Goal: Task Accomplishment & Management: Complete application form

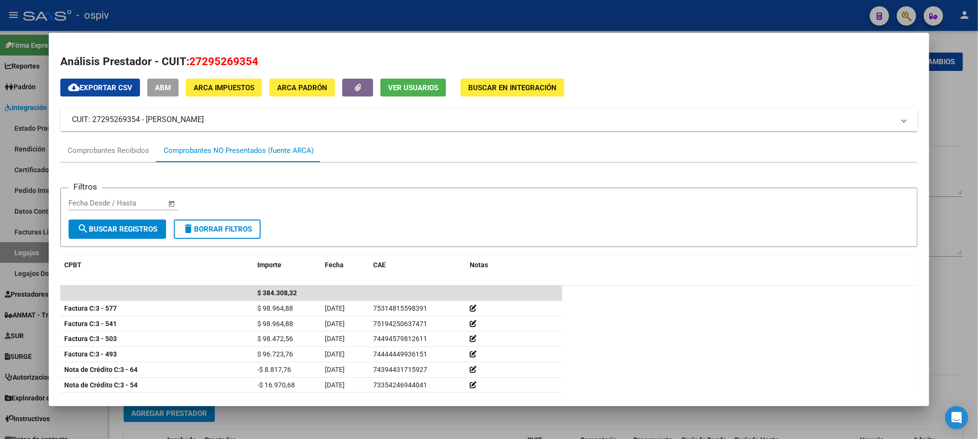
scroll to position [34, 0]
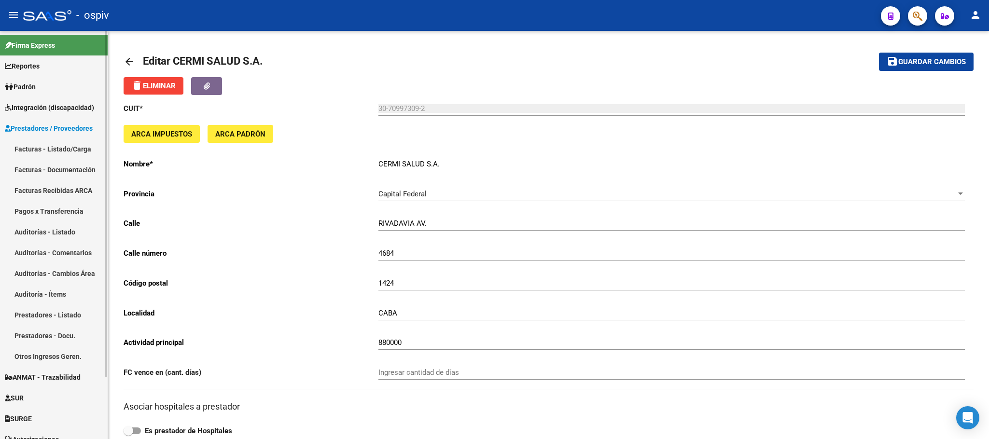
click at [51, 113] on link "Integración (discapacidad)" at bounding box center [54, 107] width 108 height 21
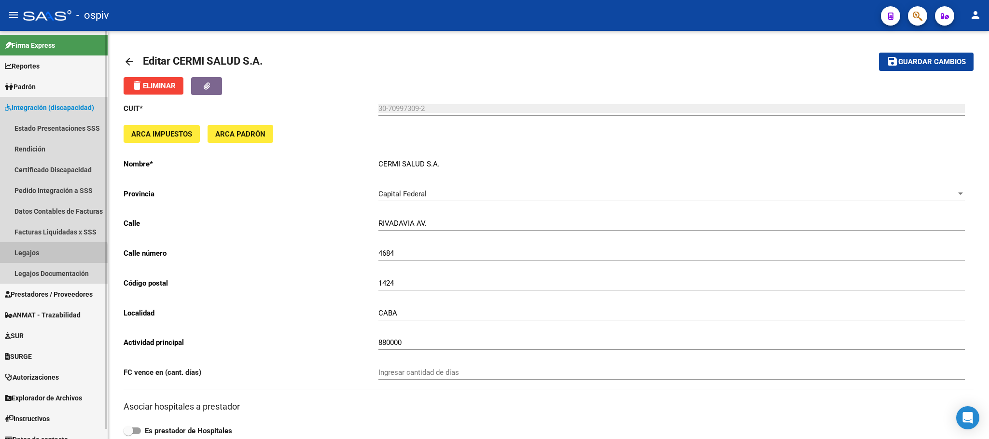
click at [28, 257] on link "Legajos" at bounding box center [54, 252] width 108 height 21
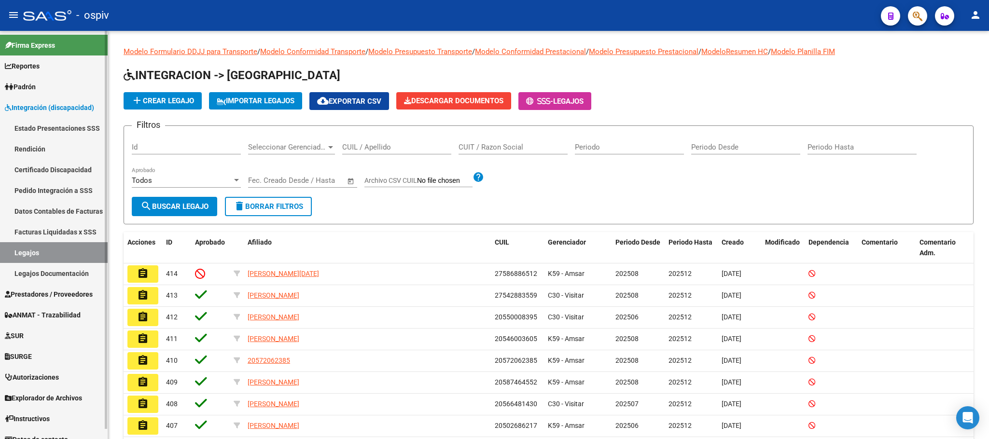
click at [55, 294] on span "Prestadores / Proveedores" at bounding box center [49, 294] width 88 height 11
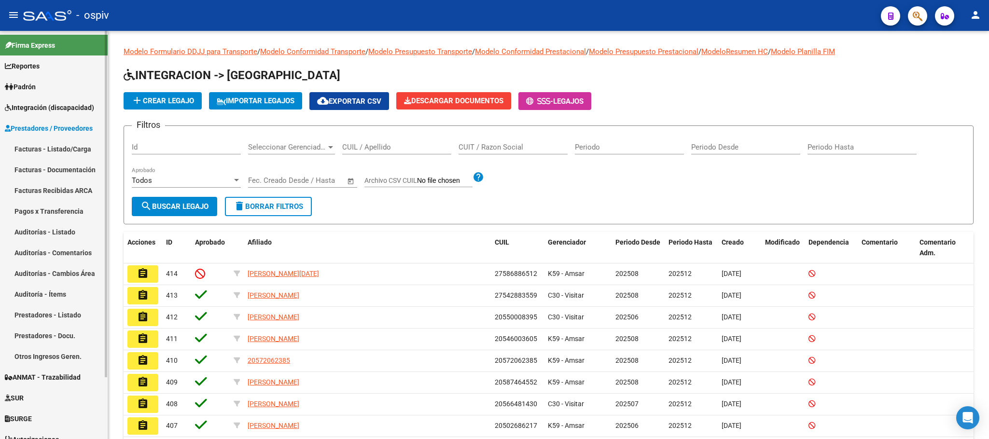
click at [51, 148] on link "Facturas - Listado/Carga" at bounding box center [54, 148] width 108 height 21
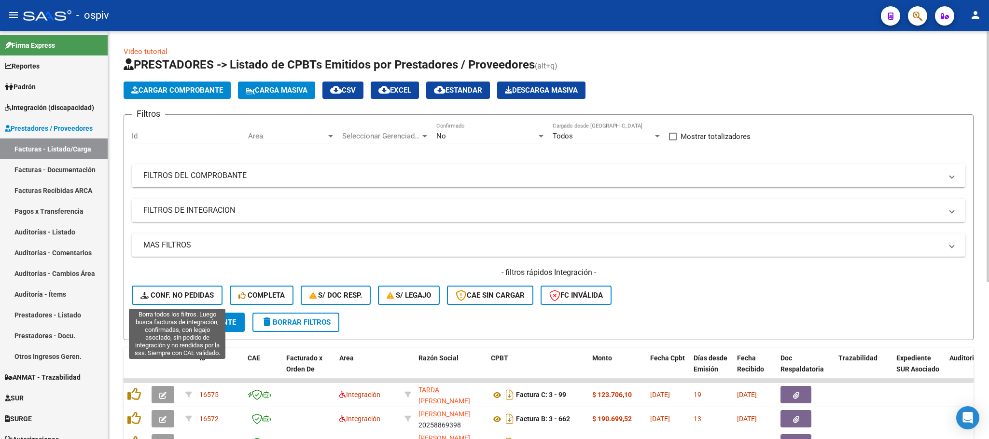
drag, startPoint x: 175, startPoint y: 294, endPoint x: 752, endPoint y: 262, distance: 577.5
click at [176, 294] on span "Conf. no pedidas" at bounding box center [176, 295] width 73 height 9
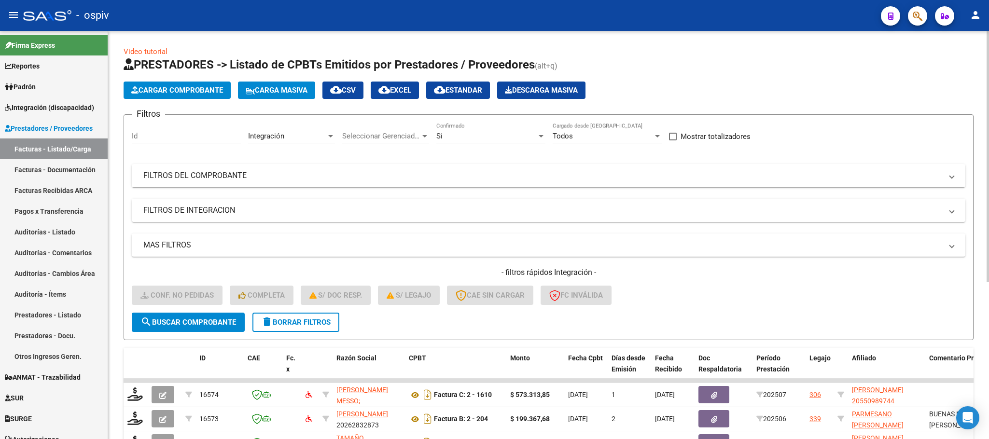
click at [899, 209] on mat-panel-title "FILTROS DE INTEGRACION" at bounding box center [542, 210] width 799 height 11
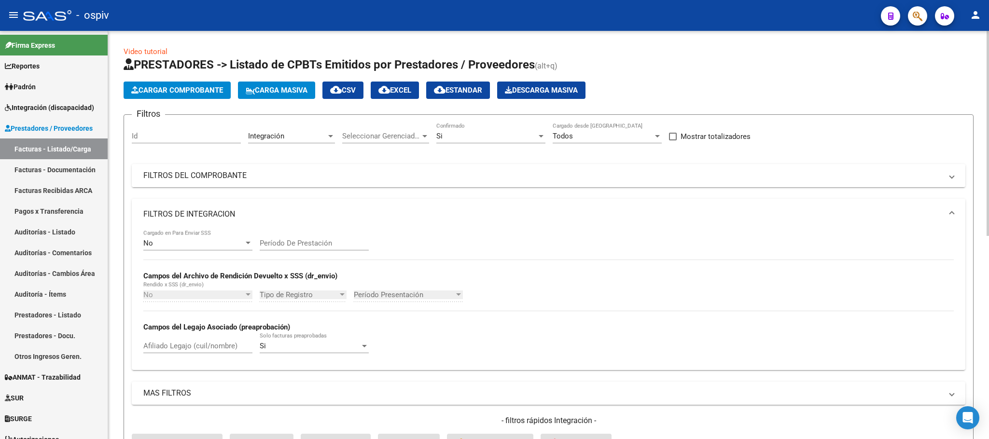
click at [782, 175] on mat-panel-title "FILTROS DEL COMPROBANTE" at bounding box center [542, 175] width 799 height 11
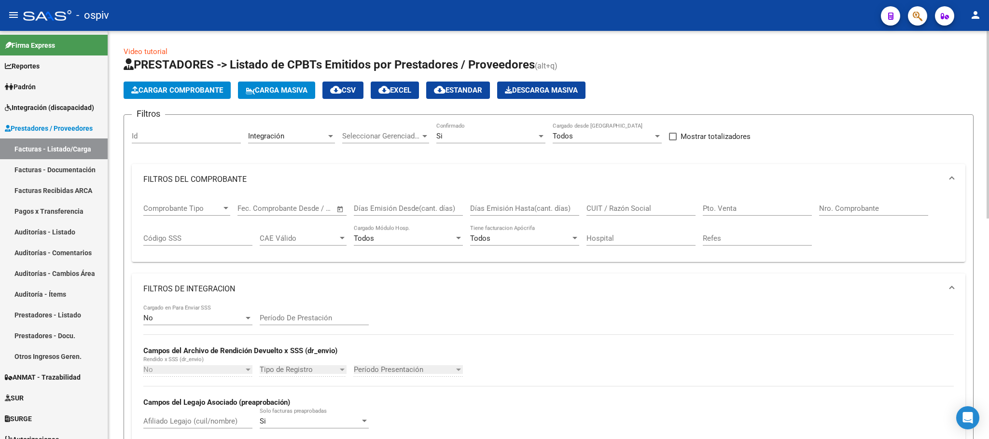
click at [953, 291] on mat-expansion-panel-header "FILTROS DE INTEGRACION" at bounding box center [548, 289] width 833 height 31
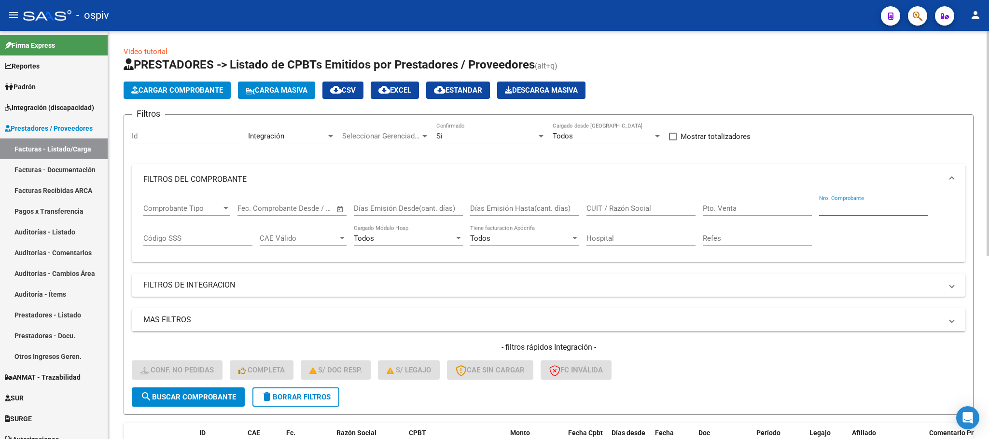
click at [886, 211] on input "Nro. Comprobante" at bounding box center [873, 208] width 109 height 9
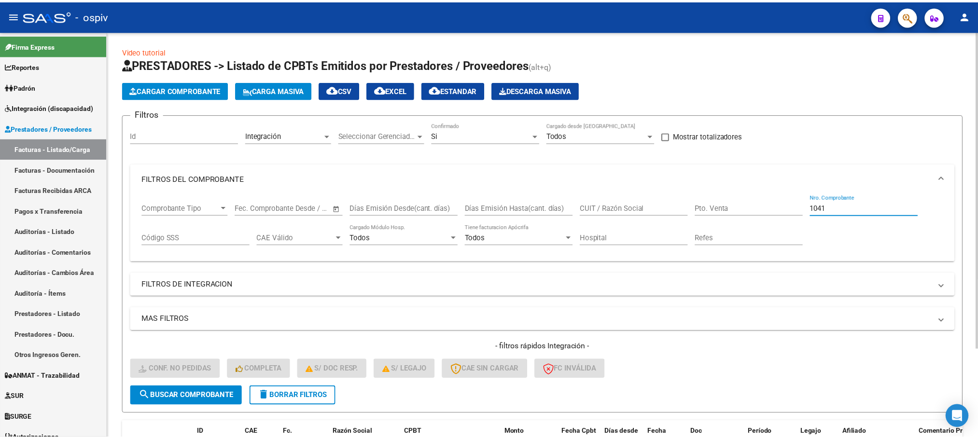
scroll to position [113, 0]
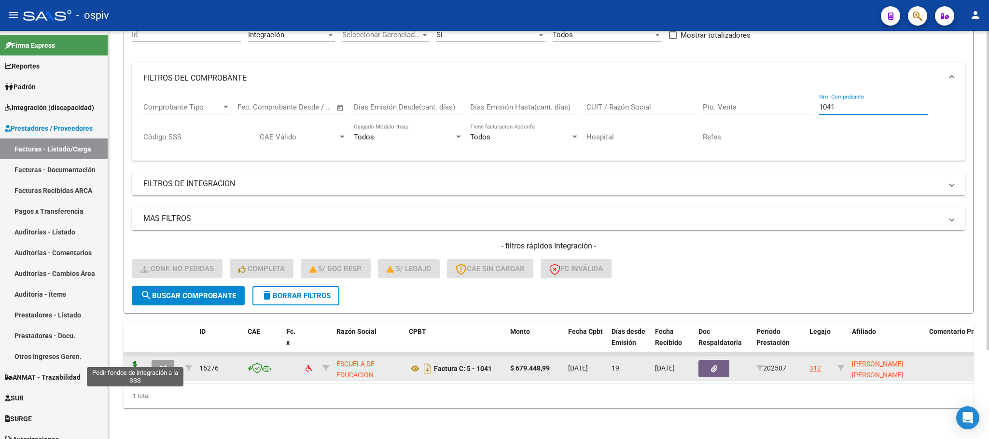
type input "1041"
click at [132, 361] on icon at bounding box center [134, 368] width 15 height 14
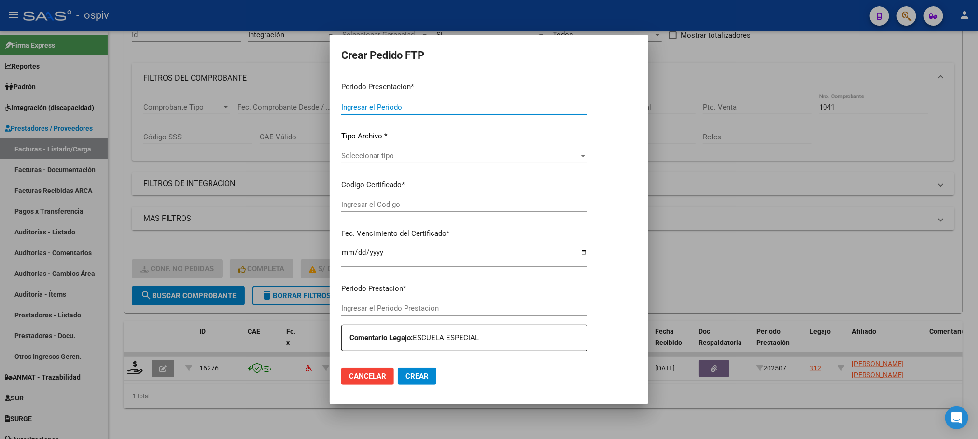
type input "202507"
type input "$ 679.448,99"
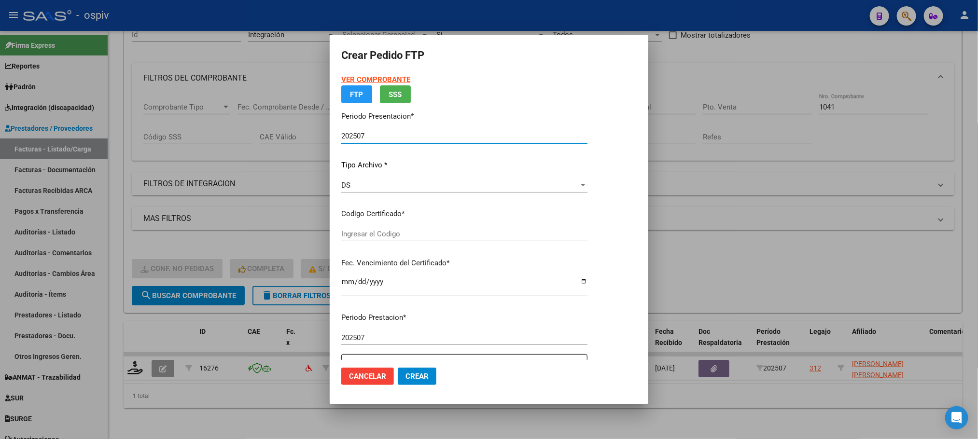
type input "arg01000456727752024081520390517bue370"
type input "2039-08-15"
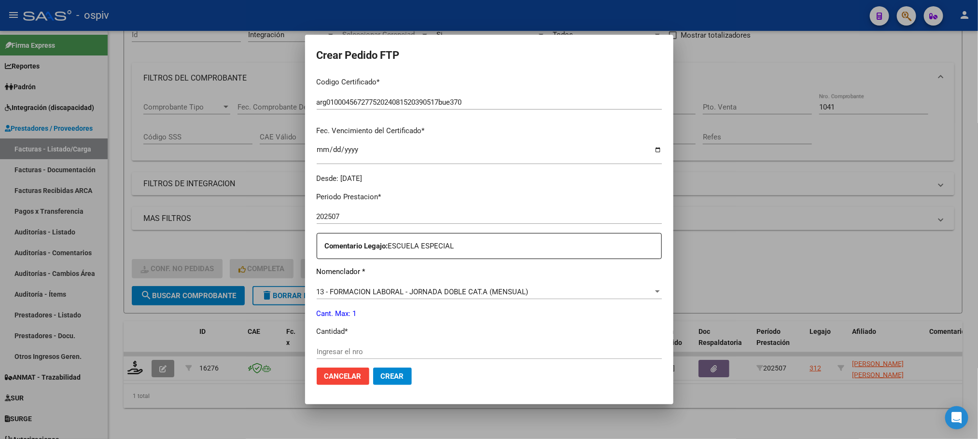
scroll to position [241, 0]
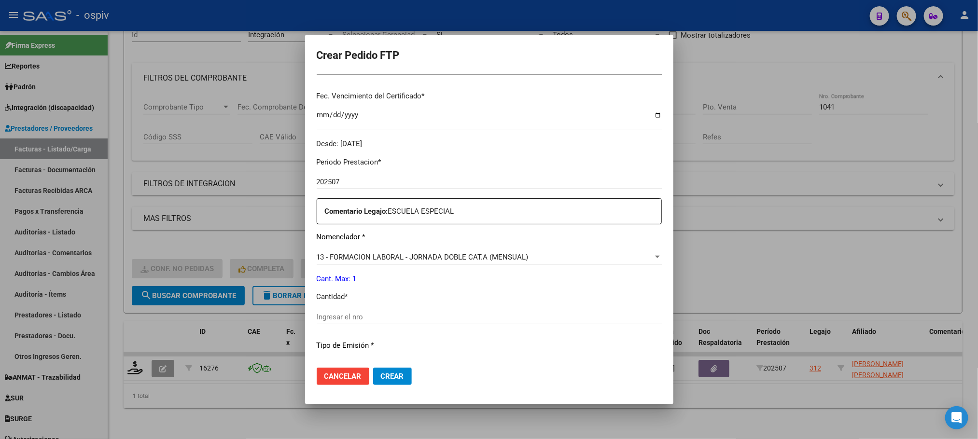
click at [402, 316] on input "Ingresar el nro" at bounding box center [489, 317] width 345 height 9
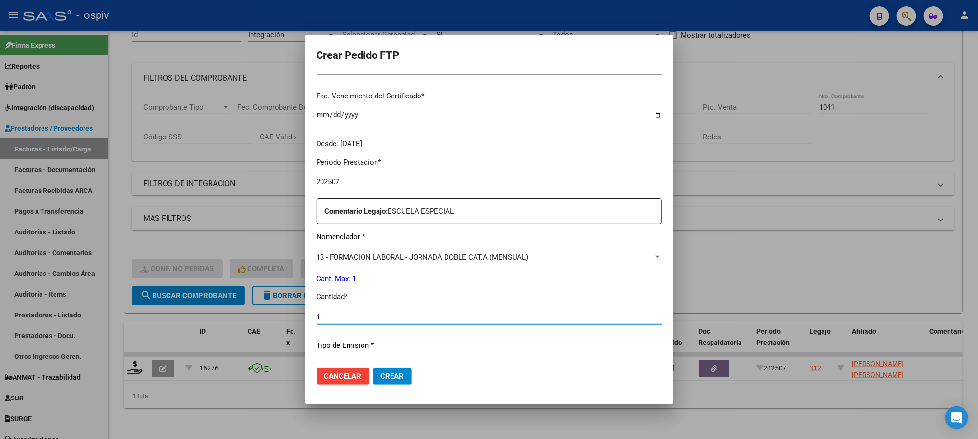
type input "1"
click at [373, 368] on button "Crear" at bounding box center [392, 376] width 39 height 17
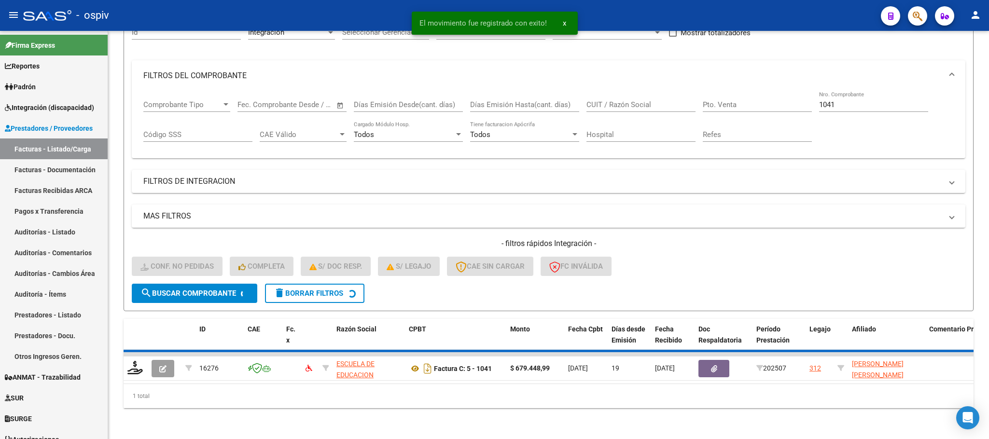
scroll to position [95, 0]
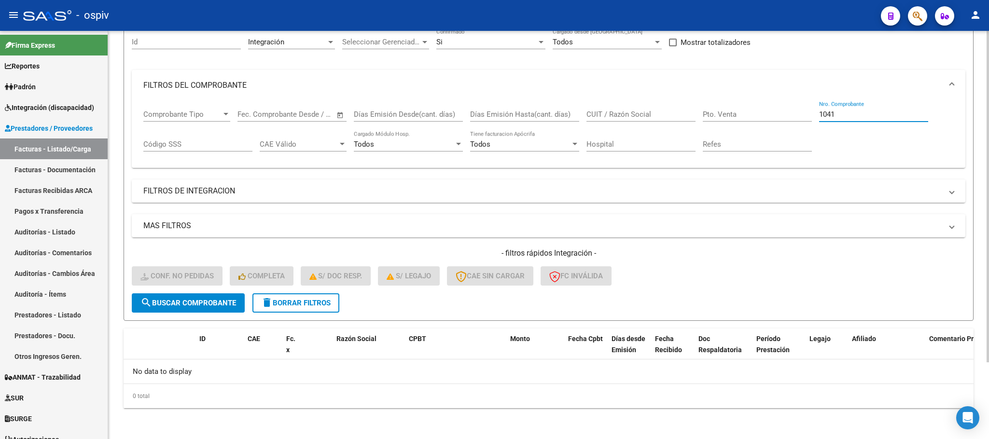
click at [869, 112] on input "1041" at bounding box center [873, 114] width 109 height 9
type input "1"
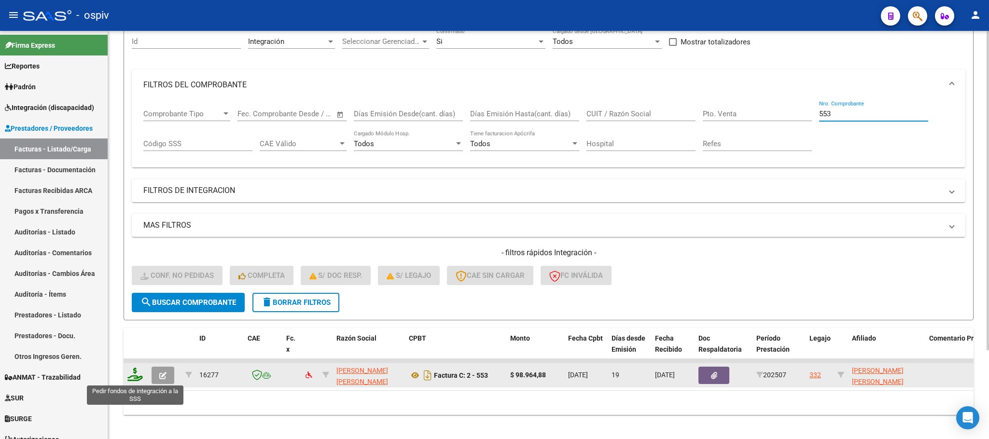
type input "553"
click at [132, 376] on icon at bounding box center [134, 375] width 15 height 14
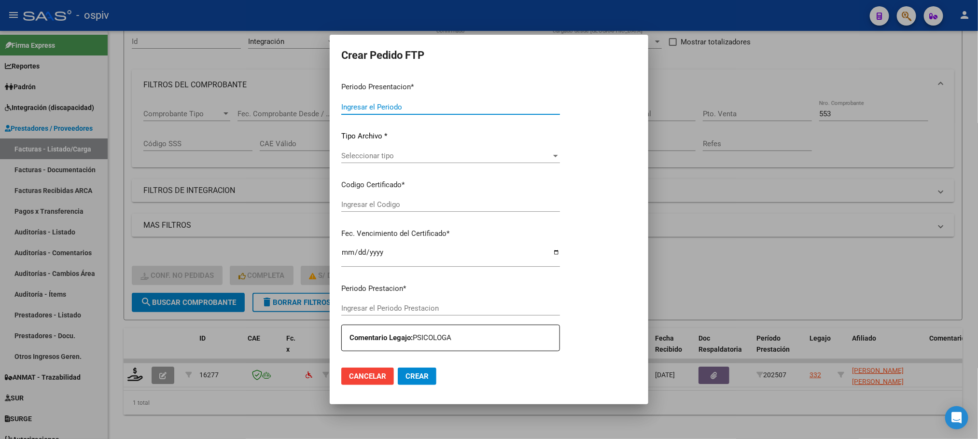
type input "202507"
type input "$ 98.964,88"
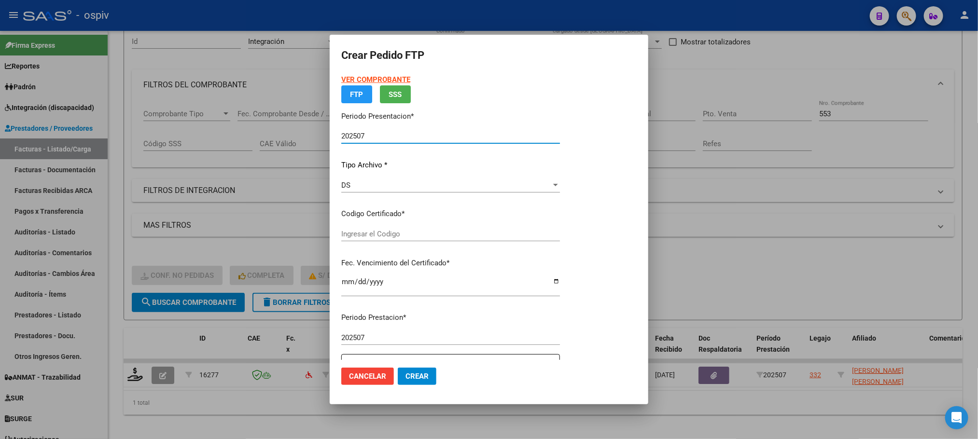
type input "ARG02000496052122022062320320623AND109"
type input "2032-06-23"
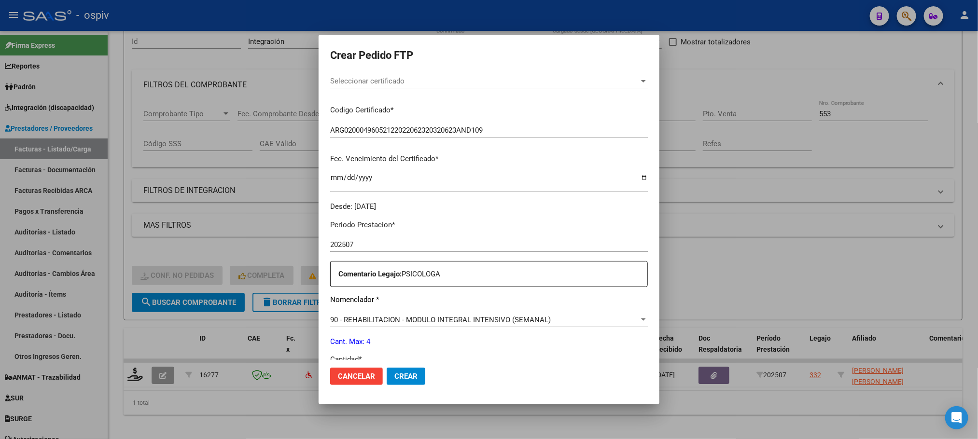
scroll to position [241, 0]
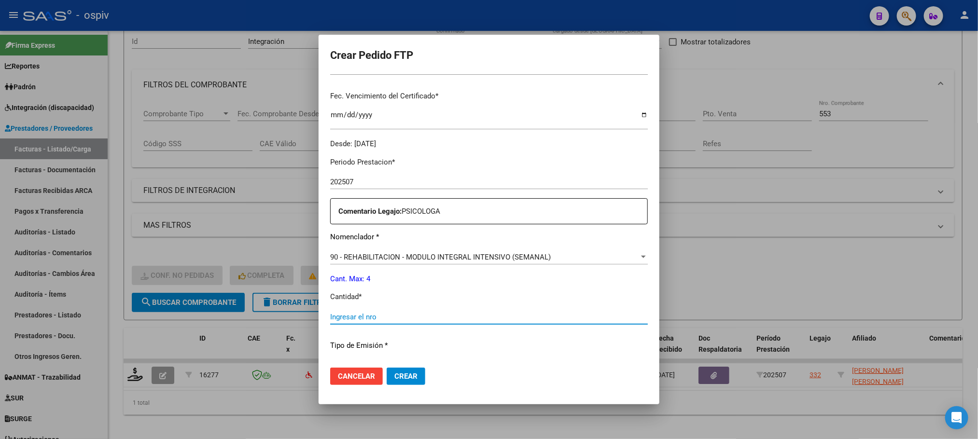
click at [428, 317] on input "Ingresar el nro" at bounding box center [489, 317] width 318 height 9
type input "4"
click at [387, 368] on button "Crear" at bounding box center [406, 376] width 39 height 17
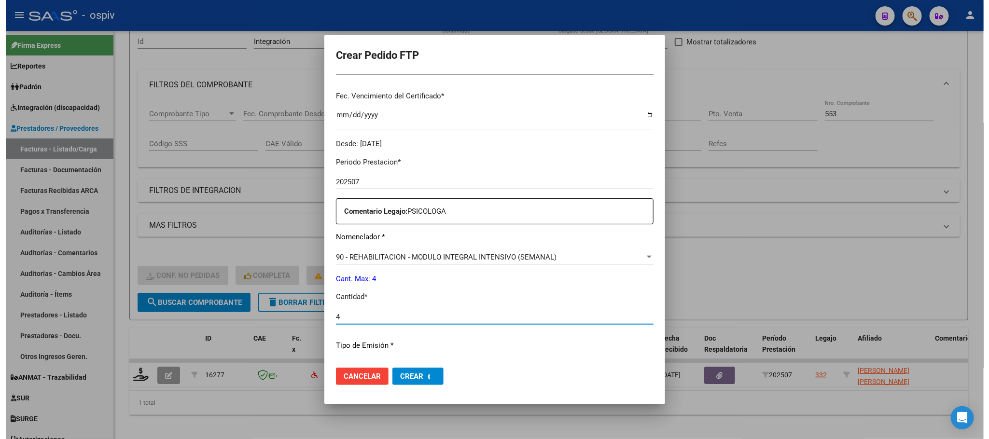
scroll to position [0, 0]
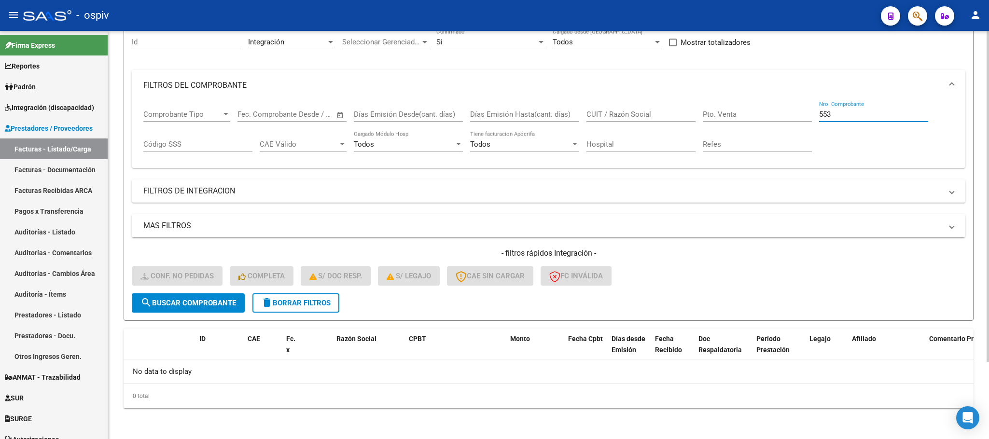
click at [863, 114] on input "553" at bounding box center [873, 114] width 109 height 9
type input "5"
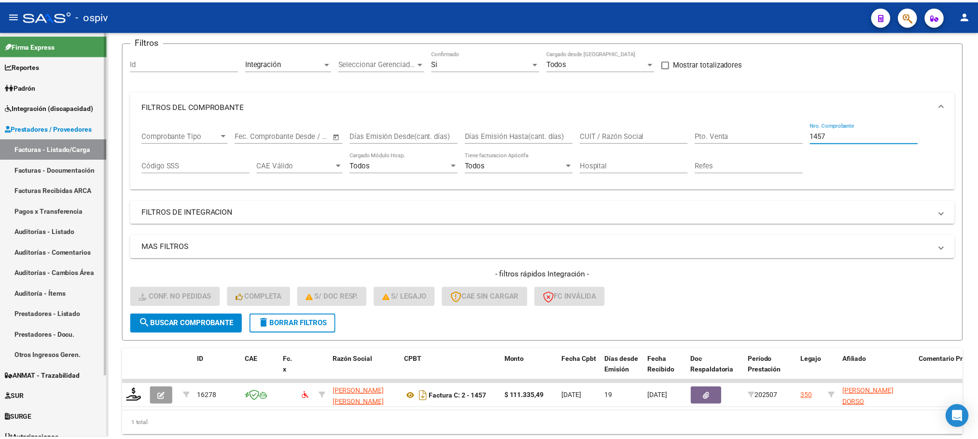
scroll to position [95, 0]
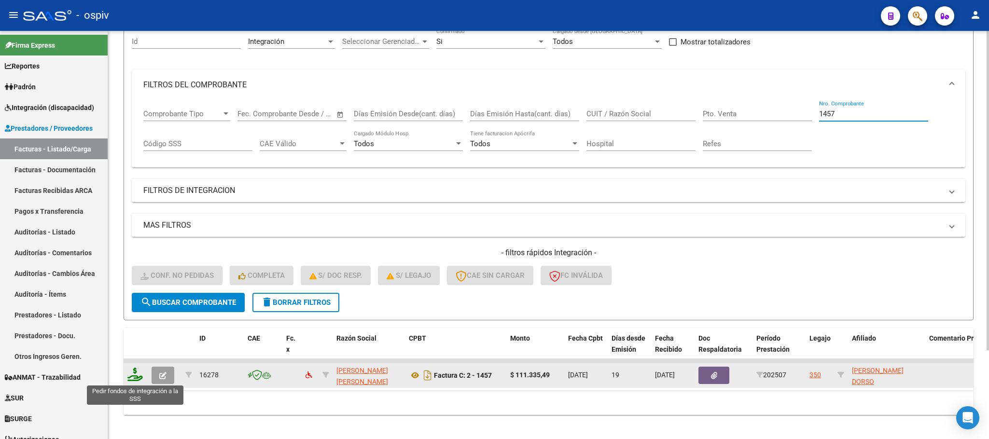
type input "1457"
click at [132, 380] on icon at bounding box center [134, 375] width 15 height 14
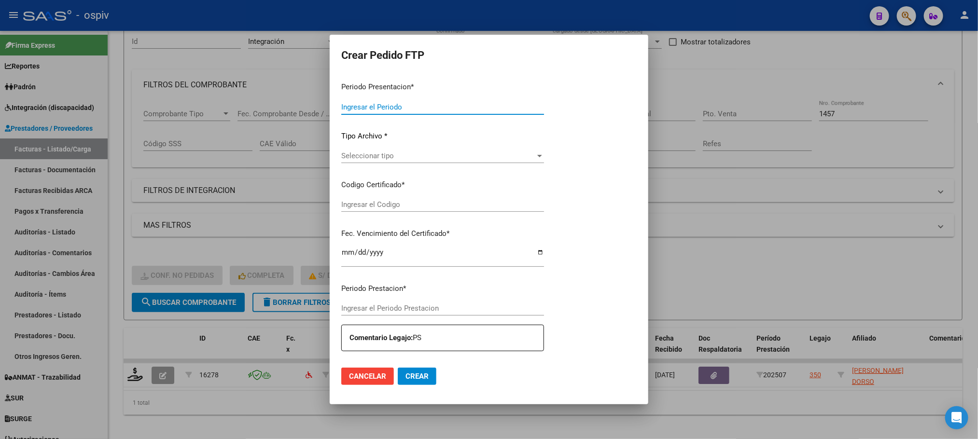
type input "202507"
type input "$ 111.335,49"
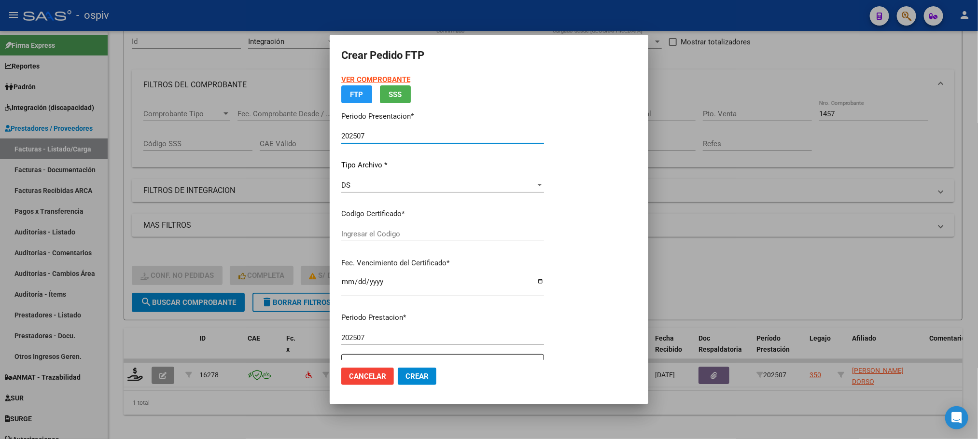
type input "ARG02000498232972024120320291203BUE315"
type input "2029-12-03"
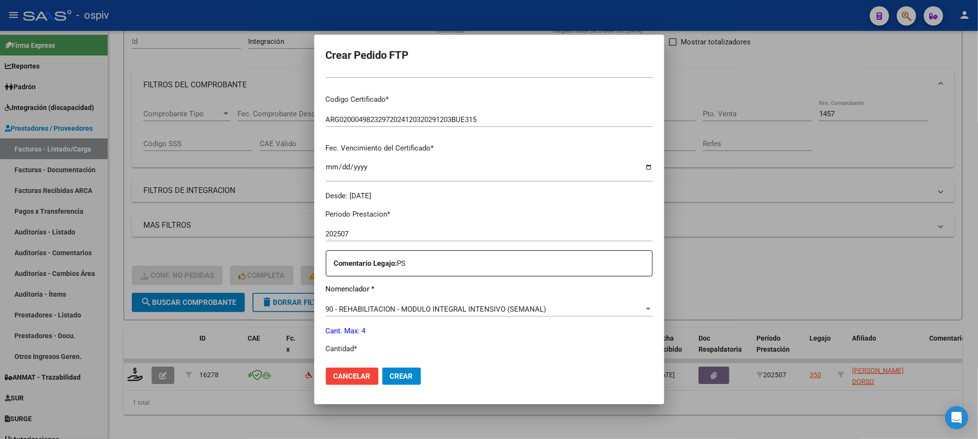
scroll to position [241, 0]
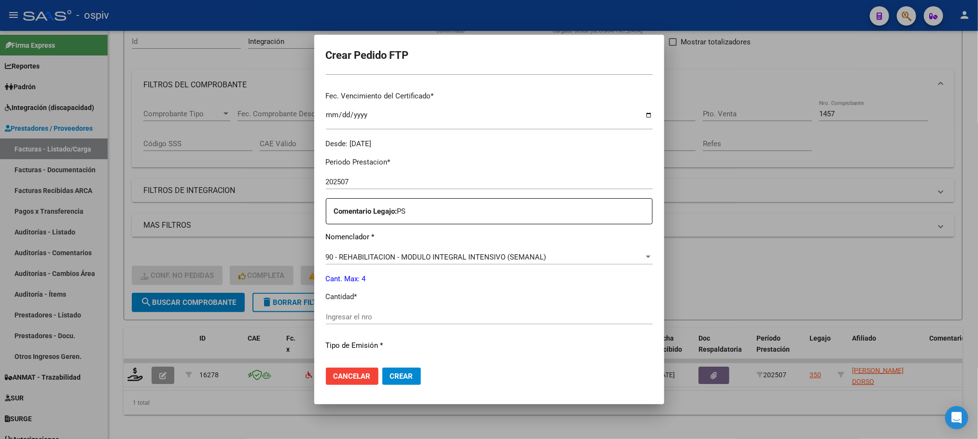
click at [406, 318] on input "Ingresar el nro" at bounding box center [489, 317] width 327 height 9
type input "4"
click at [382, 368] on button "Crear" at bounding box center [401, 376] width 39 height 17
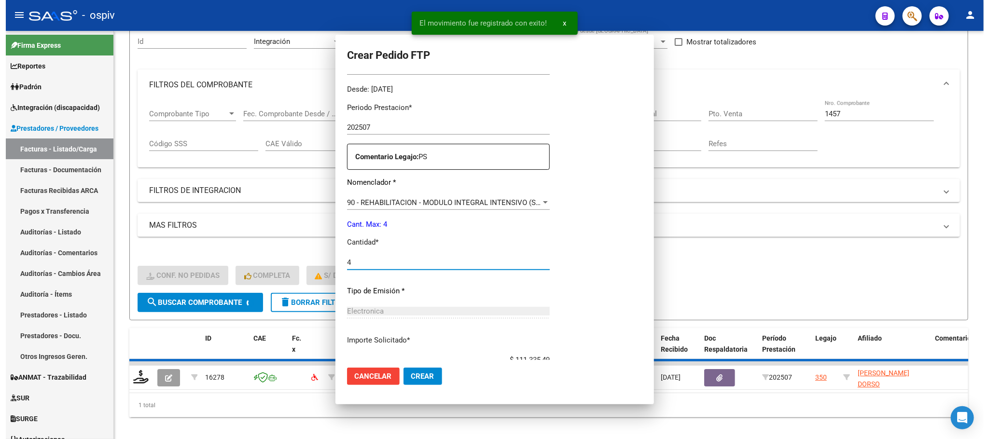
scroll to position [0, 0]
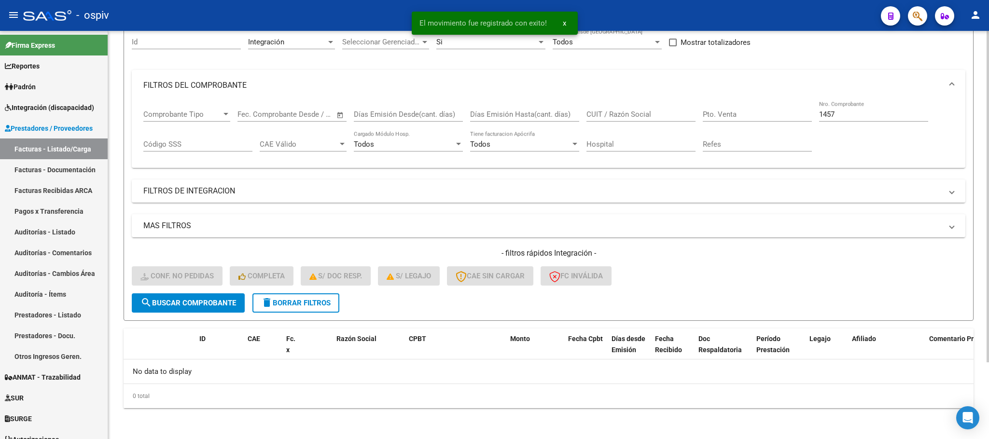
click at [860, 116] on input "1457" at bounding box center [873, 114] width 109 height 9
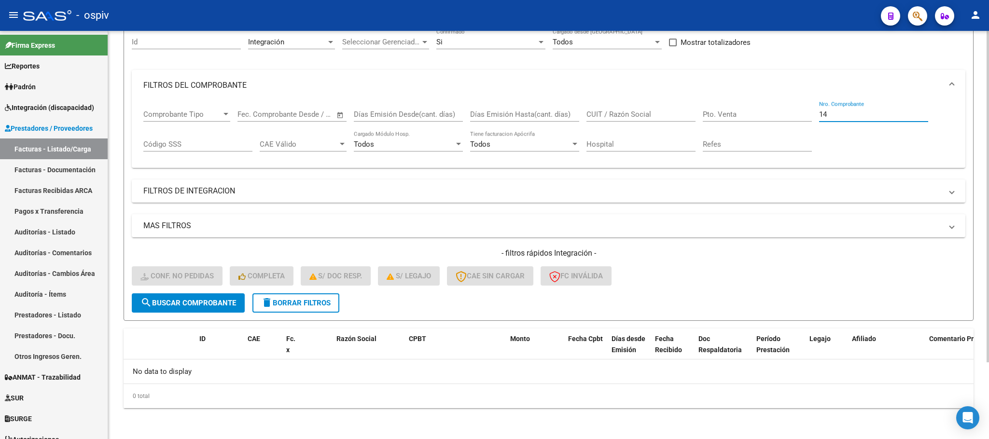
type input "1"
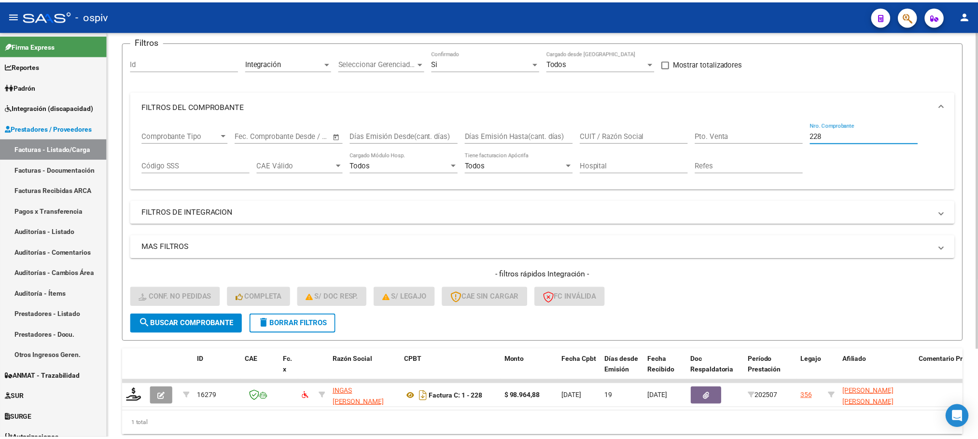
scroll to position [95, 0]
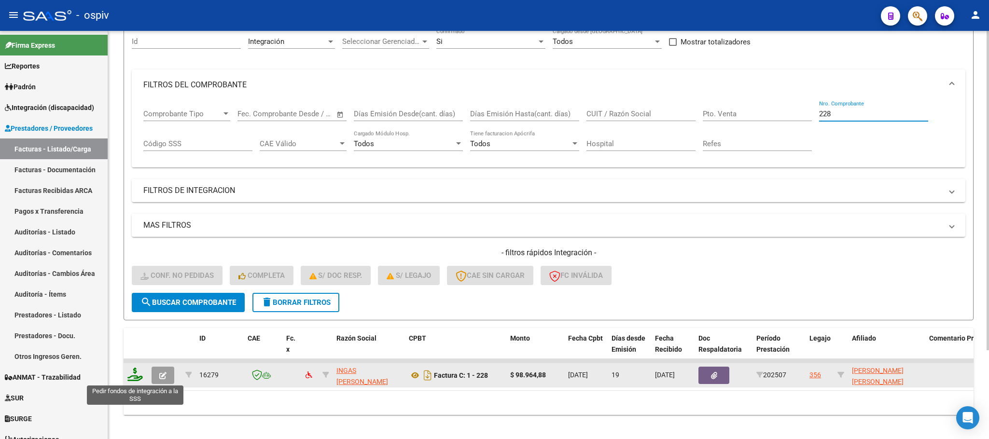
type input "228"
click at [139, 371] on icon at bounding box center [134, 375] width 15 height 14
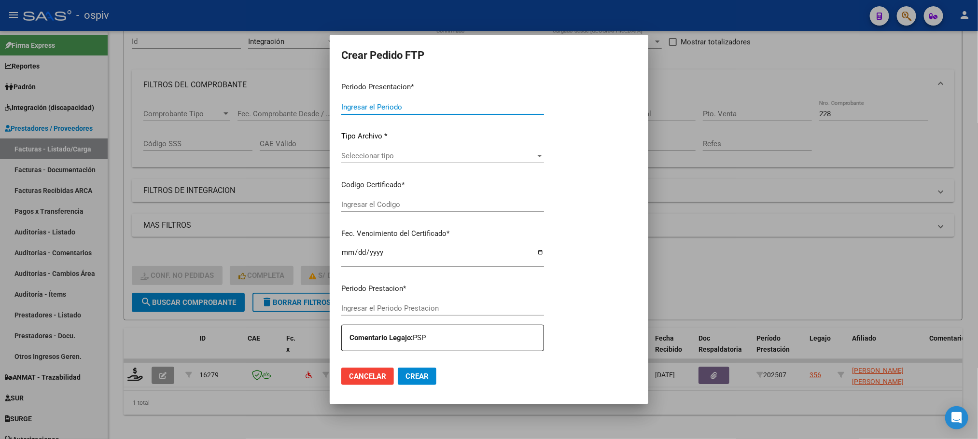
type input "202507"
type input "$ 98.964,88"
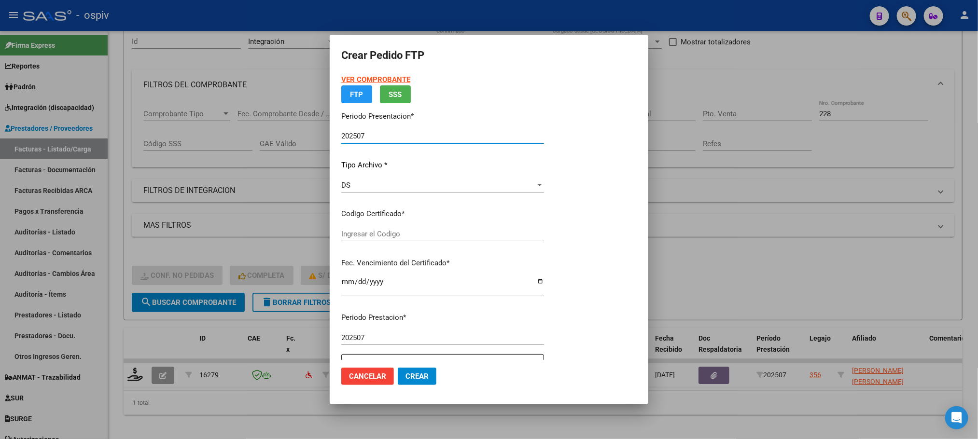
type input "ARG02000562452222020102020251020COR540"
type input "2025-10-20"
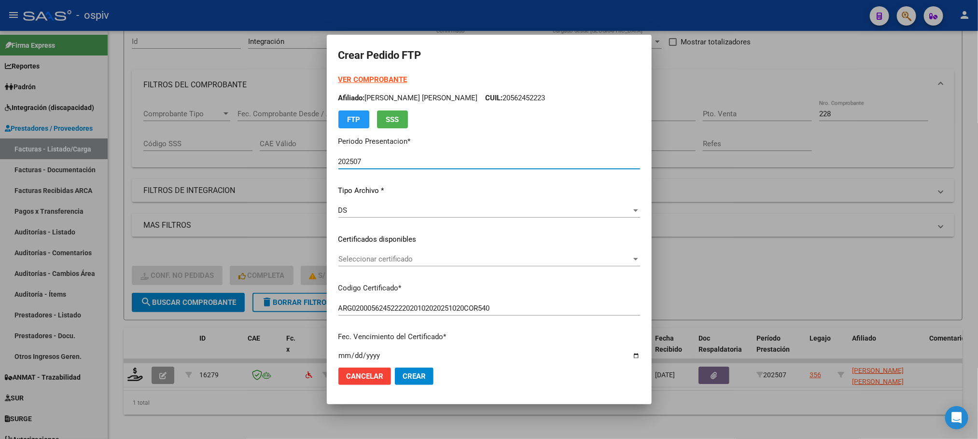
scroll to position [241, 0]
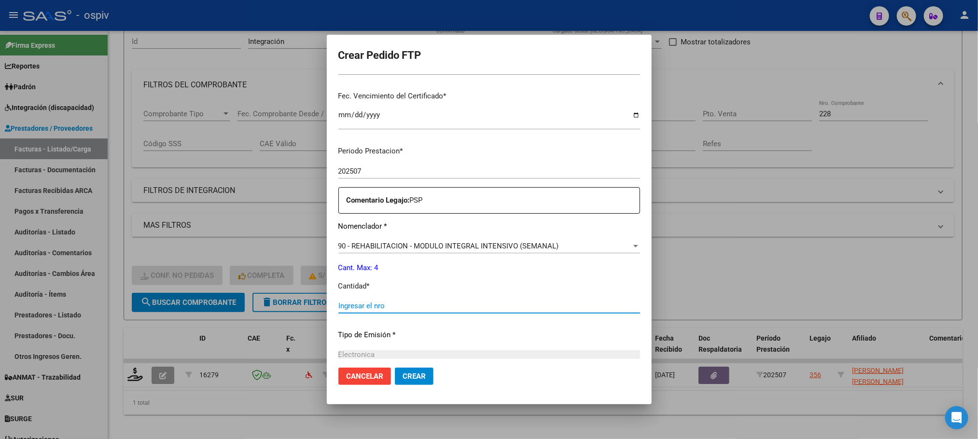
click at [423, 303] on input "Ingresar el nro" at bounding box center [489, 306] width 302 height 9
type input "4"
click at [395, 368] on button "Crear" at bounding box center [414, 376] width 39 height 17
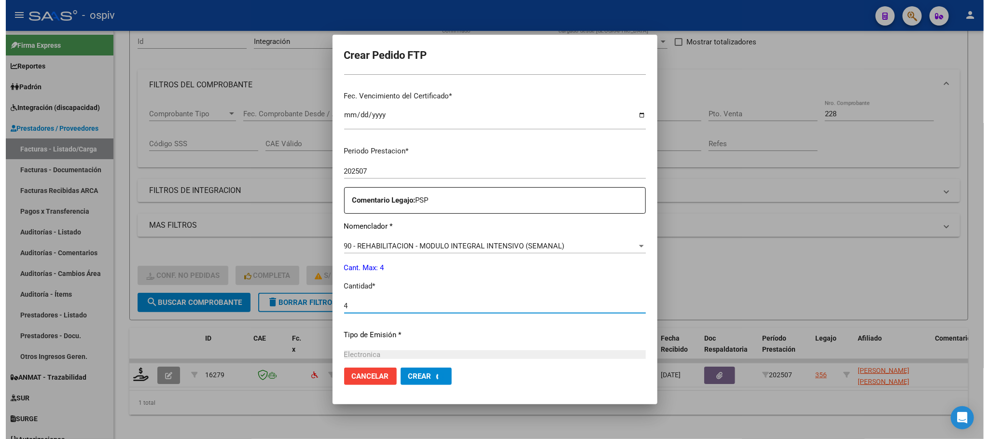
scroll to position [0, 0]
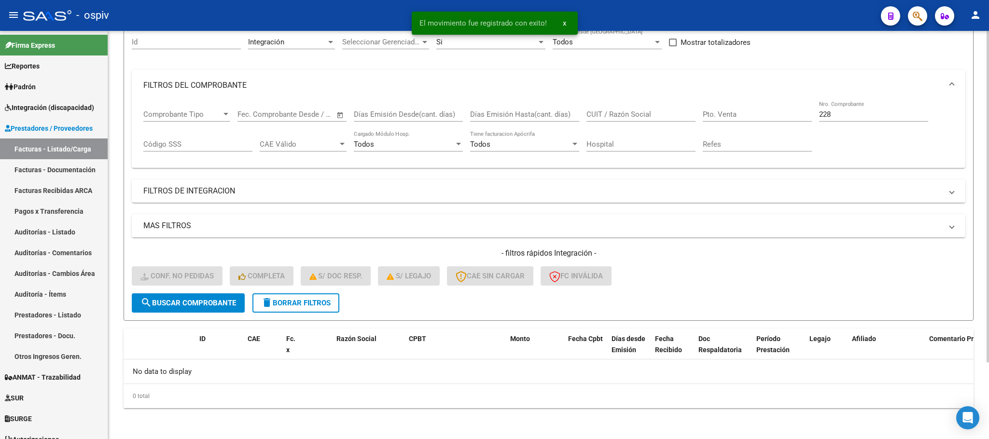
click at [843, 115] on input "228" at bounding box center [873, 114] width 109 height 9
type input "2"
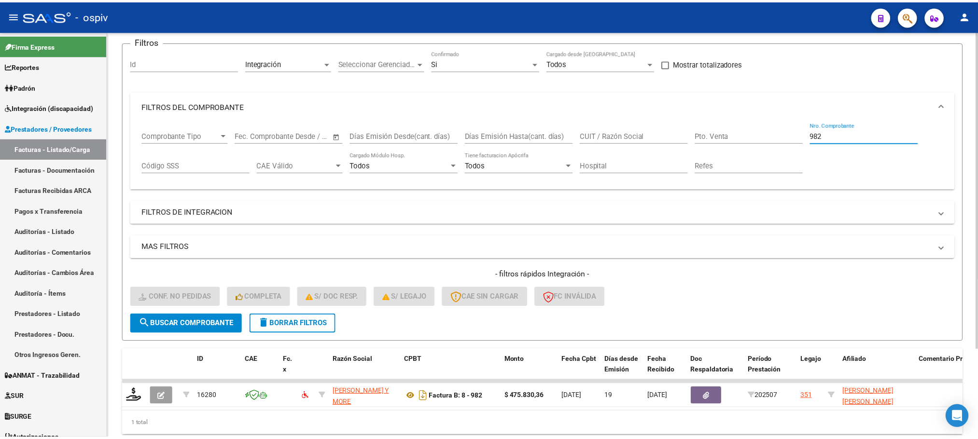
scroll to position [95, 0]
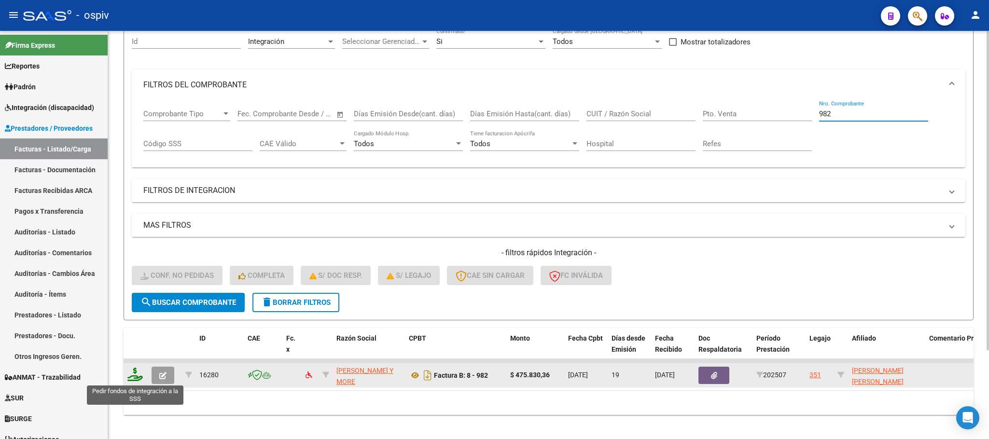
type input "982"
click at [139, 378] on icon at bounding box center [134, 375] width 15 height 14
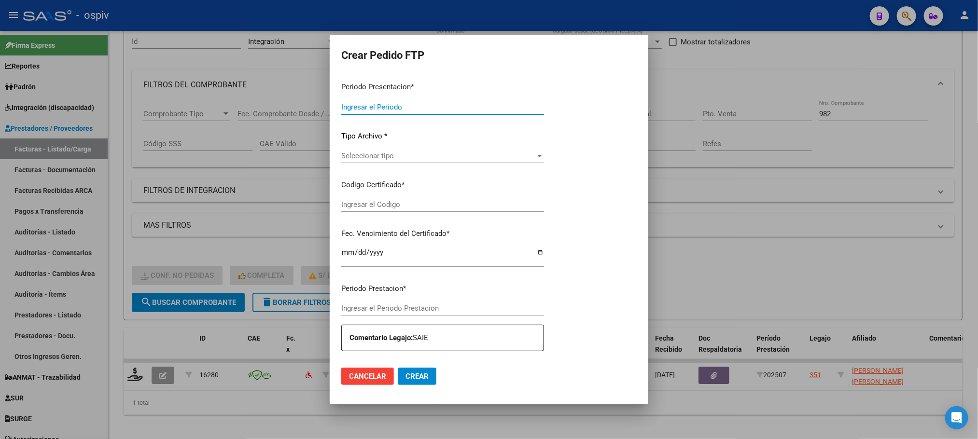
type input "202507"
type input "$ 475.830,36"
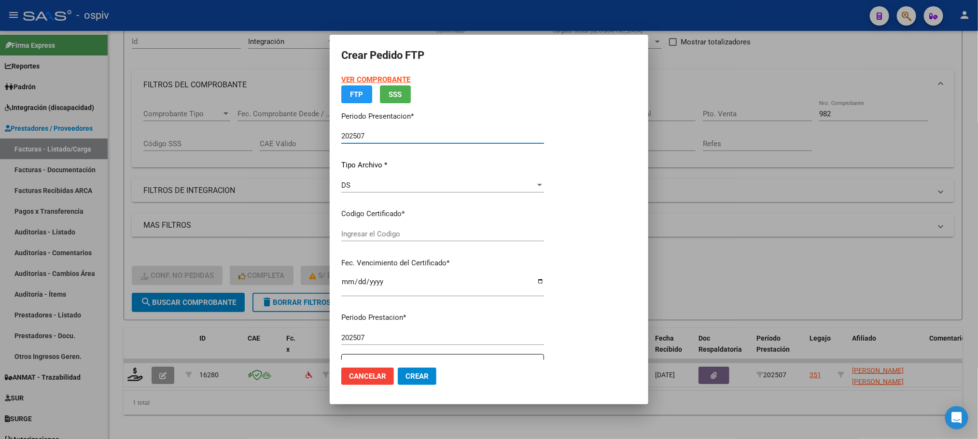
type input "arg02000579645592023090520260905bs342"
type input "2026-09-22"
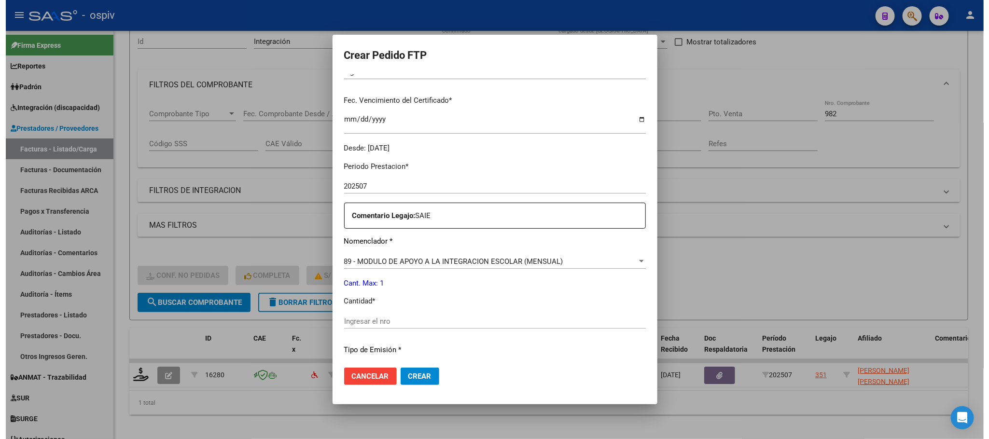
scroll to position [266, 0]
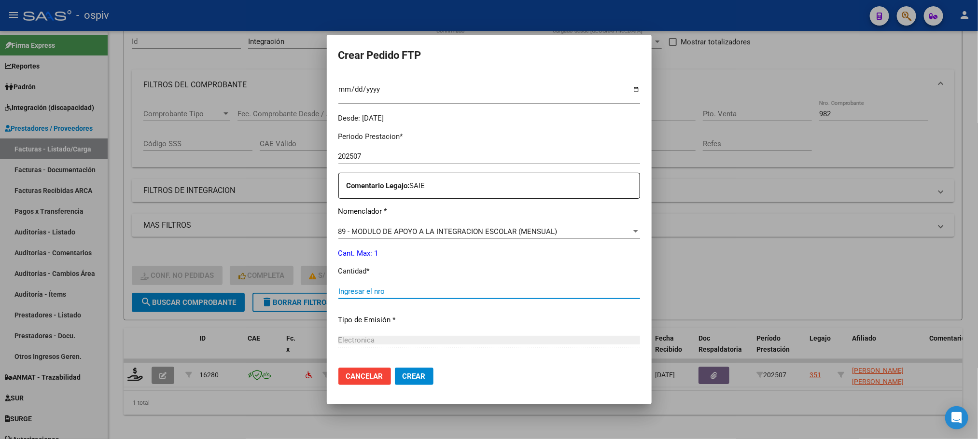
click at [416, 291] on input "Ingresar el nro" at bounding box center [489, 291] width 302 height 9
type input "1"
click at [395, 368] on button "Crear" at bounding box center [414, 376] width 39 height 17
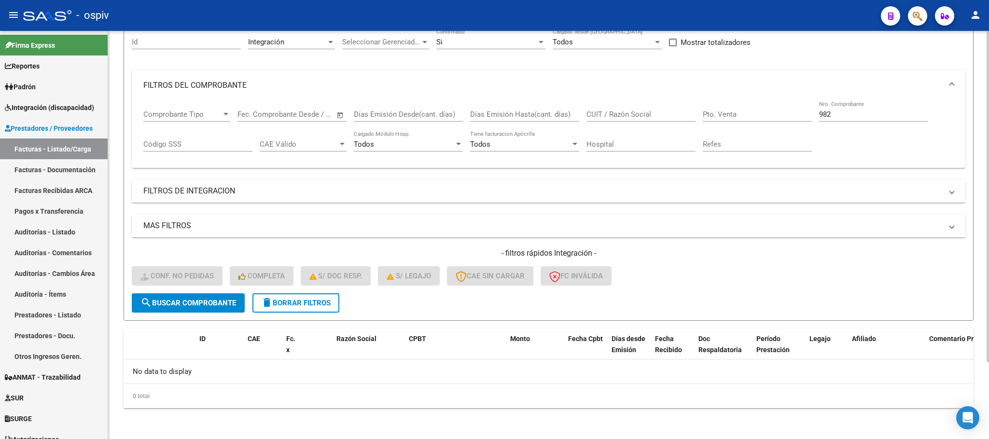
click at [853, 116] on input "982" at bounding box center [873, 114] width 109 height 9
type input "9"
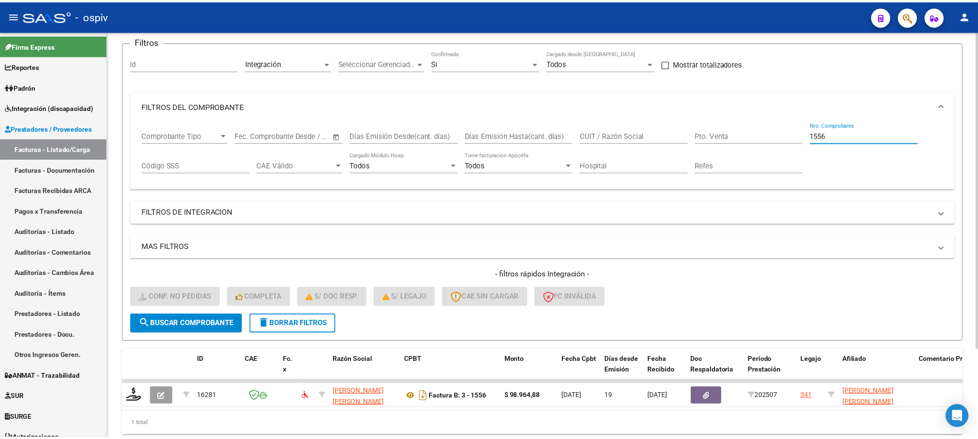
scroll to position [95, 0]
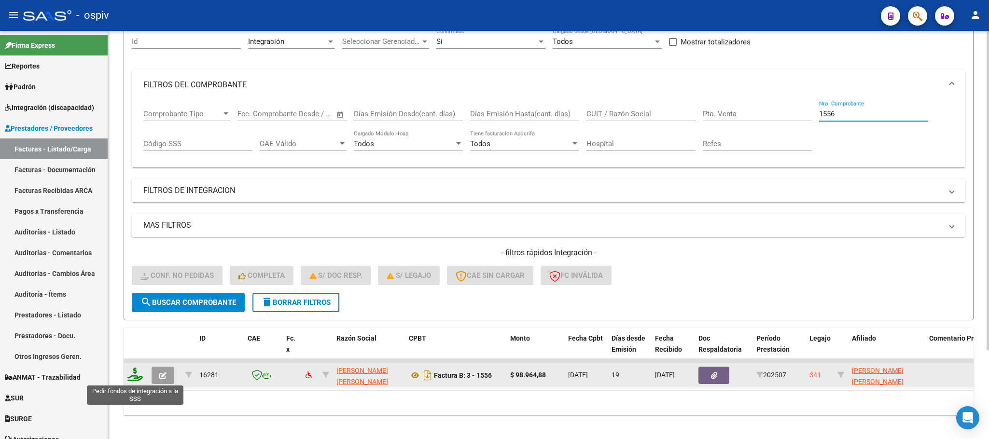
type input "1556"
click at [135, 378] on icon at bounding box center [134, 375] width 15 height 14
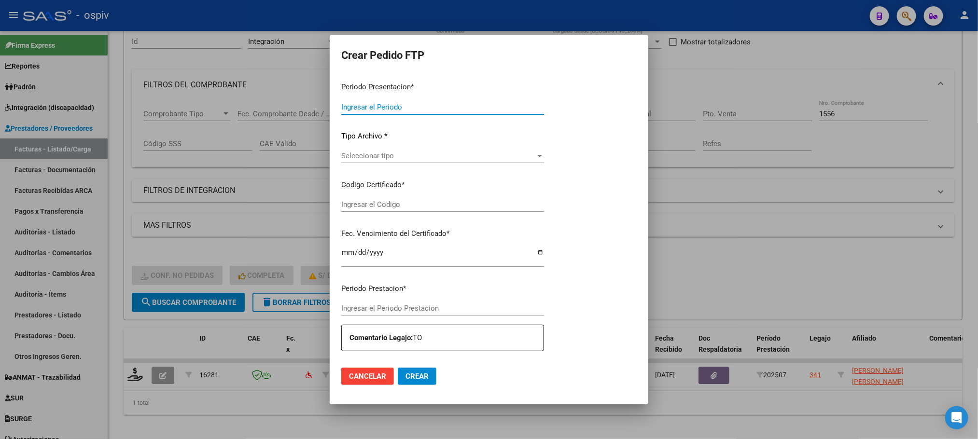
type input "202507"
type input "$ 98.964,88"
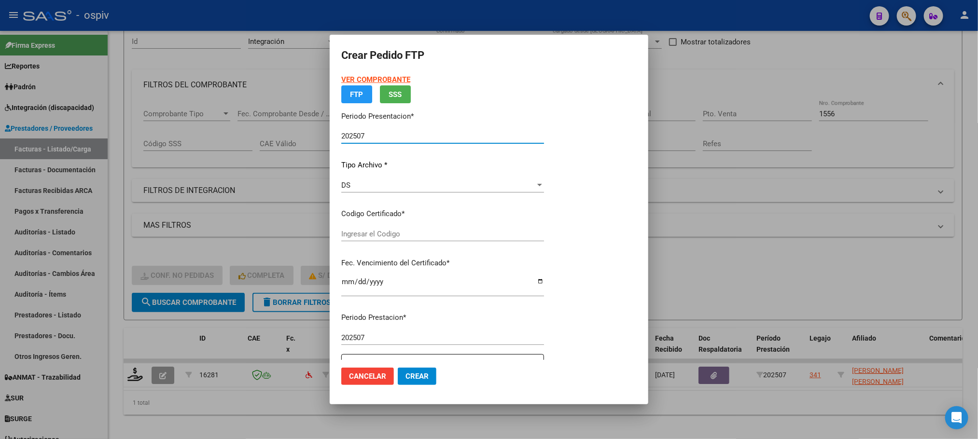
type input "ARG02000507817642022092120270921BS370"
type input "2027-09-21"
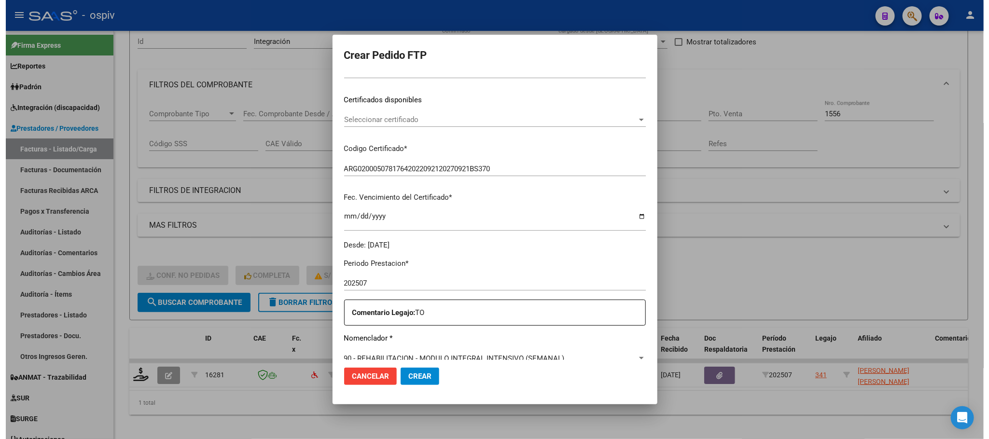
scroll to position [266, 0]
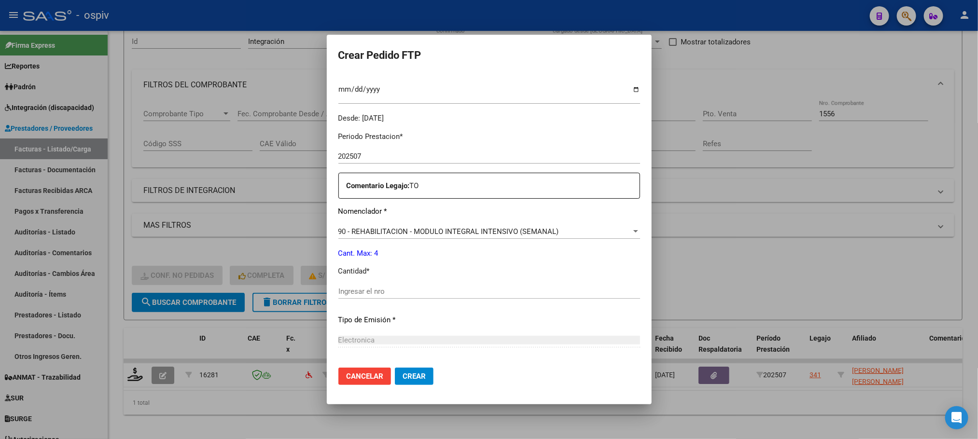
click at [468, 290] on input "Ingresar el nro" at bounding box center [489, 291] width 302 height 9
type input "4"
click at [395, 368] on button "Crear" at bounding box center [414, 376] width 39 height 17
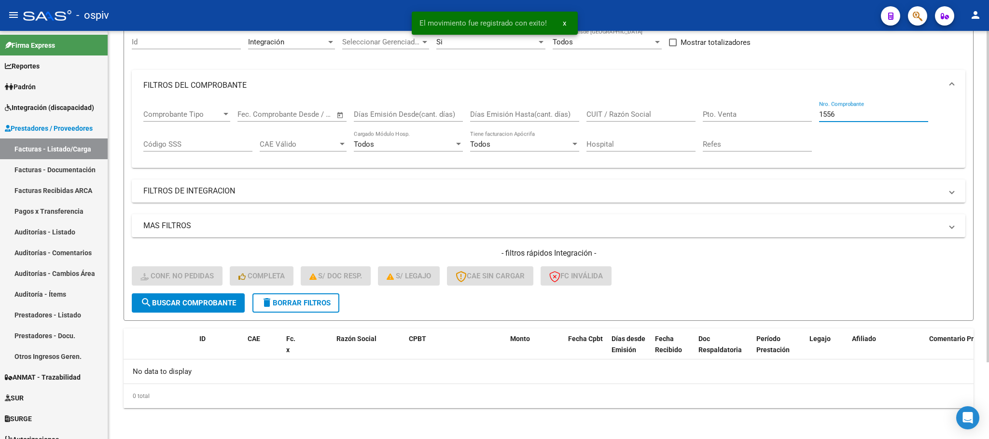
click at [842, 116] on input "1556" at bounding box center [873, 114] width 109 height 9
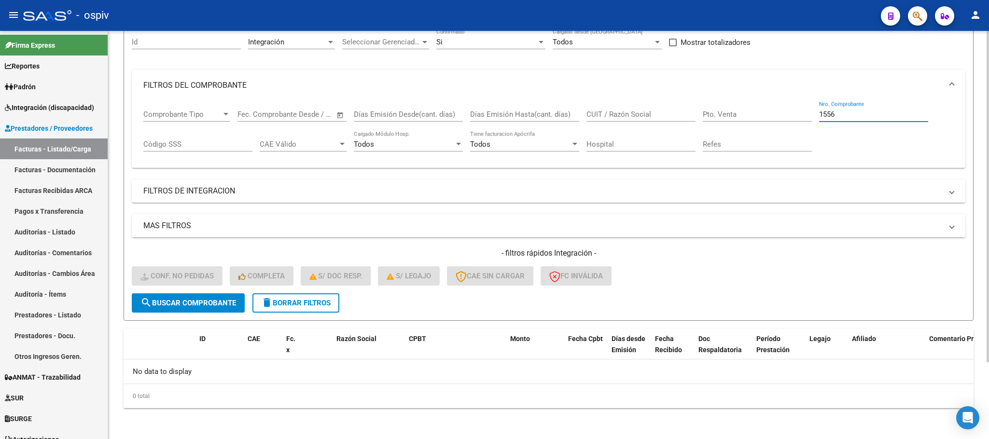
click at [842, 116] on input "1556" at bounding box center [873, 114] width 109 height 9
type input "1"
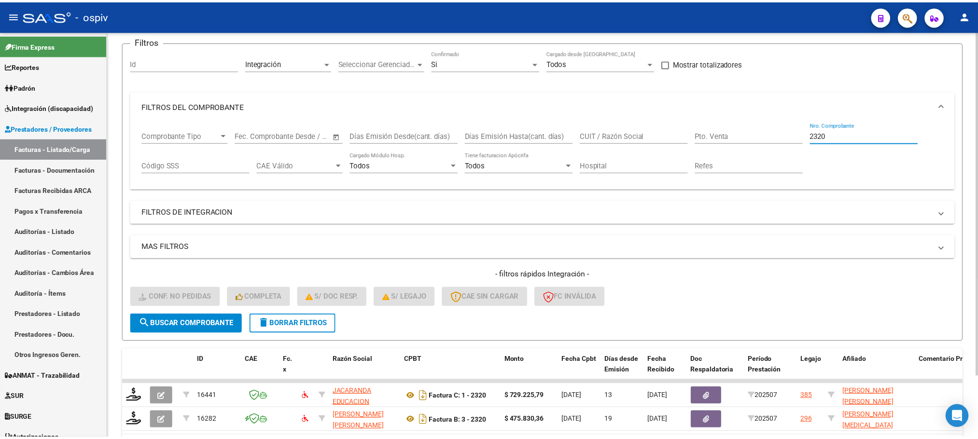
scroll to position [95, 0]
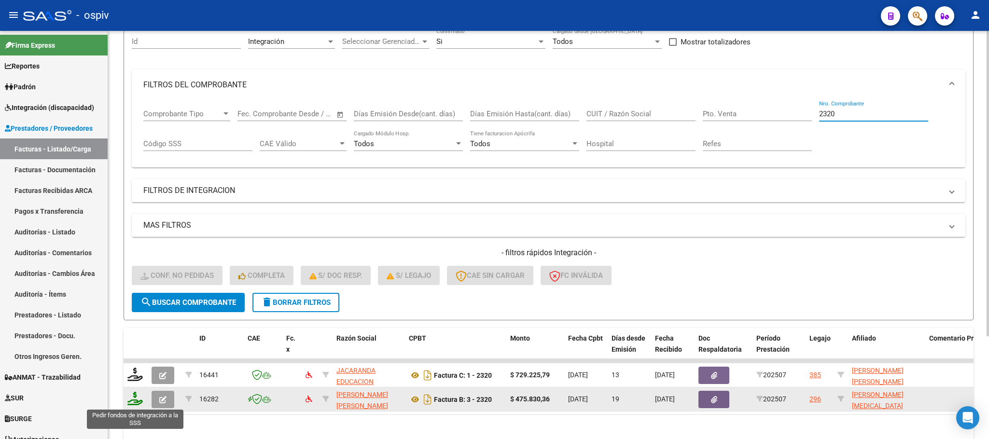
type input "2320"
click at [130, 396] on icon at bounding box center [134, 399] width 15 height 14
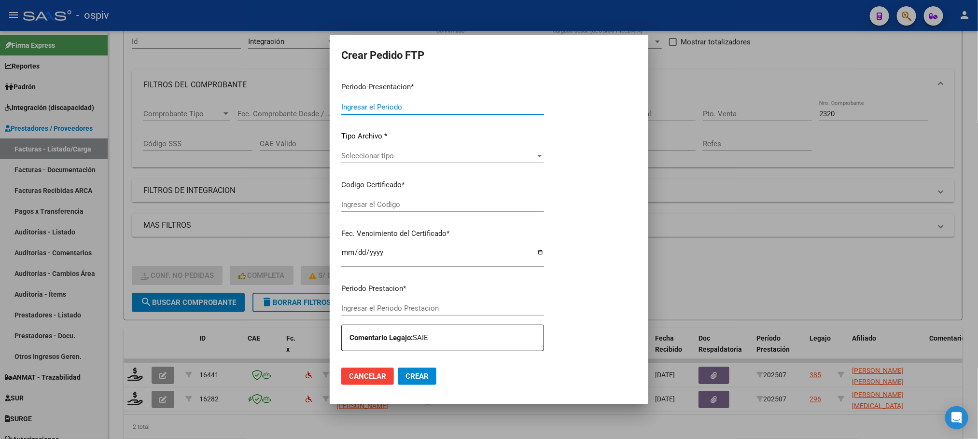
type input "202507"
type input "$ 475.830,36"
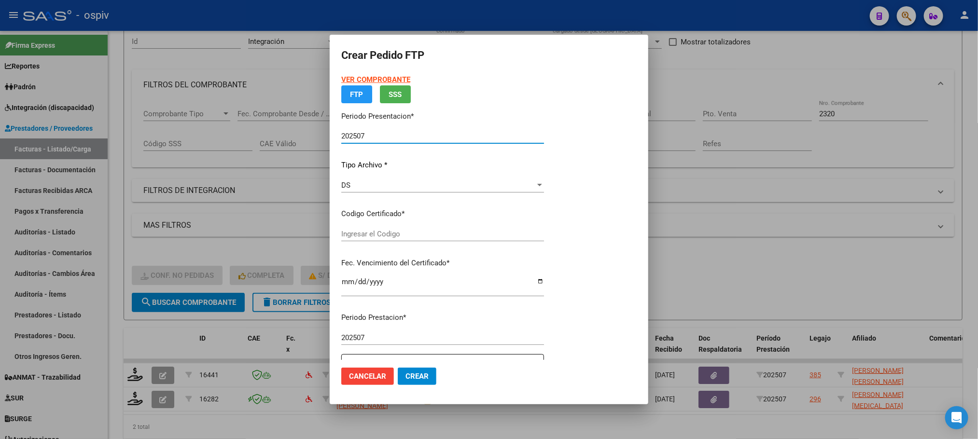
type input "ARG01000567160172022011020260110BSAS330"
type input "2026-01-10"
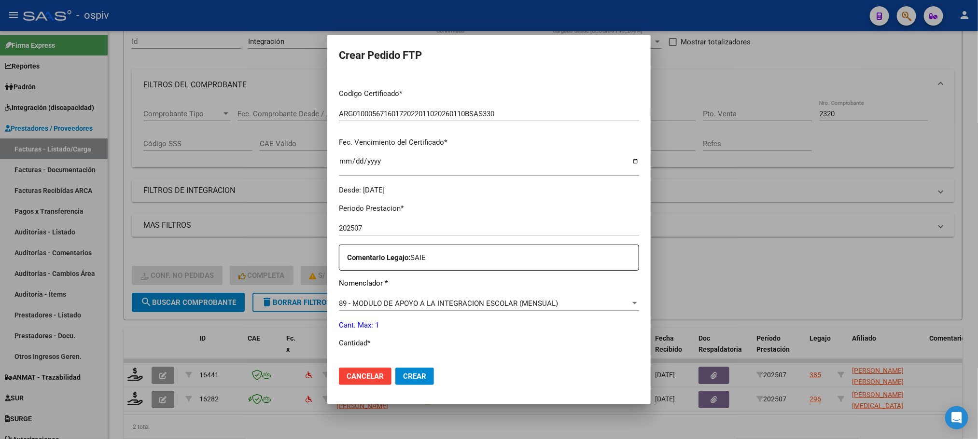
scroll to position [360, 0]
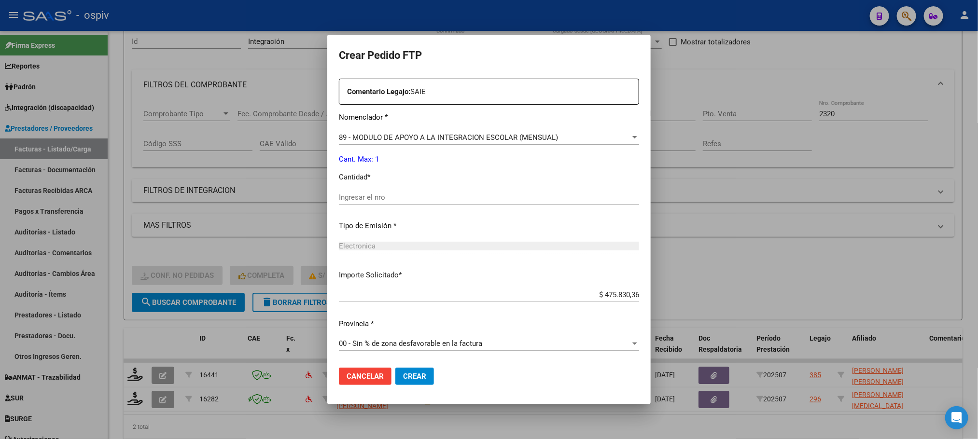
click at [434, 194] on input "Ingresar el nro" at bounding box center [489, 197] width 300 height 9
type input "1"
click at [395, 368] on button "Crear" at bounding box center [414, 376] width 39 height 17
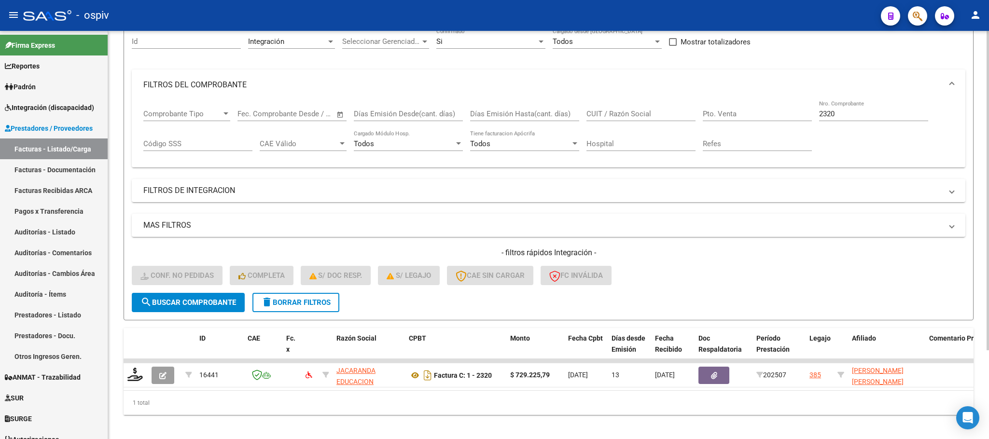
click at [896, 118] on input "2320" at bounding box center [873, 114] width 109 height 9
type input "2"
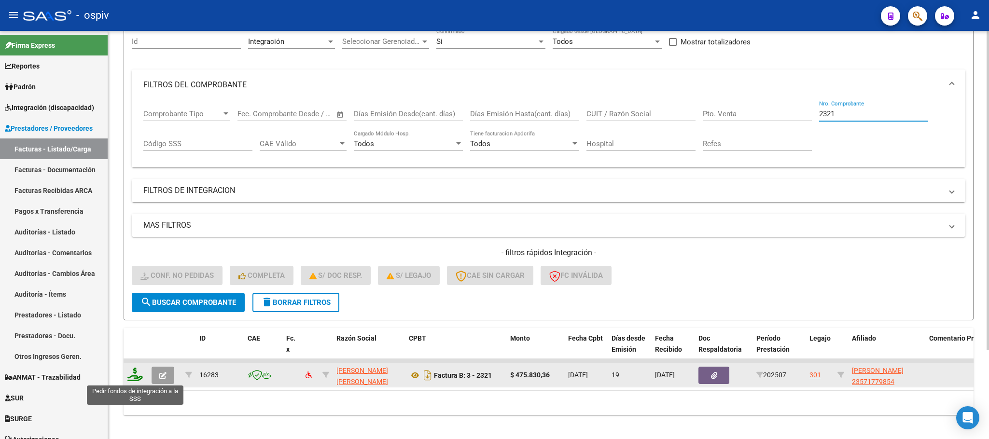
type input "2321"
click at [139, 375] on icon at bounding box center [134, 375] width 15 height 14
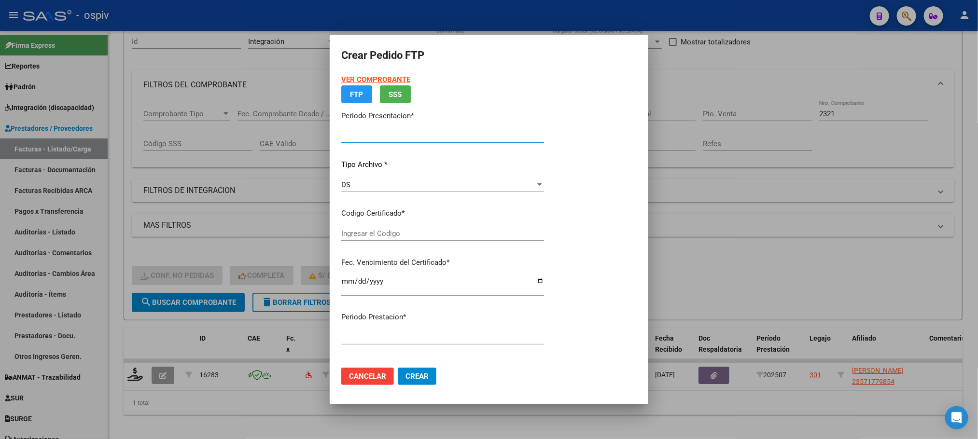
type input "202507"
type input "$ 475.830,36"
type input "arg01000571779852023100320281003bs330"
type input "2028-10-24"
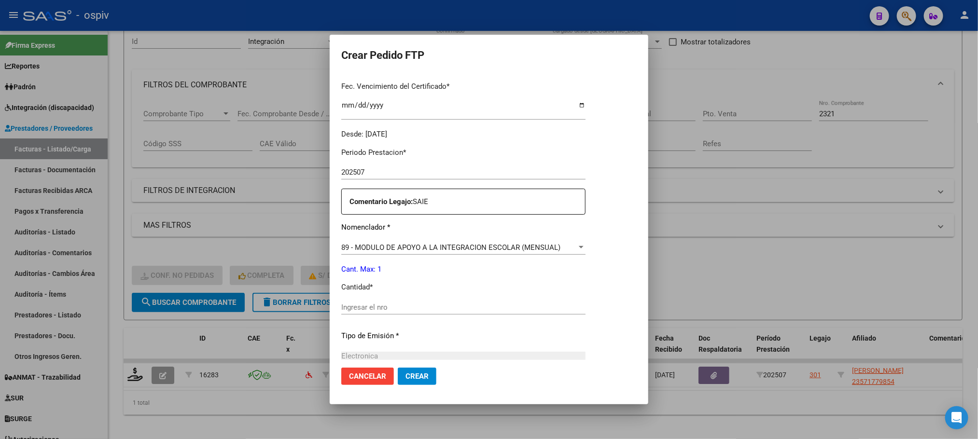
scroll to position [360, 0]
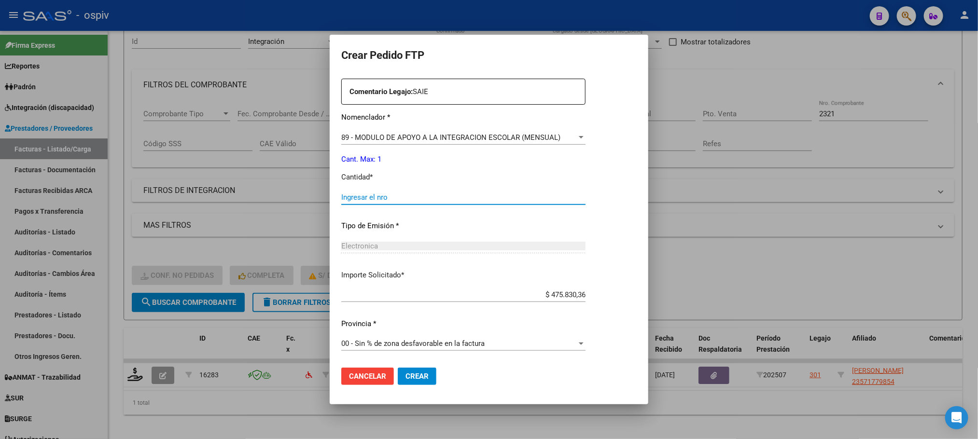
click at [426, 197] on input "Ingresar el nro" at bounding box center [463, 197] width 244 height 9
type input "1"
click at [398, 368] on button "Crear" at bounding box center [417, 376] width 39 height 17
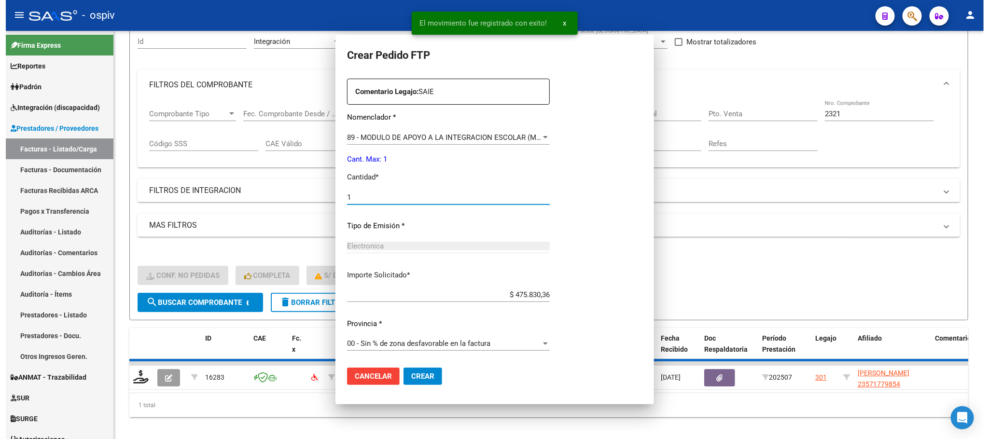
scroll to position [306, 0]
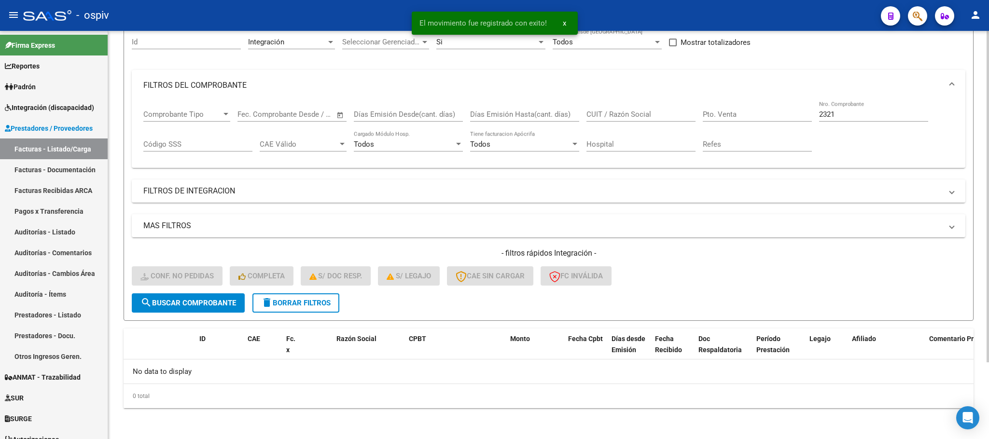
click at [846, 109] on div "2321 Nro. Comprobante" at bounding box center [873, 111] width 109 height 21
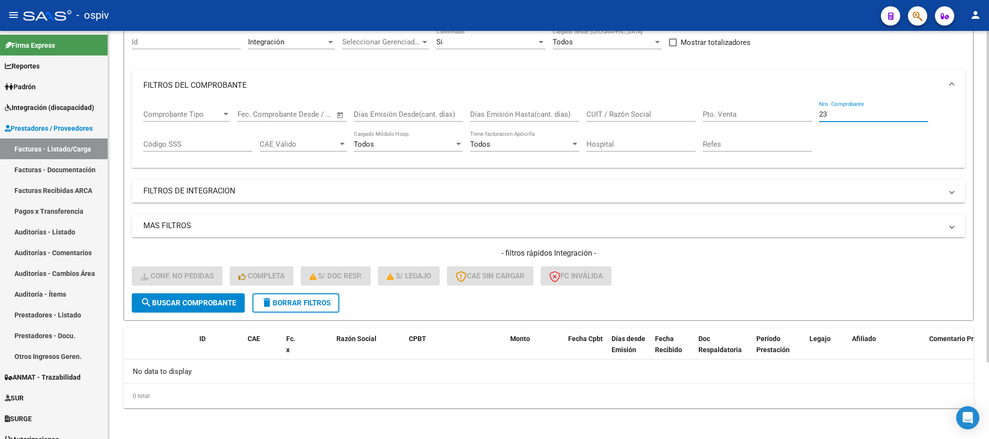
type input "2"
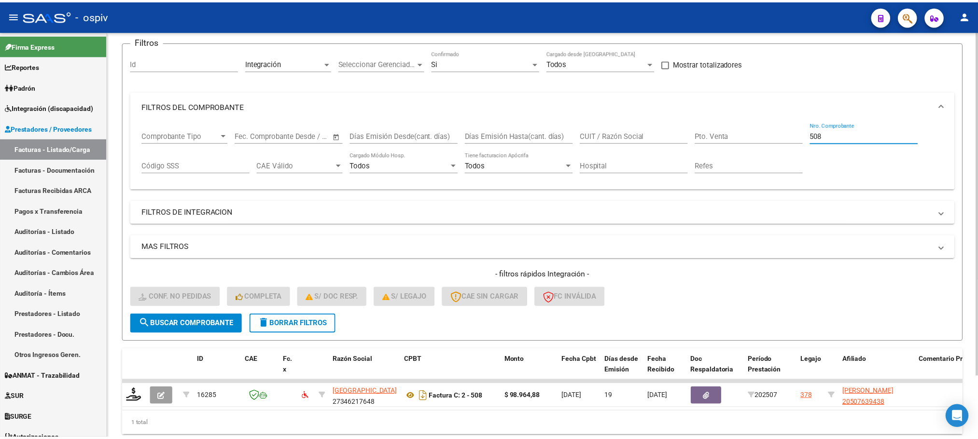
scroll to position [95, 0]
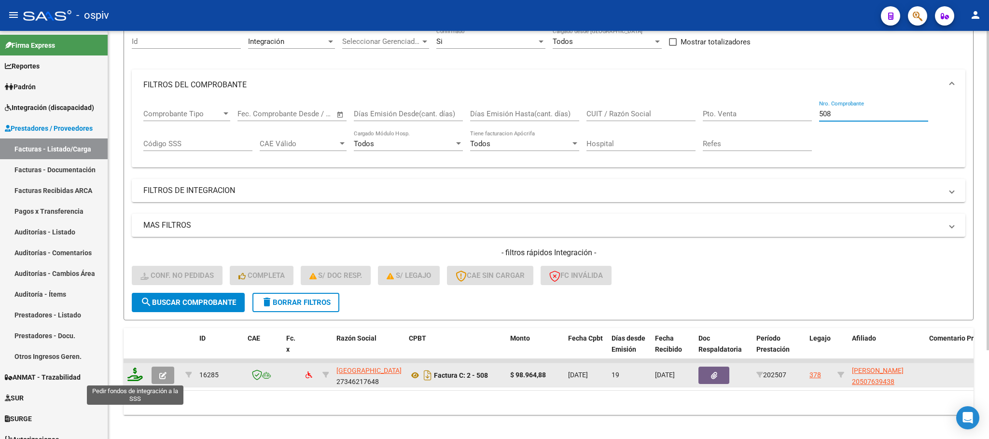
type input "508"
click at [140, 379] on icon at bounding box center [134, 375] width 15 height 14
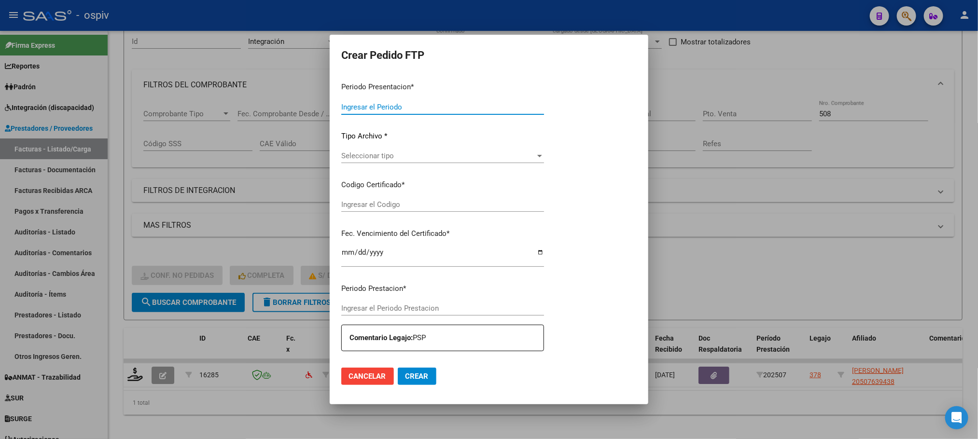
type input "202507"
type input "$ 98.964,88"
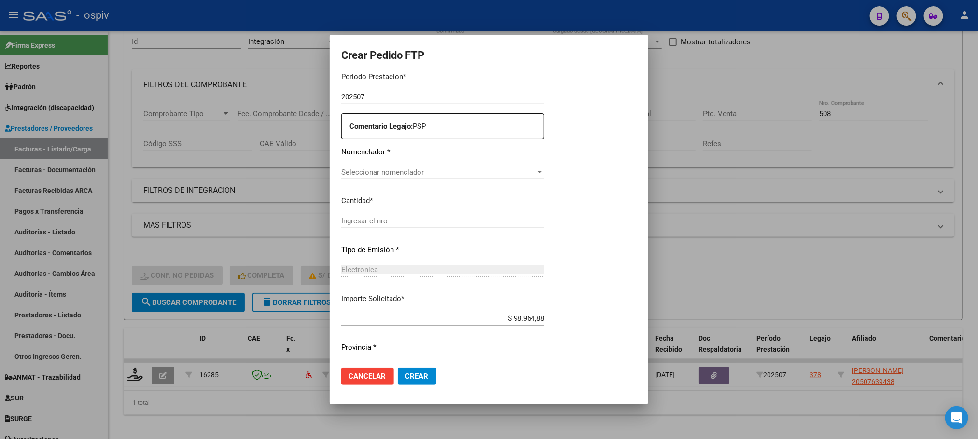
type input "ARG02000507639432018091220250912BSAS448"
type input "2025-09-12"
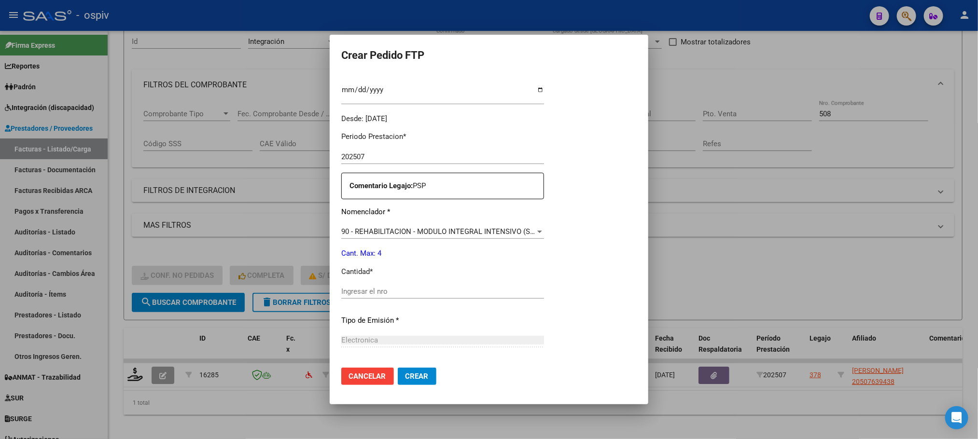
scroll to position [326, 0]
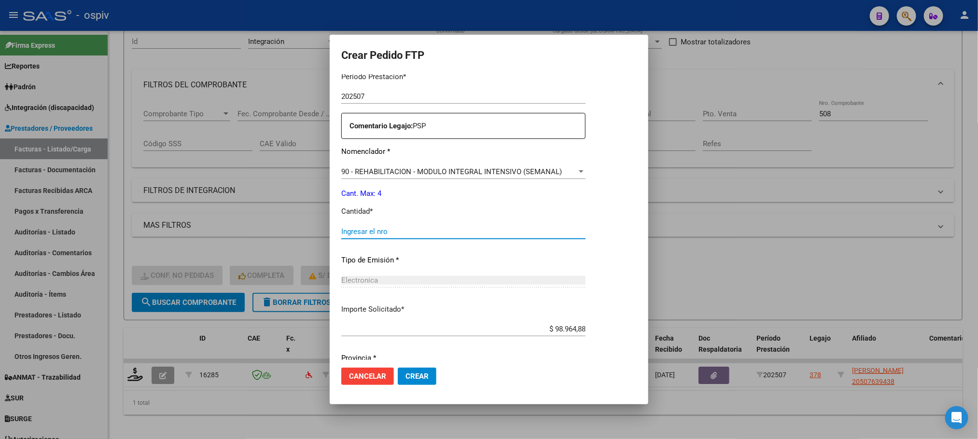
click at [459, 234] on input "Ingresar el nro" at bounding box center [463, 231] width 244 height 9
type input "4"
click at [398, 368] on button "Crear" at bounding box center [417, 376] width 39 height 17
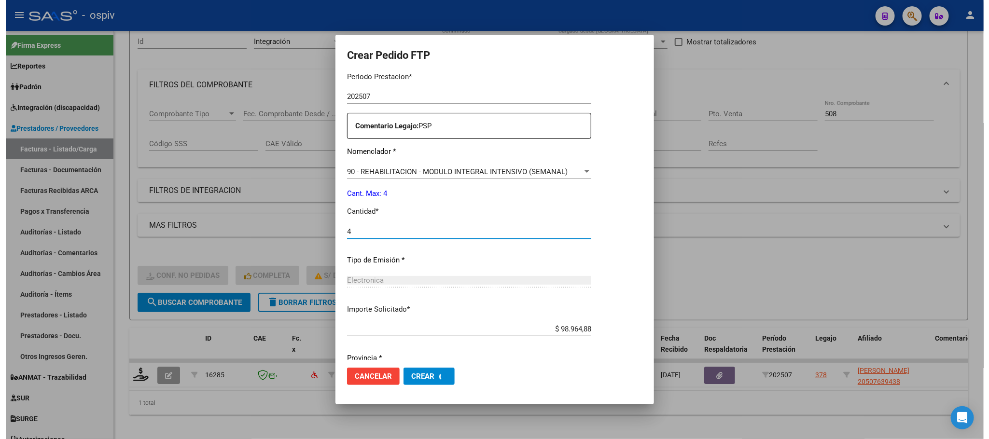
scroll to position [0, 0]
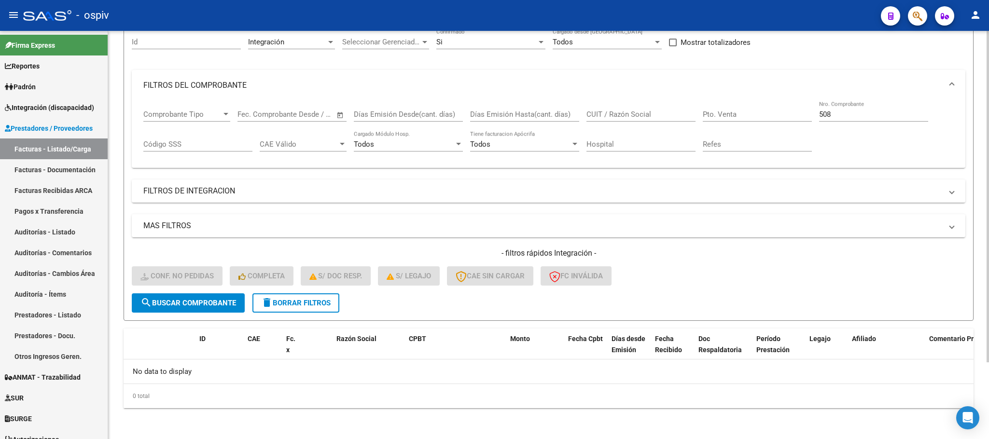
click at [847, 115] on input "508" at bounding box center [873, 114] width 109 height 9
type input "5"
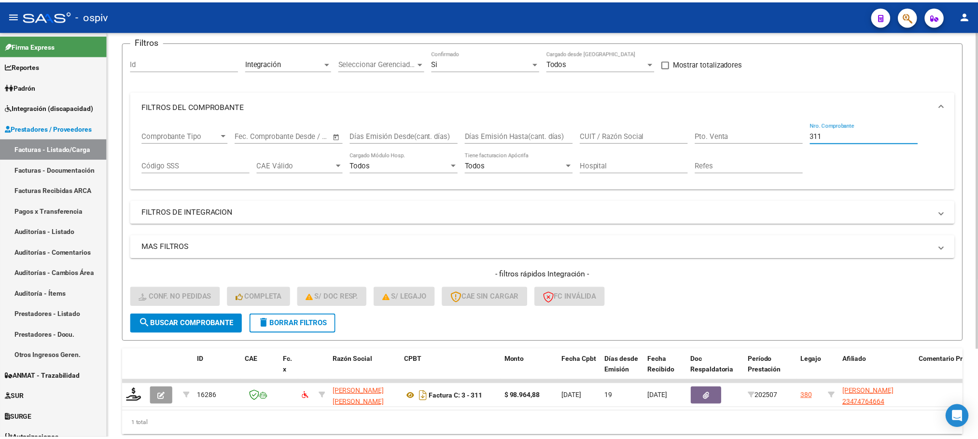
scroll to position [95, 0]
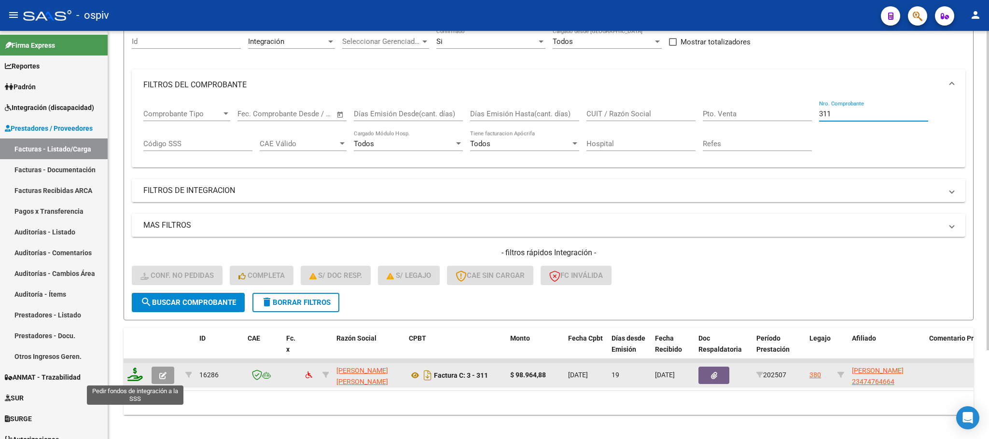
type input "311"
click at [134, 378] on icon at bounding box center [134, 375] width 15 height 14
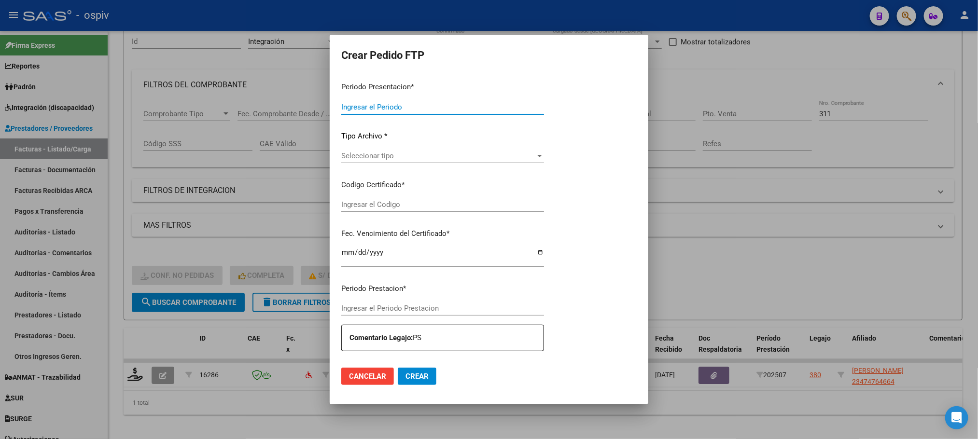
type input "202507"
type input "$ 98.964,88"
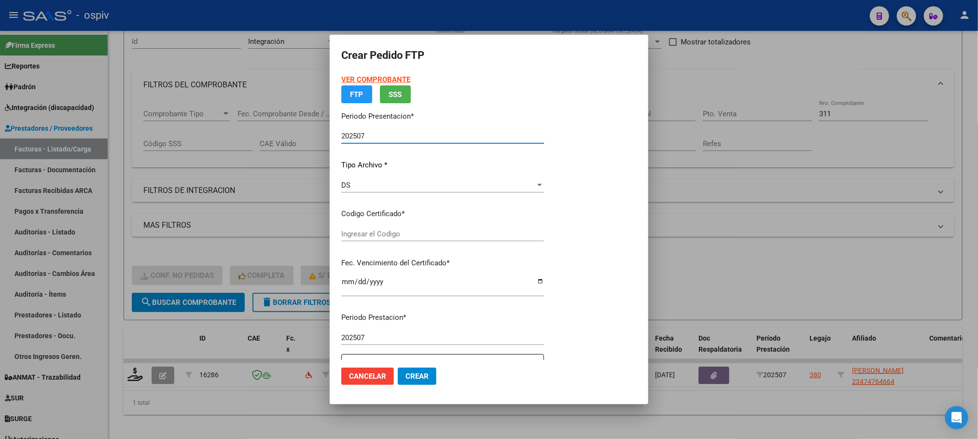
type input "arg01000474764662024041920260419arg12921"
type input "2026-04-19"
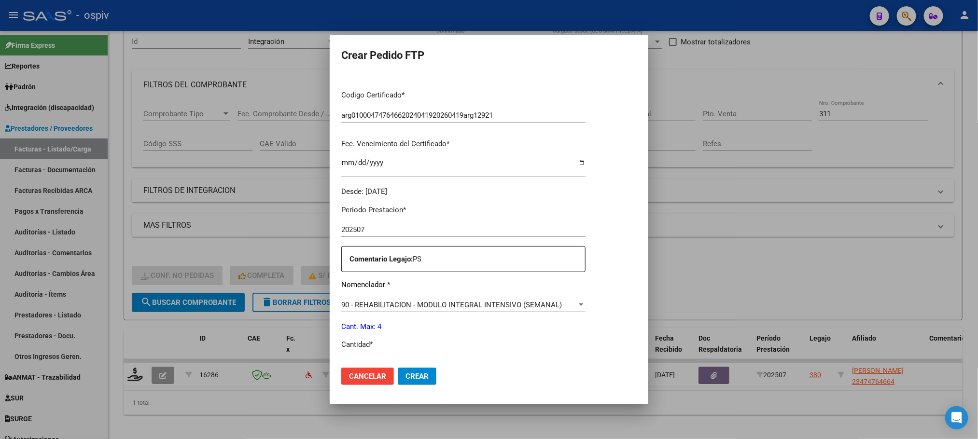
scroll to position [241, 0]
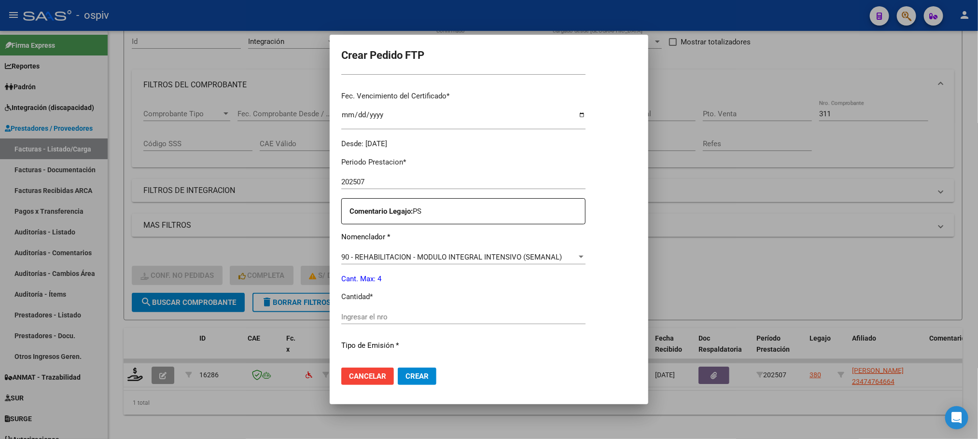
click at [442, 318] on input "Ingresar el nro" at bounding box center [463, 317] width 244 height 9
type input "4"
click at [398, 368] on button "Crear" at bounding box center [417, 376] width 39 height 17
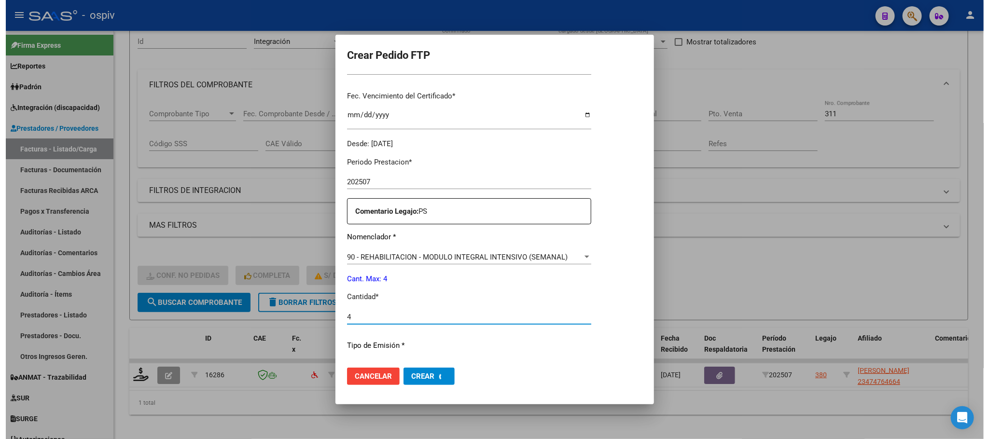
scroll to position [0, 0]
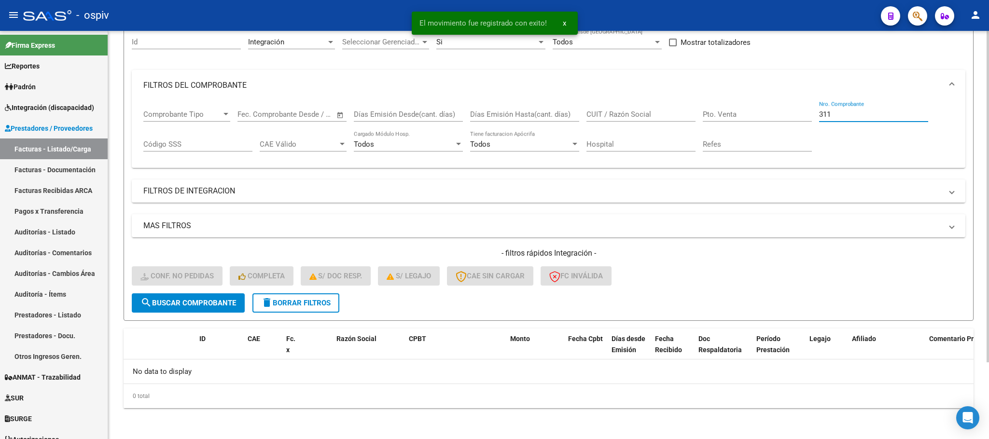
click at [856, 113] on input "311" at bounding box center [873, 114] width 109 height 9
type input "3"
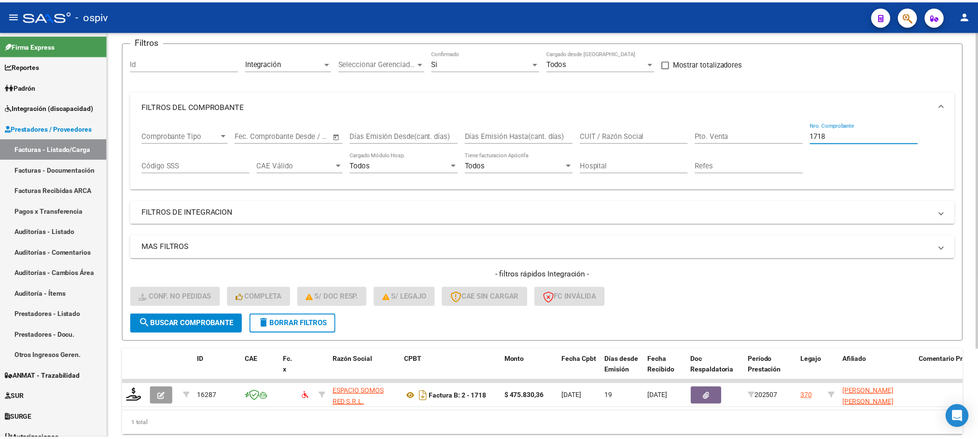
scroll to position [95, 0]
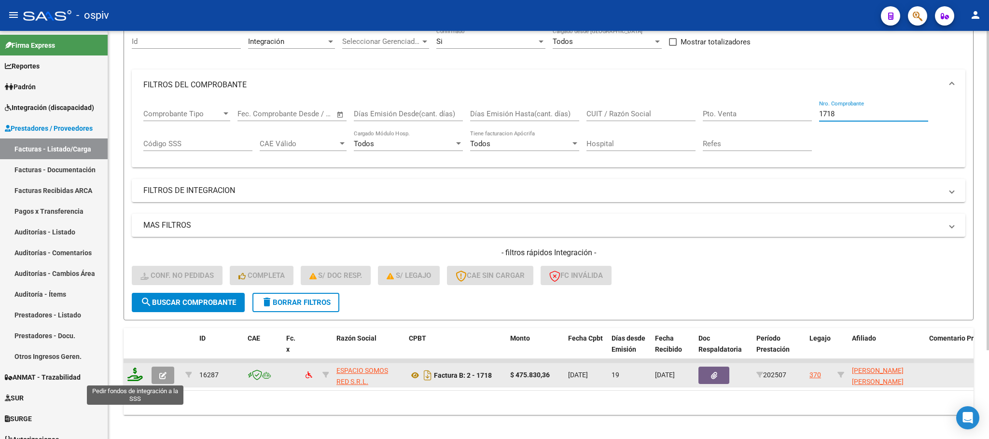
type input "1718"
click at [138, 378] on icon at bounding box center [134, 375] width 15 height 14
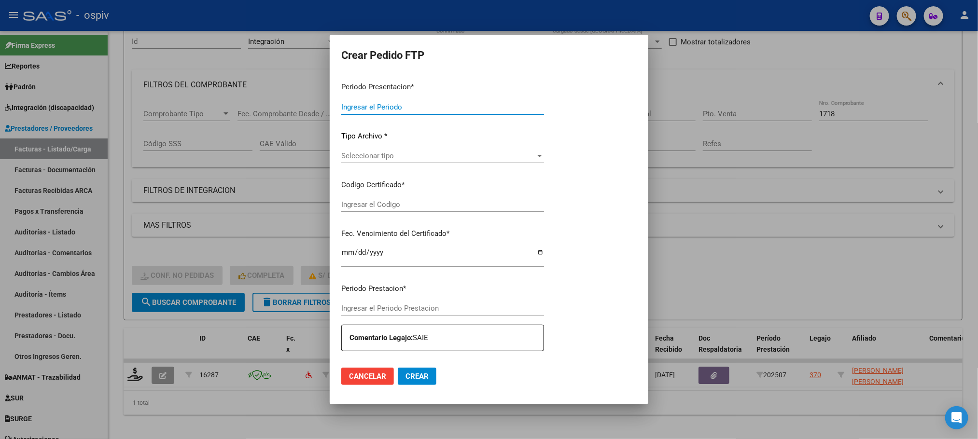
type input "202507"
type input "$ 475.830,36"
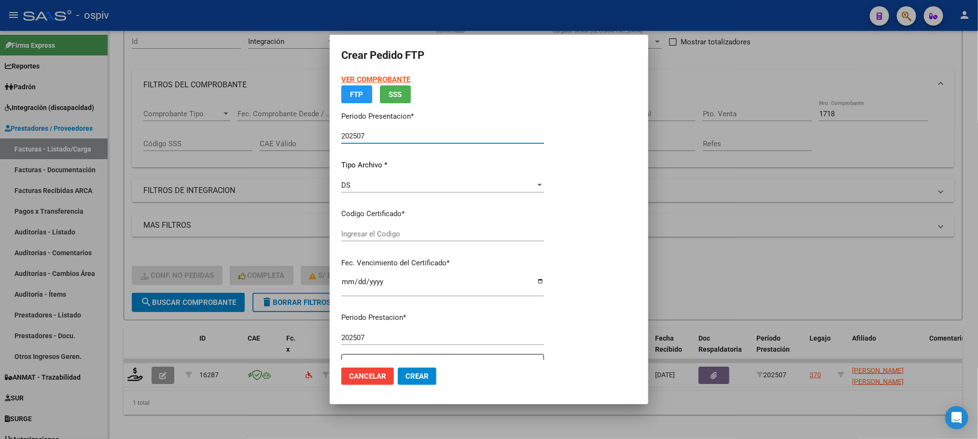
type input "ARG02000572457962024071620290716BUE317"
type input "2029-07-16"
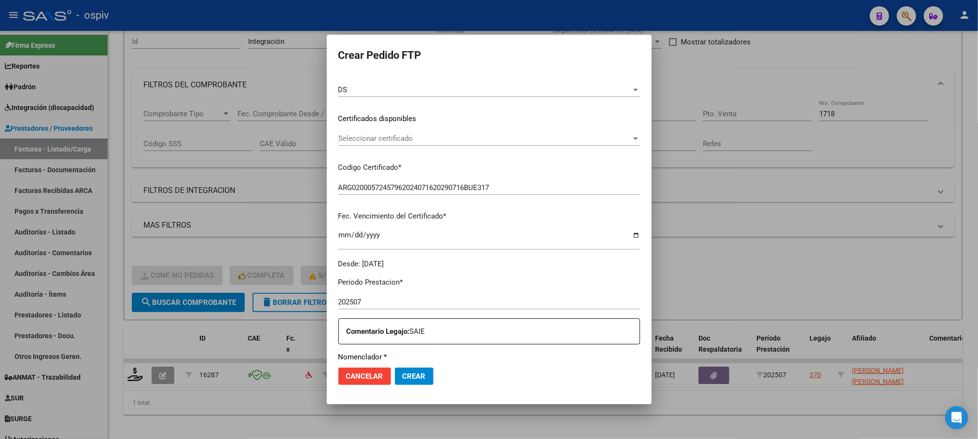
scroll to position [360, 0]
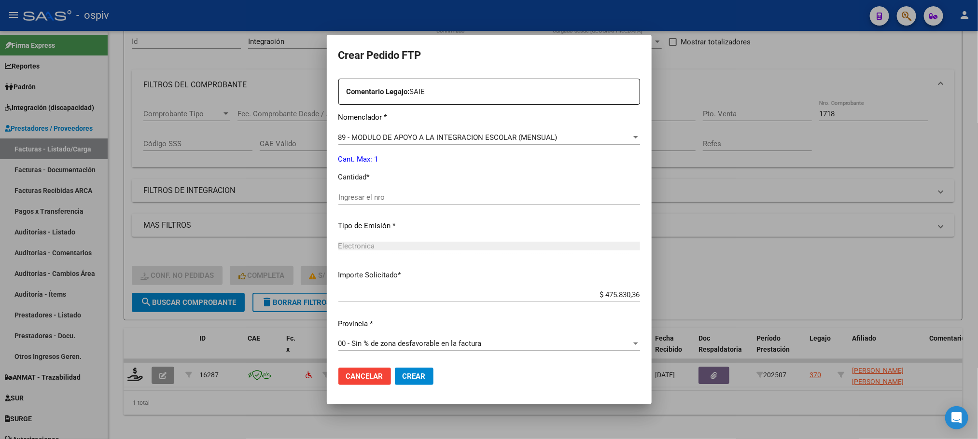
click at [433, 194] on input "Ingresar el nro" at bounding box center [489, 197] width 302 height 9
type input "1"
click at [395, 368] on button "Crear" at bounding box center [414, 376] width 39 height 17
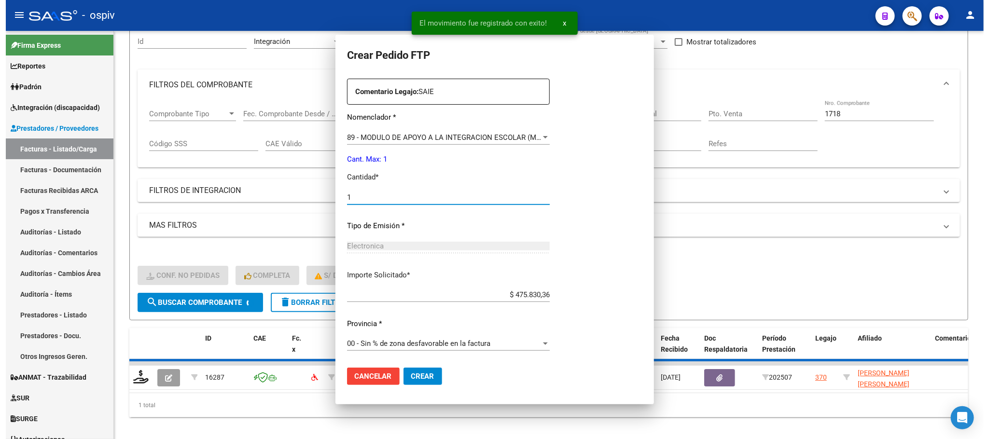
scroll to position [0, 0]
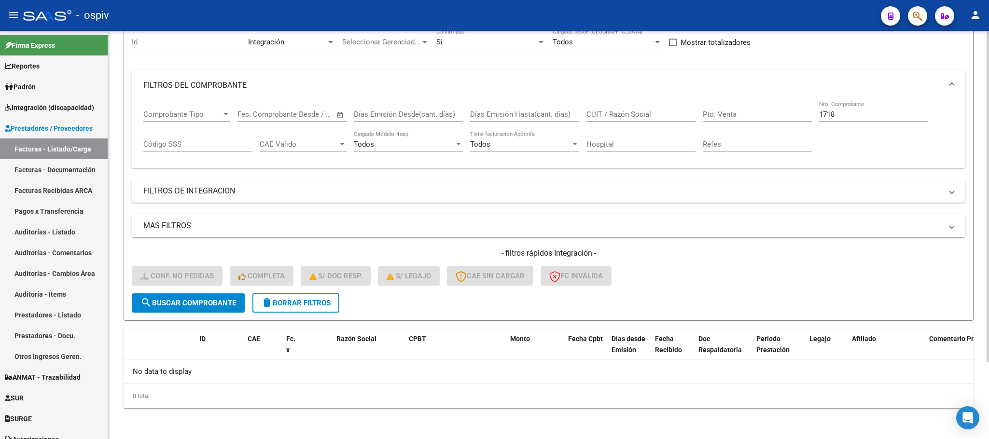
click at [174, 299] on span "search Buscar Comprobante" at bounding box center [188, 303] width 96 height 9
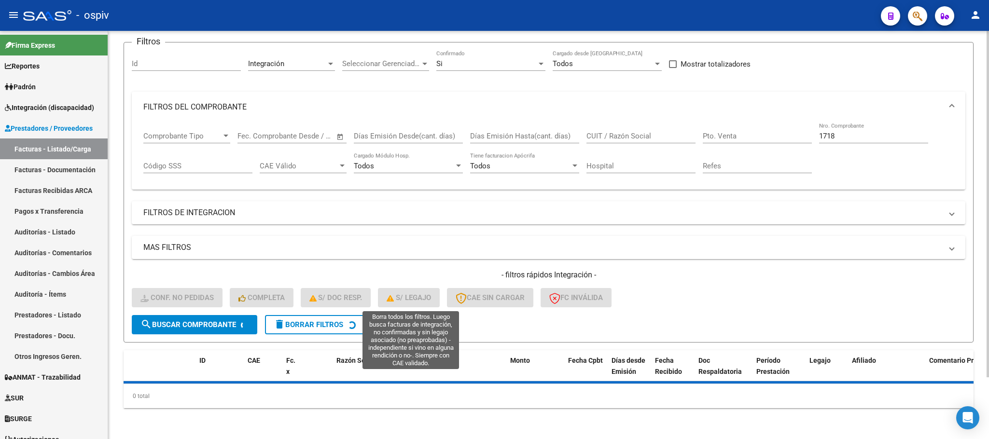
scroll to position [95, 0]
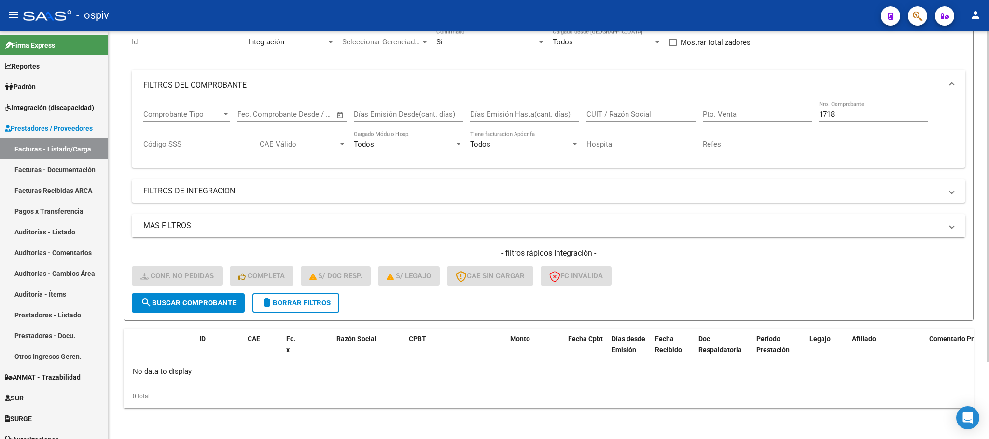
click at [856, 116] on input "1718" at bounding box center [873, 114] width 109 height 9
type input "1"
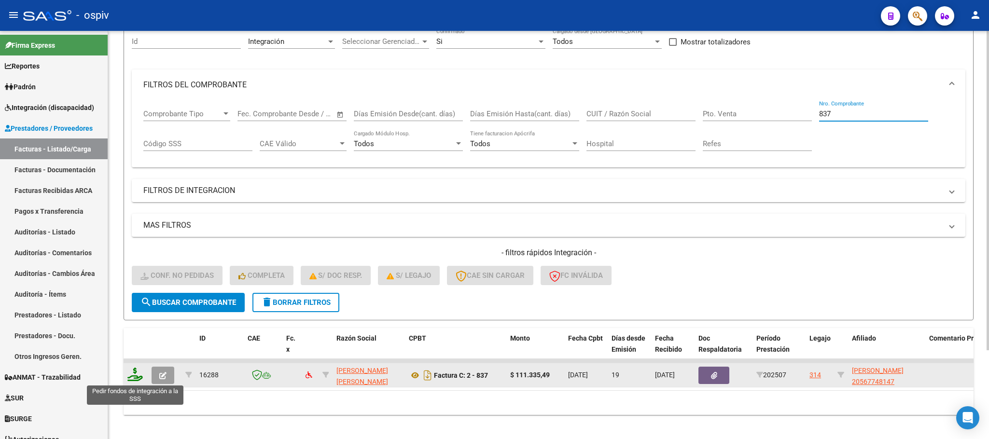
type input "837"
click at [137, 379] on icon at bounding box center [134, 375] width 15 height 14
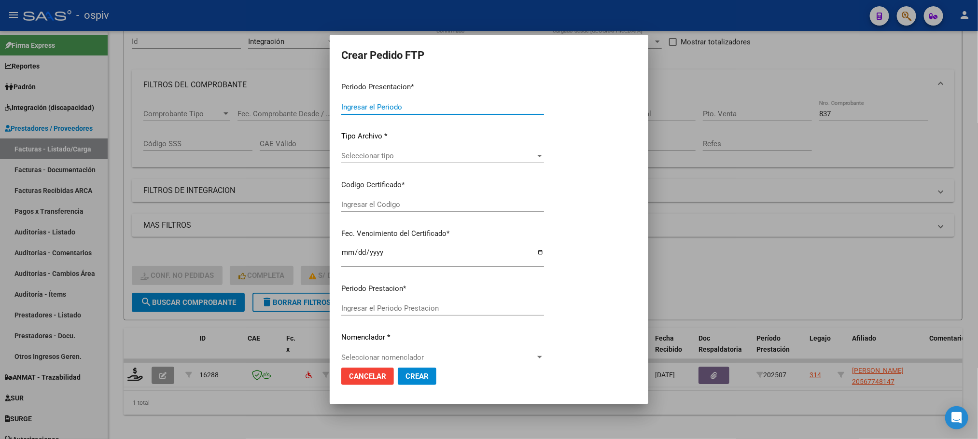
type input "202507"
type input "$ 111.335,49"
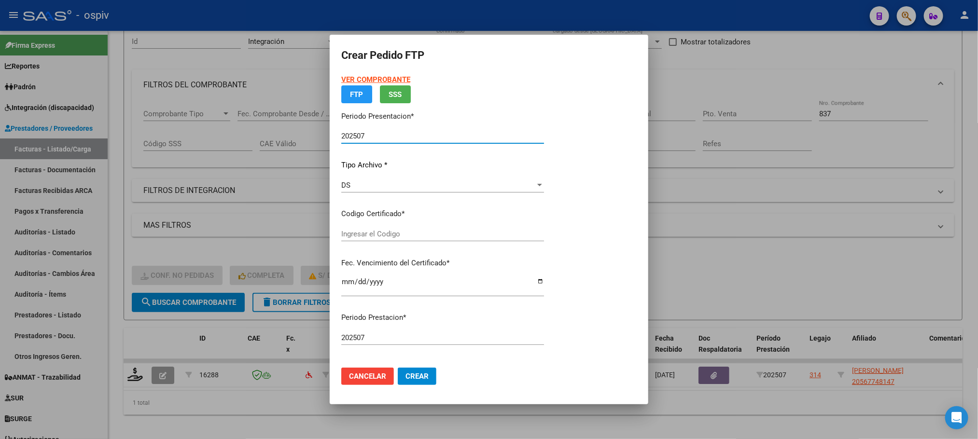
type input "ARG02000567748142022082920270829BS358"
type input "2027-08-29"
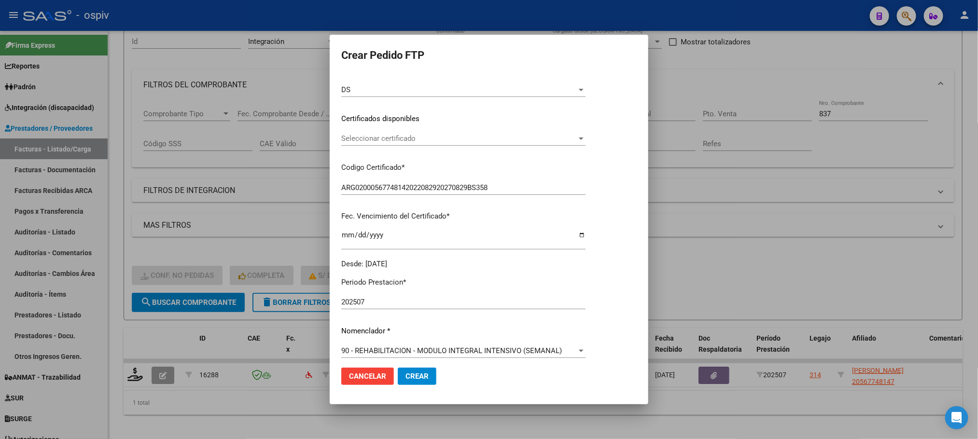
scroll to position [241, 0]
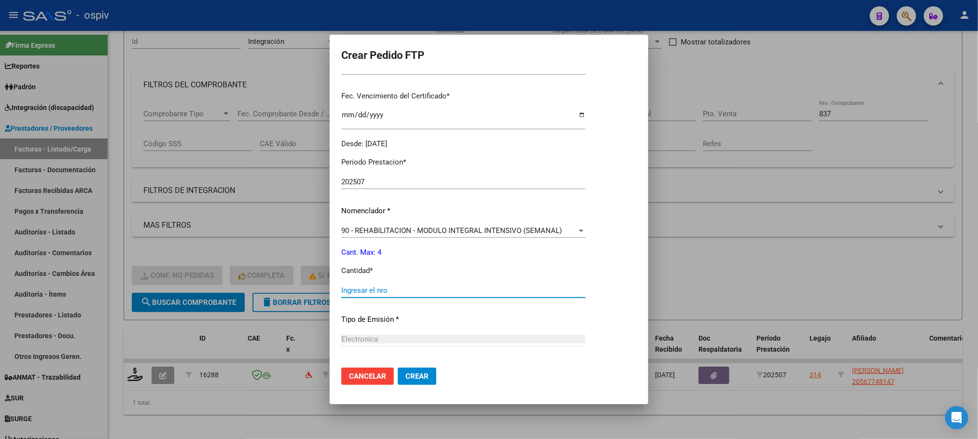
click at [455, 290] on input "Ingresar el nro" at bounding box center [463, 290] width 244 height 9
click at [465, 289] on input "Ingresar el nro" at bounding box center [463, 290] width 244 height 9
click at [507, 288] on input "Ingresar el nro" at bounding box center [463, 290] width 244 height 9
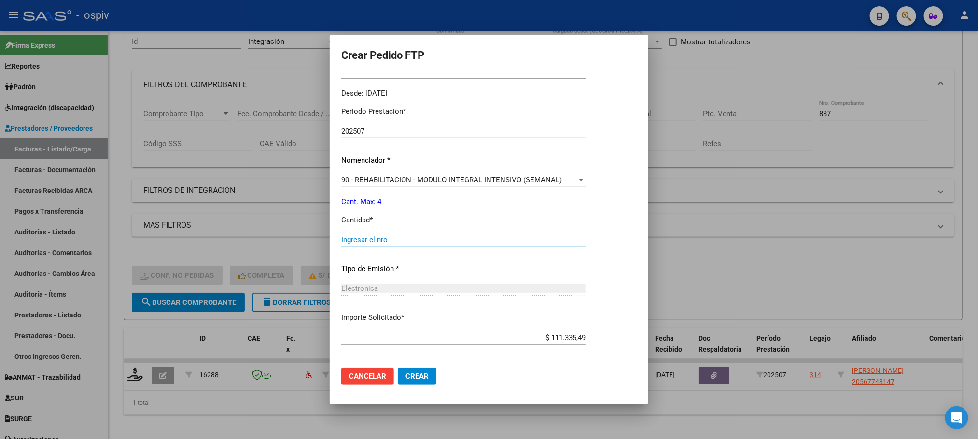
scroll to position [333, 0]
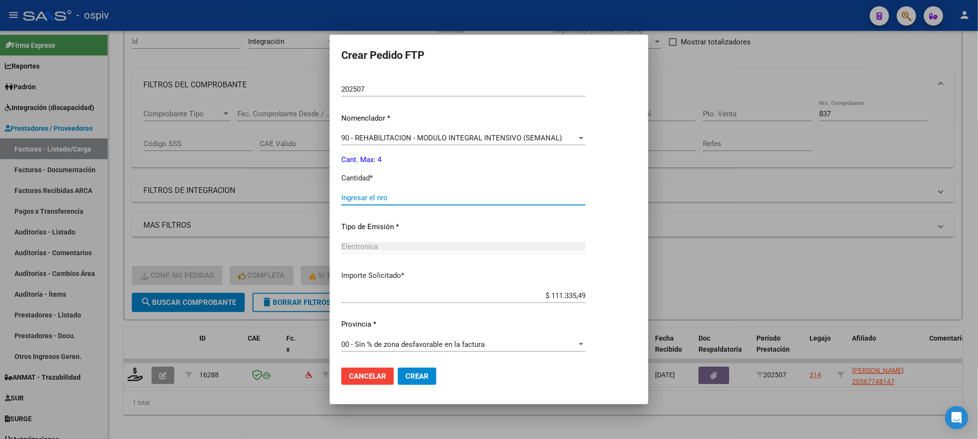
click at [500, 195] on input "Ingresar el nro" at bounding box center [463, 198] width 244 height 9
type input "4"
click at [398, 368] on button "Crear" at bounding box center [417, 376] width 39 height 17
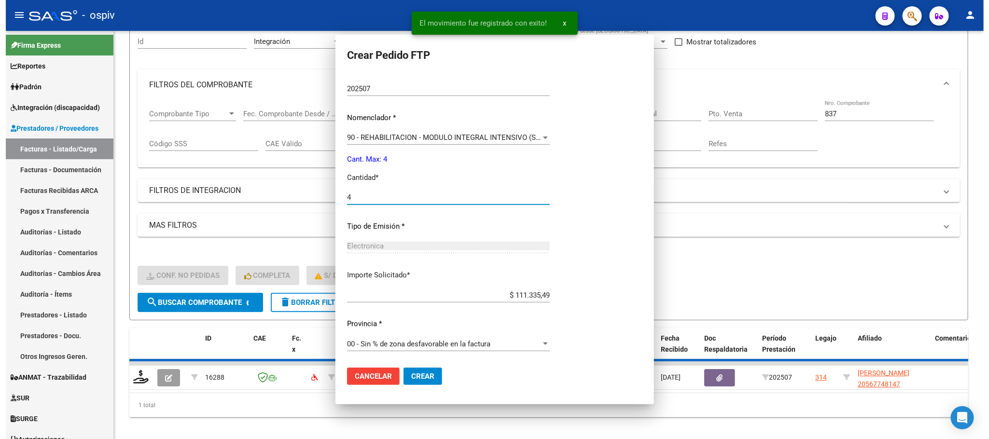
scroll to position [0, 0]
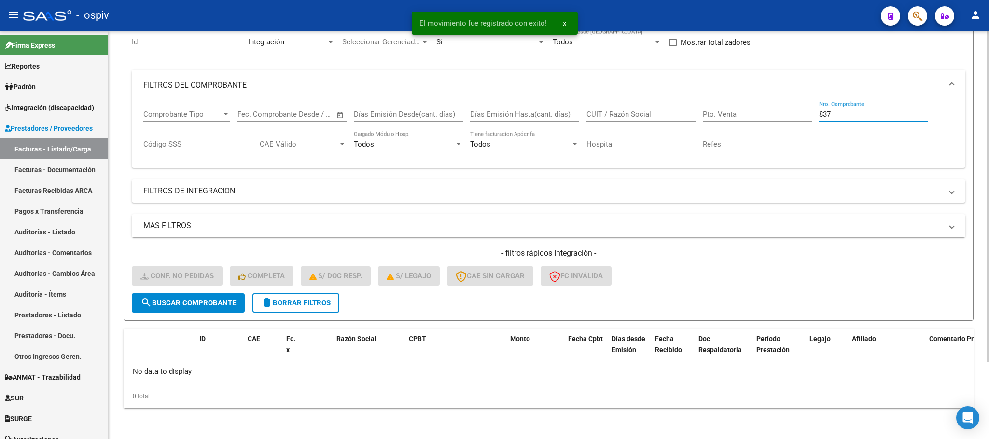
click at [851, 116] on input "837" at bounding box center [873, 114] width 109 height 9
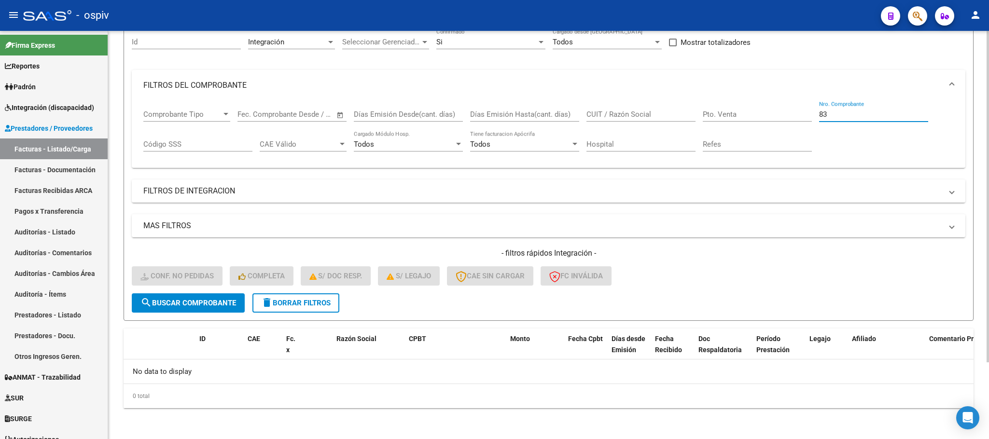
type input "8"
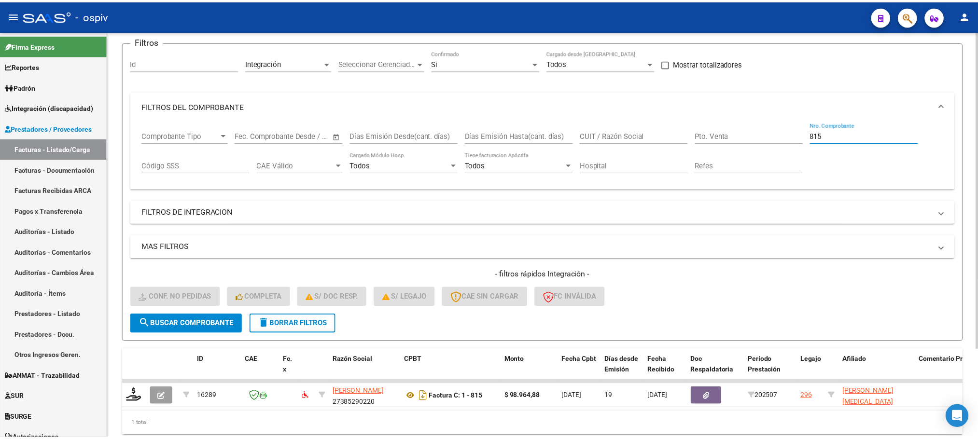
scroll to position [95, 0]
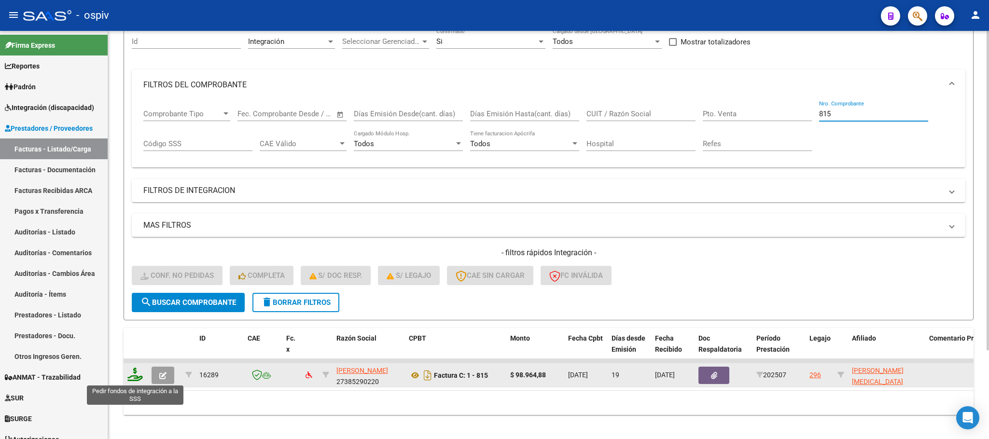
type input "815"
click at [137, 371] on icon at bounding box center [134, 375] width 15 height 14
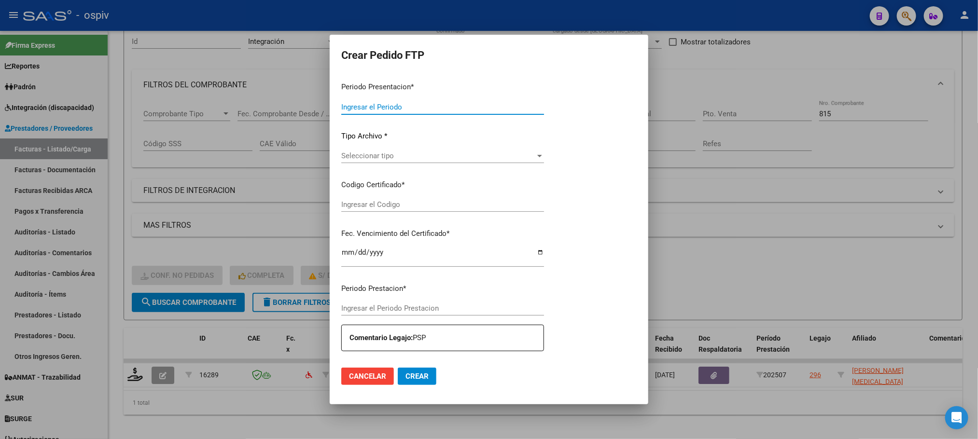
type input "202507"
type input "$ 98.964,88"
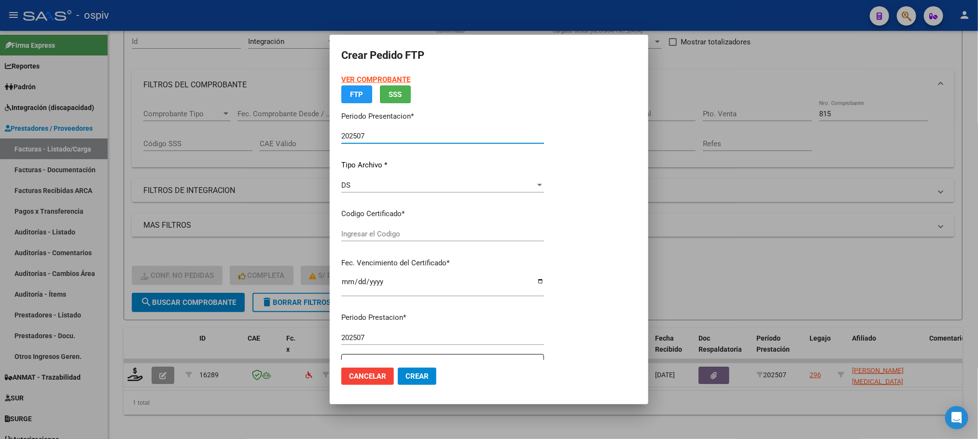
type input "ARG01000567160172022011020260110BSAS330"
type input "2026-01-10"
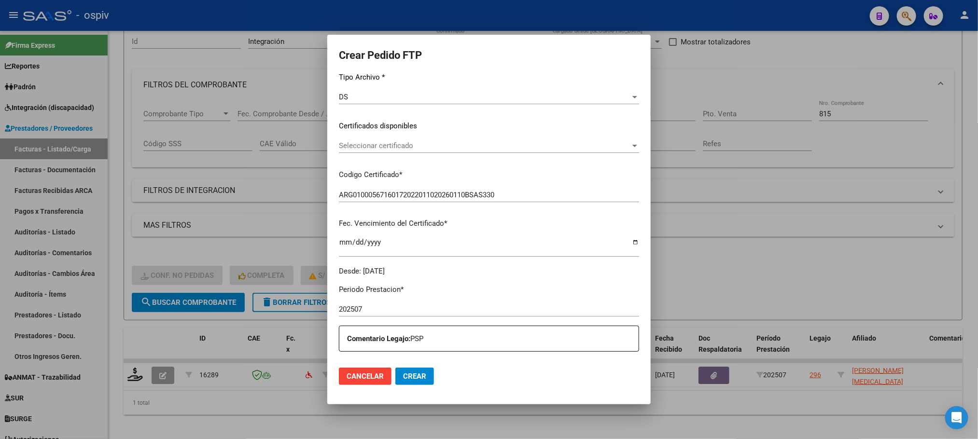
scroll to position [241, 0]
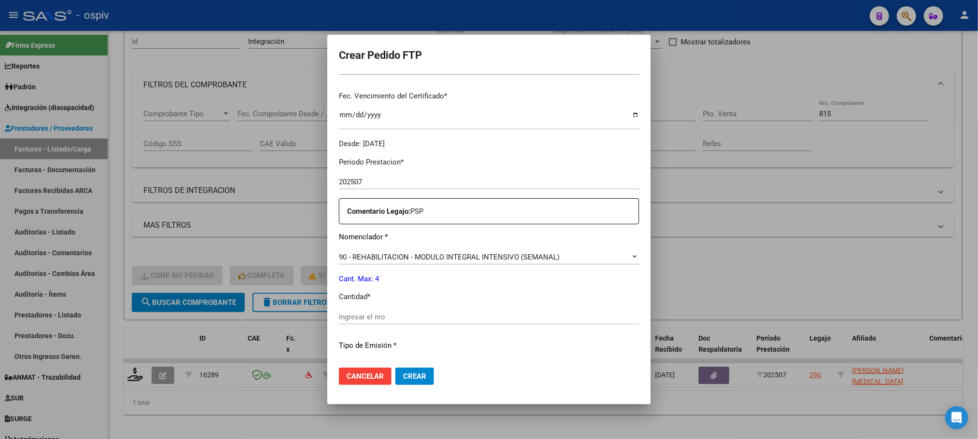
click at [465, 316] on input "Ingresar el nro" at bounding box center [489, 317] width 300 height 9
type input "4"
click at [395, 368] on button "Crear" at bounding box center [414, 376] width 39 height 17
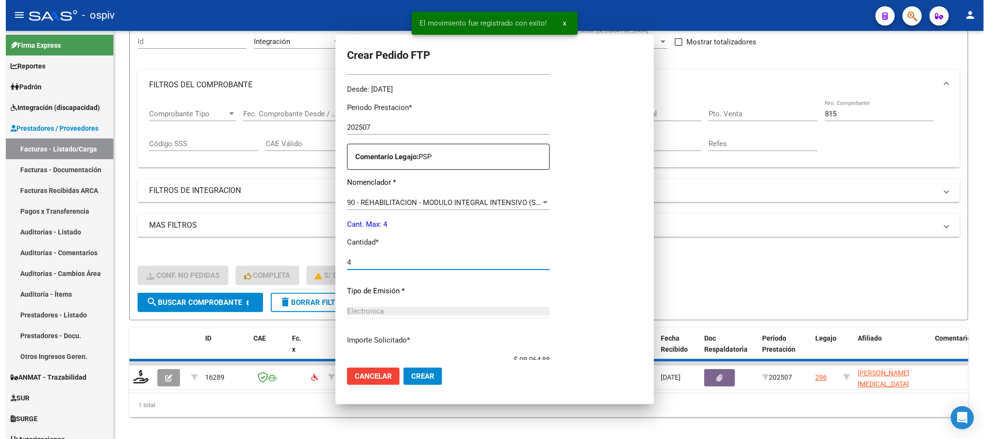
scroll to position [187, 0]
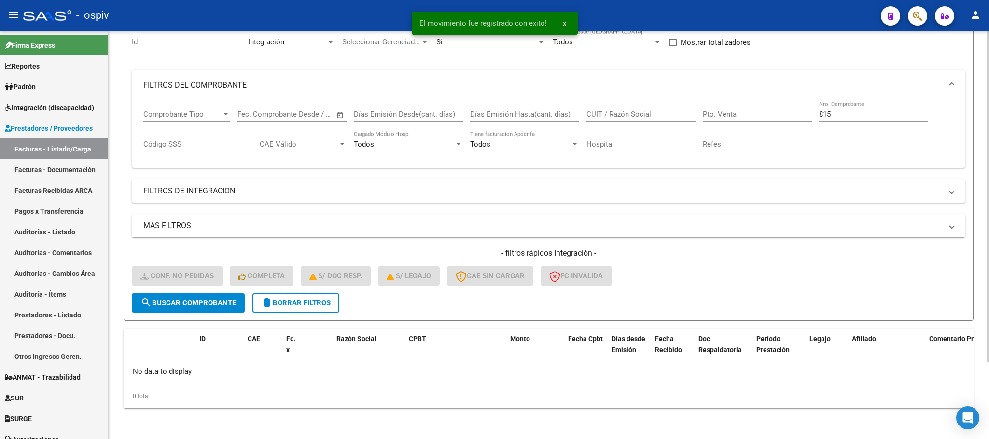
click at [847, 112] on input "815" at bounding box center [873, 114] width 109 height 9
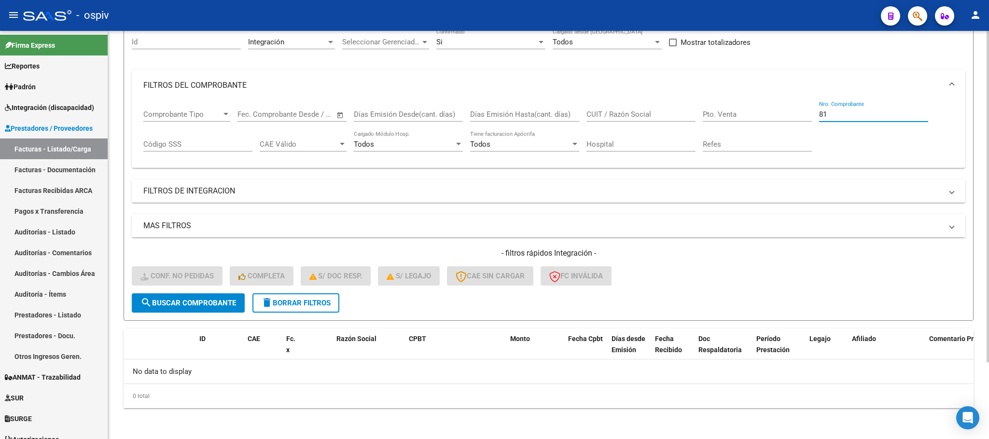
type input "8"
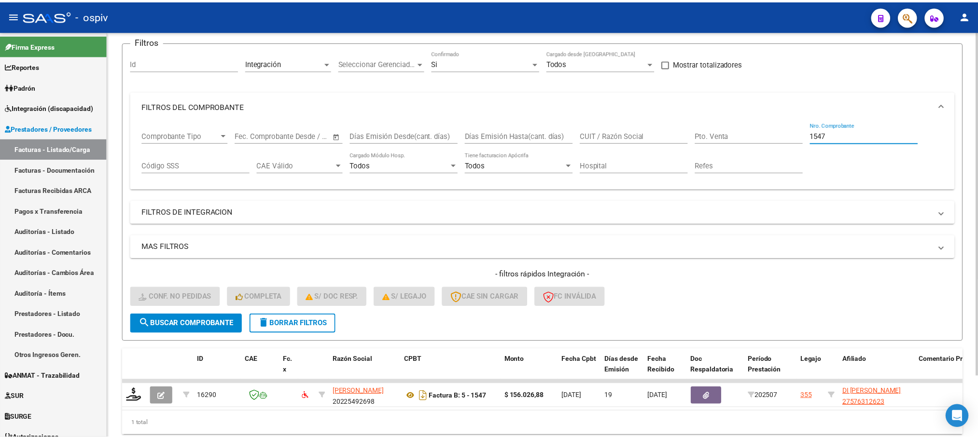
scroll to position [95, 0]
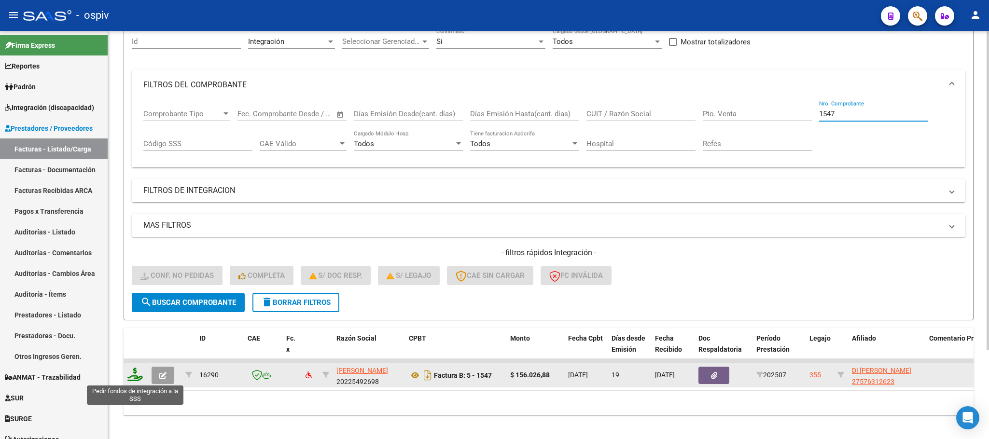
type input "1547"
click at [132, 380] on icon at bounding box center [134, 375] width 15 height 14
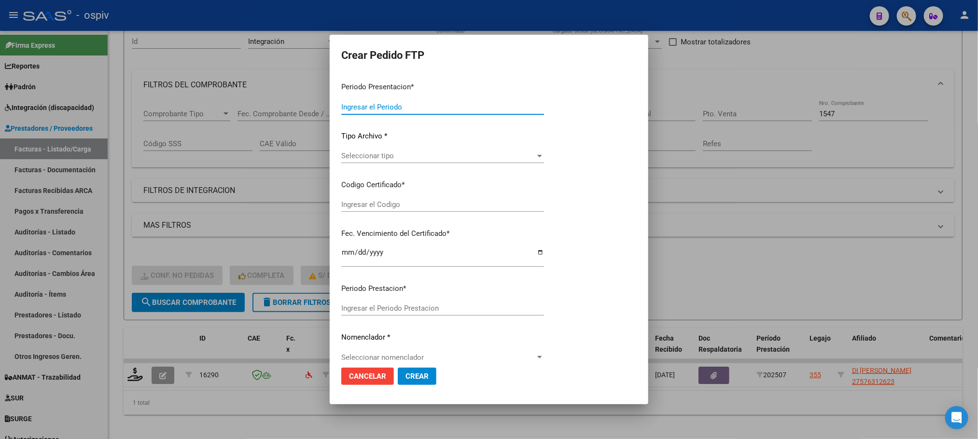
type input "202507"
type input "$ 156.026,88"
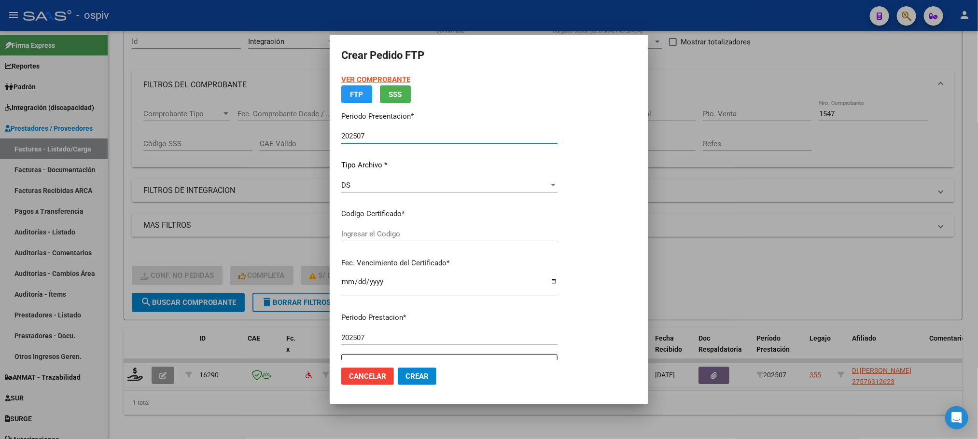
type input "arg01000576312622022042820270428bs423"
type input "2027-04-28"
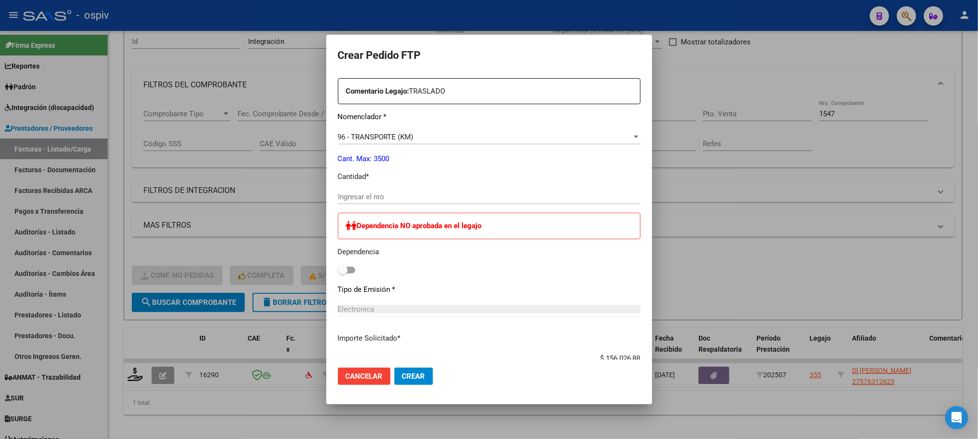
scroll to position [362, 0]
click at [407, 198] on input "Ingresar el nro" at bounding box center [489, 196] width 303 height 9
type input "288"
click at [394, 368] on button "Crear" at bounding box center [413, 376] width 39 height 17
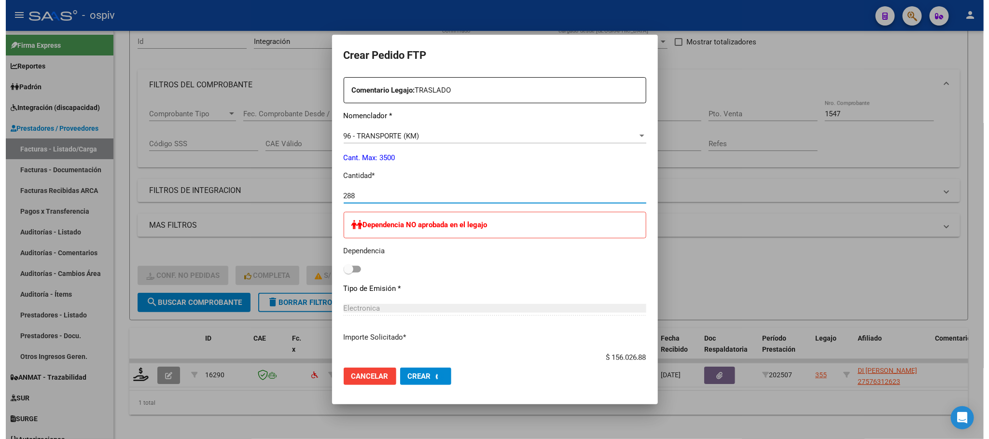
scroll to position [0, 0]
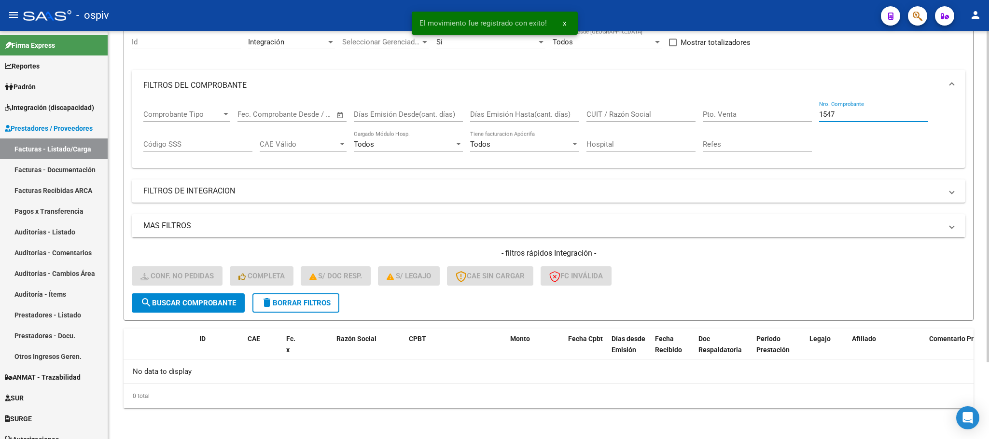
click at [856, 115] on input "1547" at bounding box center [873, 114] width 109 height 9
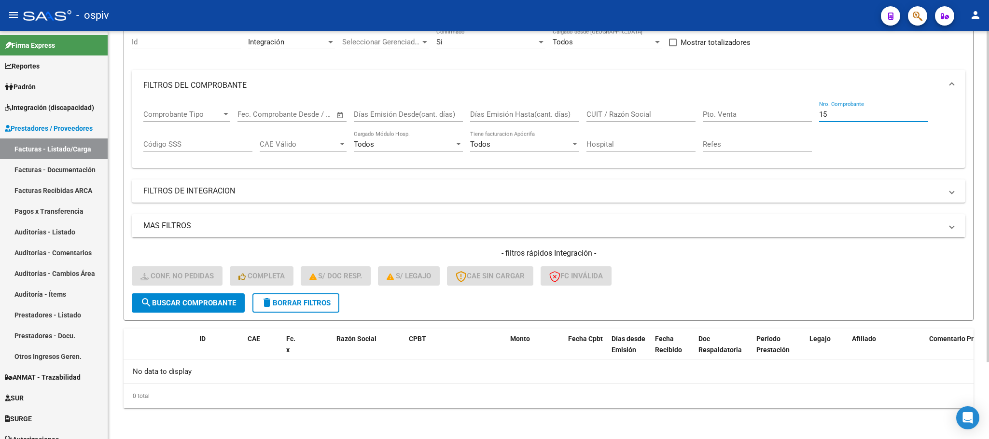
type input "1"
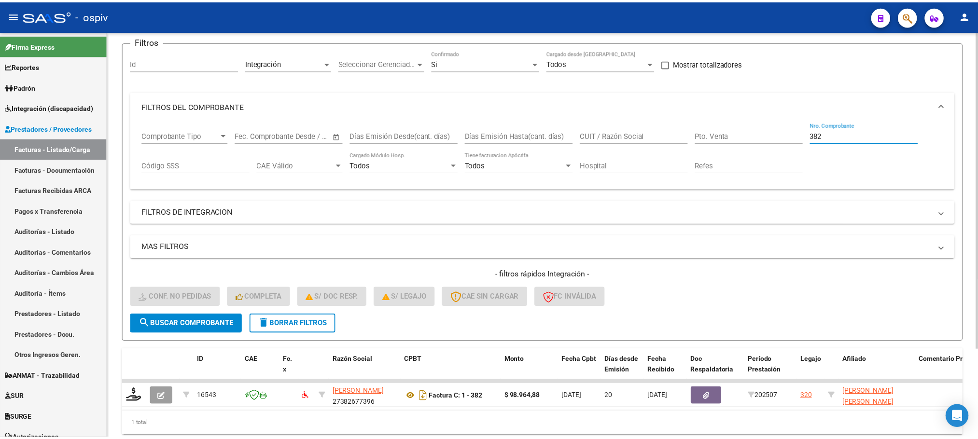
scroll to position [95, 0]
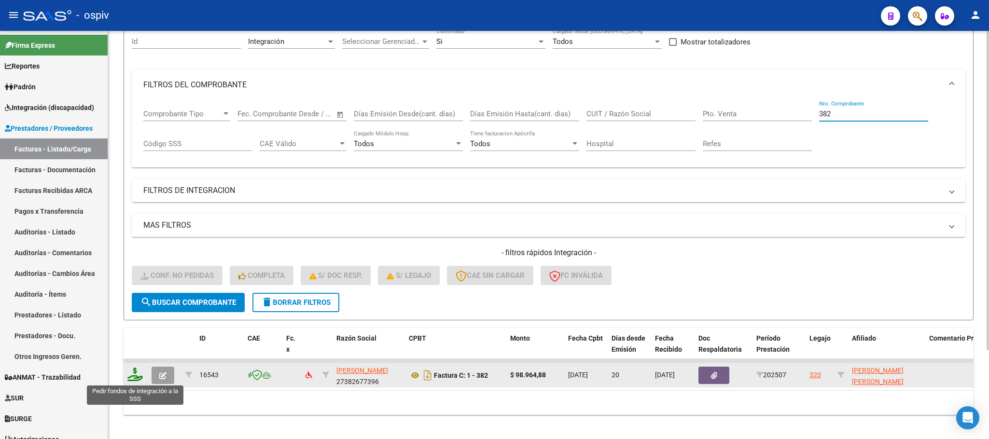
type input "382"
click at [138, 378] on icon at bounding box center [134, 375] width 15 height 14
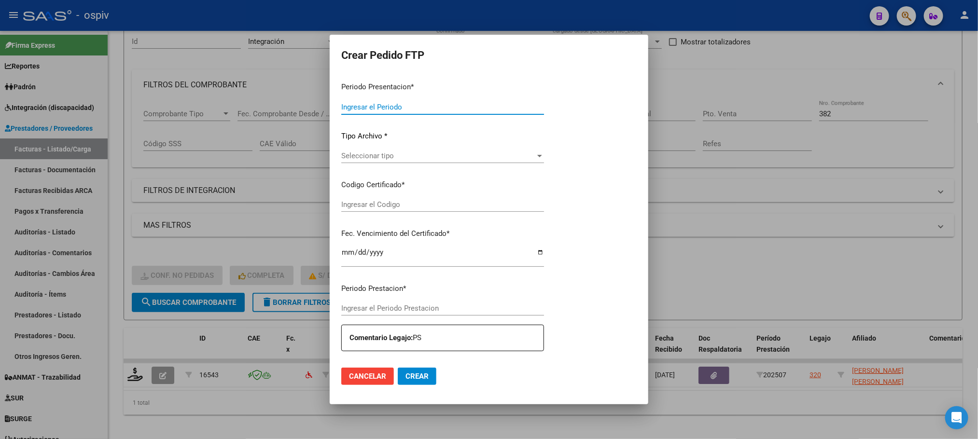
type input "202507"
type input "$ 98.964,88"
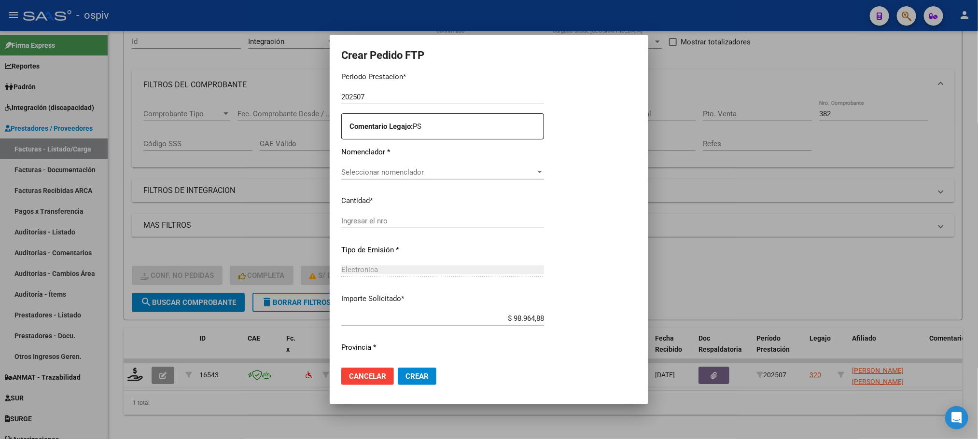
type input "ARG01000549608802023081020280810BUE317"
type input "2028-08-10"
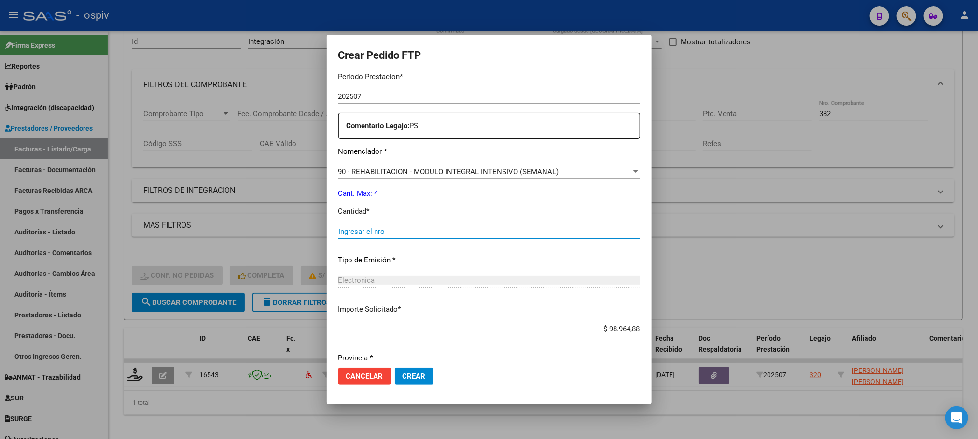
click at [430, 232] on input "Ingresar el nro" at bounding box center [489, 231] width 302 height 9
type input "4"
click at [395, 368] on button "Crear" at bounding box center [414, 376] width 39 height 17
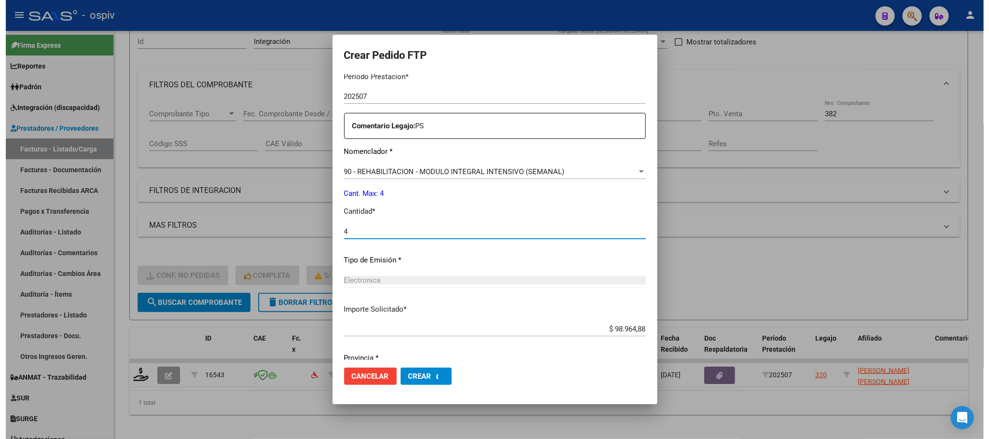
scroll to position [0, 0]
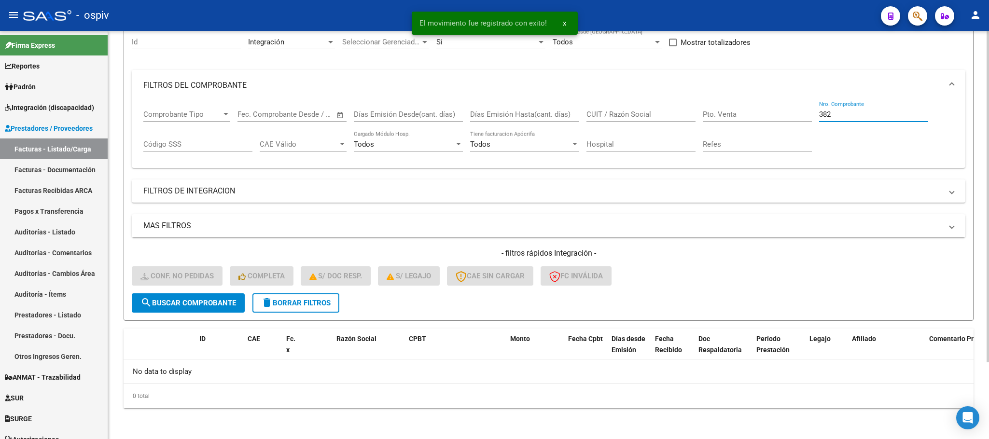
click at [857, 113] on input "382" at bounding box center [873, 114] width 109 height 9
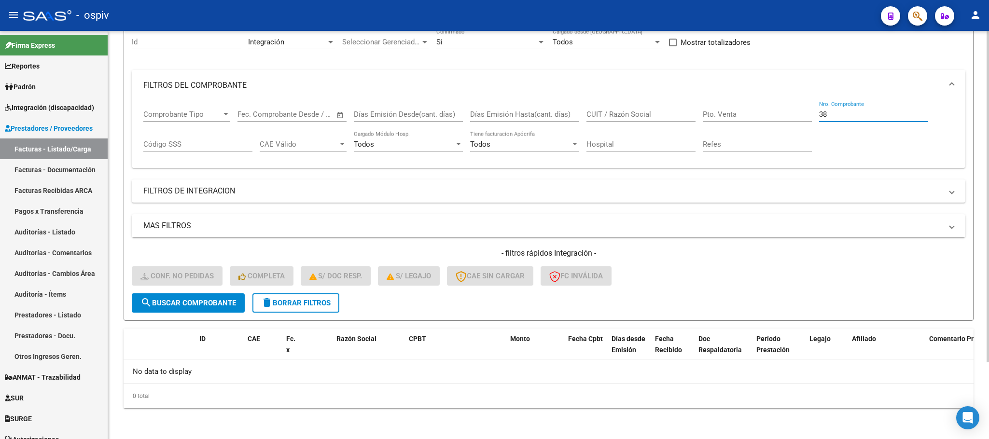
type input "3"
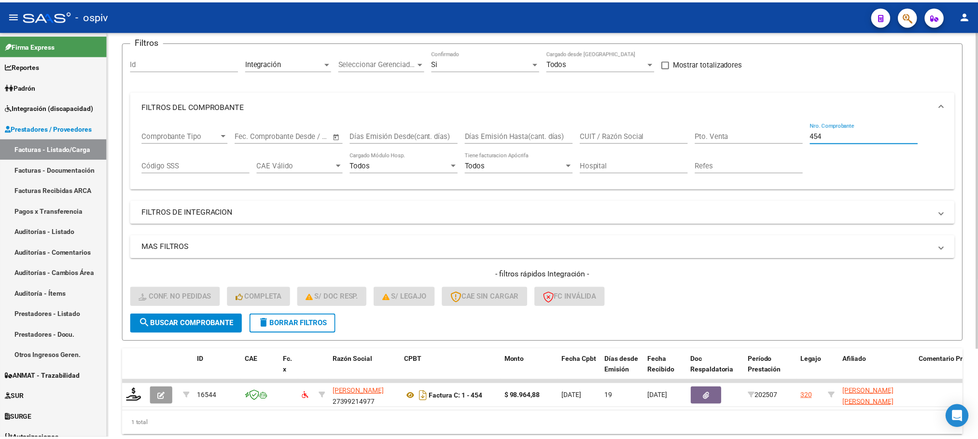
scroll to position [95, 0]
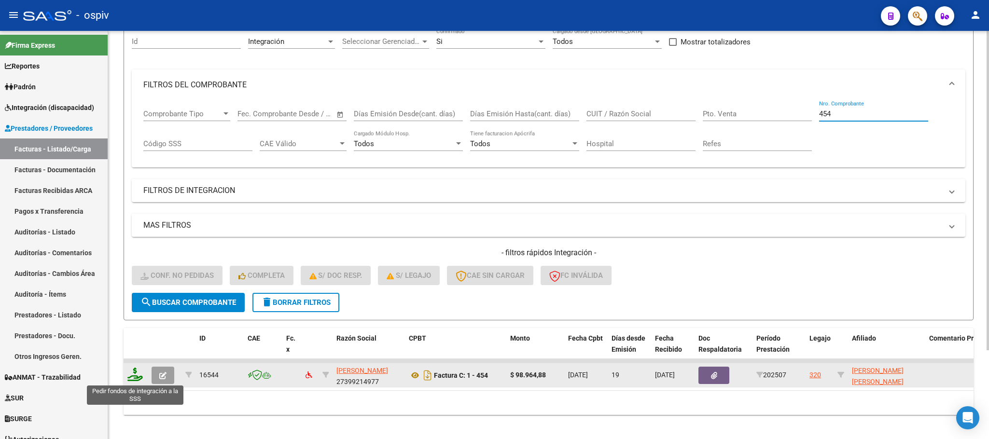
type input "454"
click at [135, 378] on icon at bounding box center [134, 375] width 15 height 14
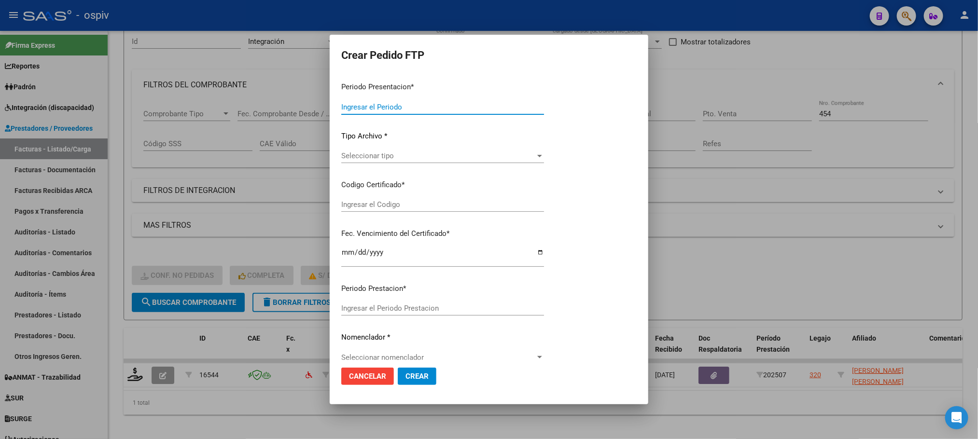
type input "202507"
type input "$ 98.964,88"
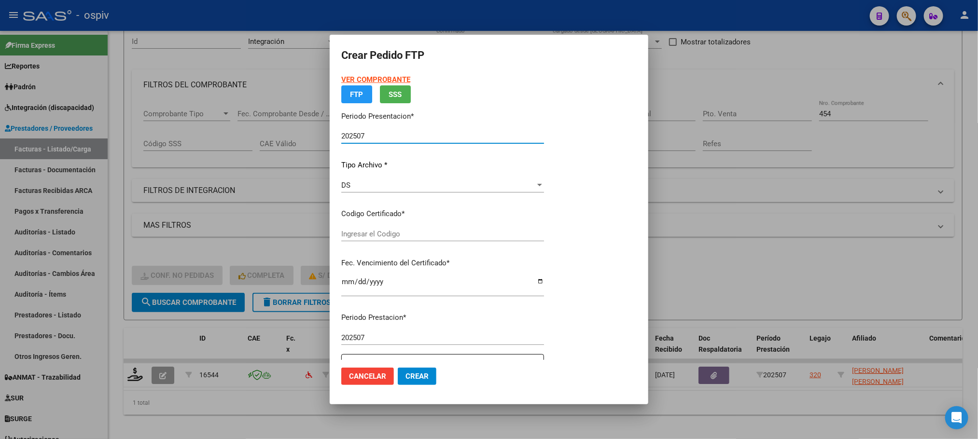
type input "ARG01000549608802023081020280810BUE317"
type input "2028-08-10"
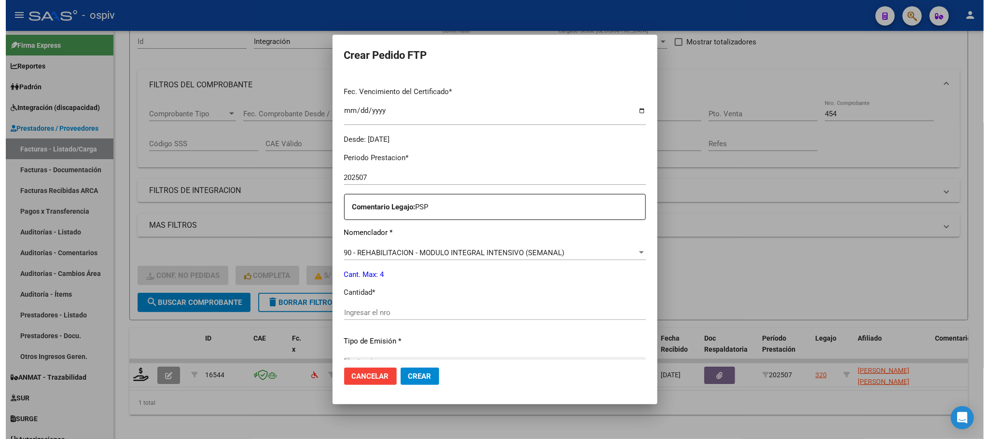
scroll to position [360, 0]
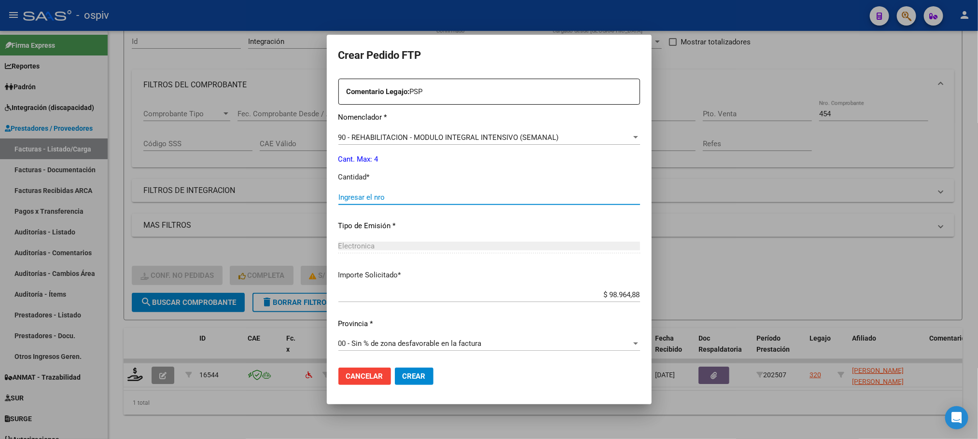
click at [436, 194] on input "Ingresar el nro" at bounding box center [489, 197] width 302 height 9
type input "4"
click at [395, 368] on button "Crear" at bounding box center [414, 376] width 39 height 17
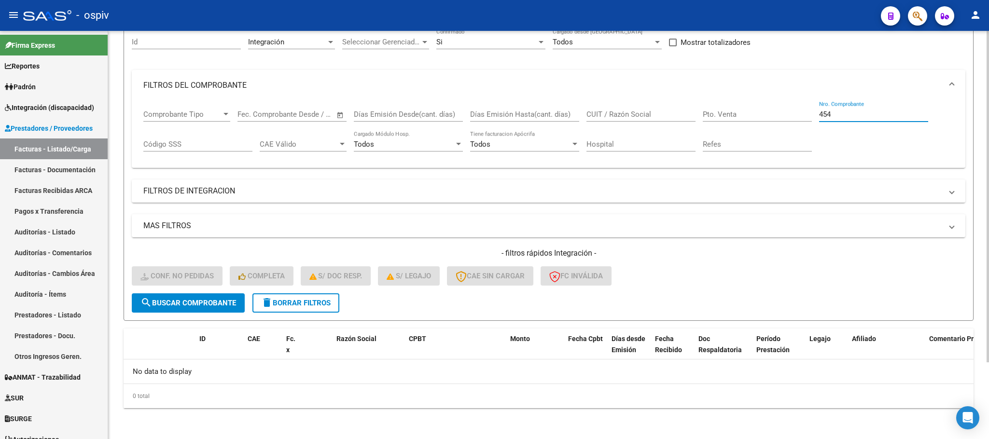
click at [871, 117] on input "454" at bounding box center [873, 114] width 109 height 9
type input "4"
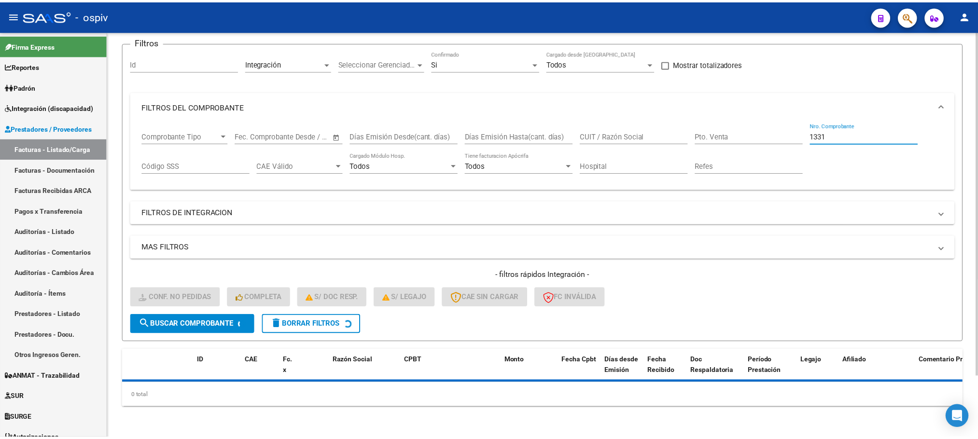
scroll to position [95, 0]
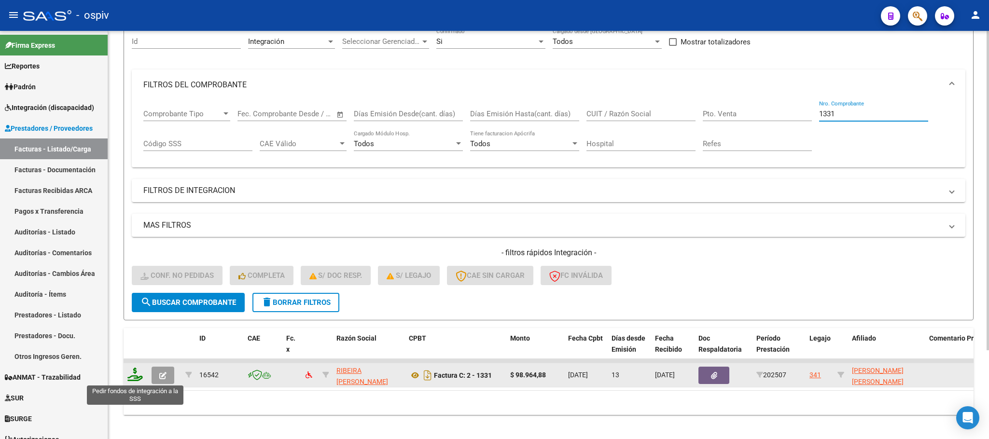
type input "1331"
click at [139, 372] on icon at bounding box center [134, 375] width 15 height 14
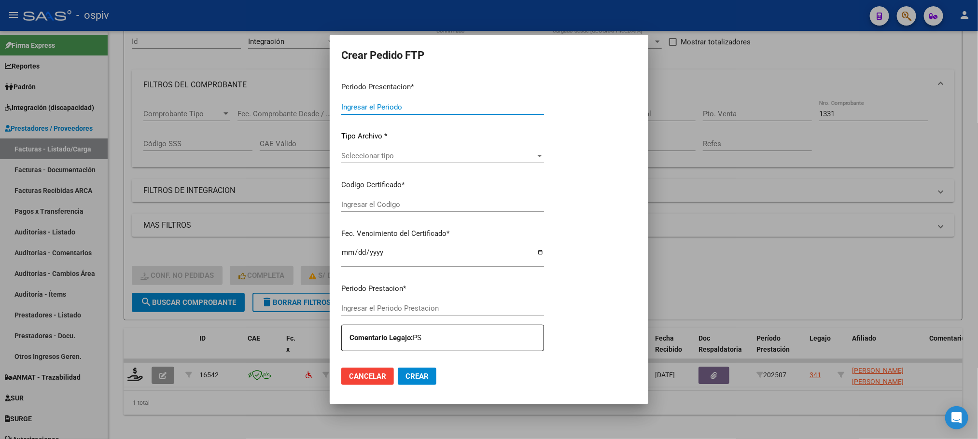
type input "202507"
type input "$ 98.964,88"
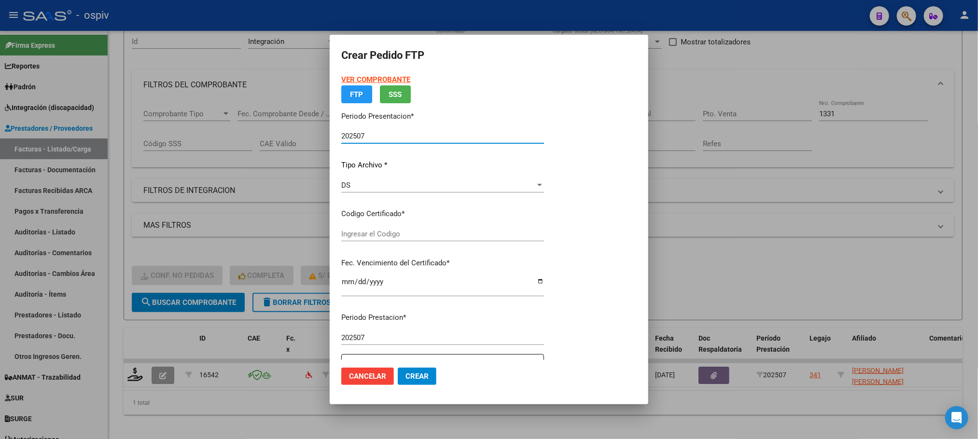
type input "ARG02000507817642022092120270921BS370"
type input "2027-09-21"
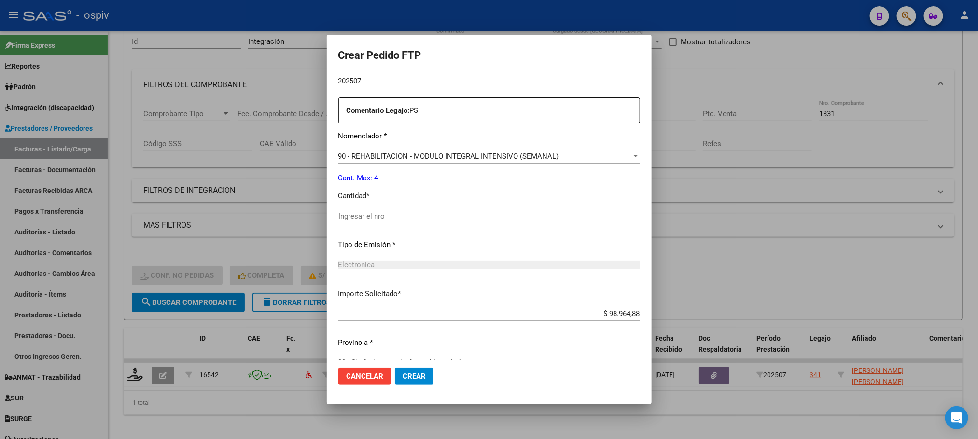
scroll to position [350, 0]
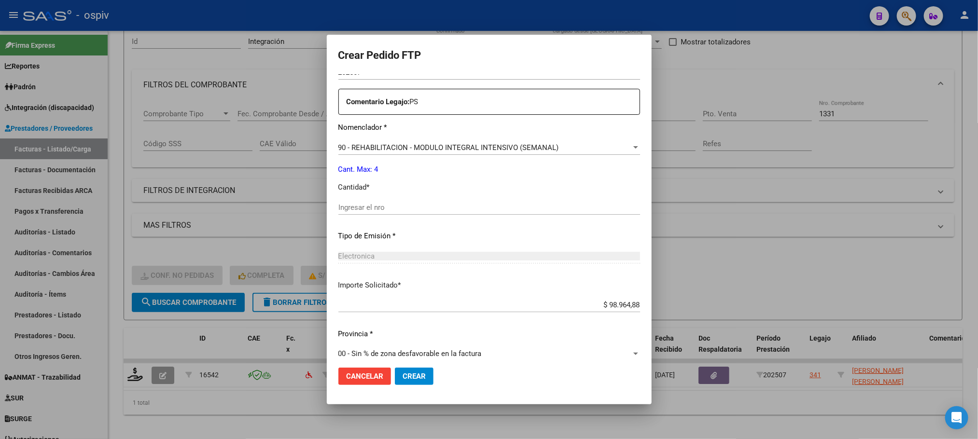
click at [428, 210] on input "Ingresar el nro" at bounding box center [489, 207] width 302 height 9
type input "4"
click at [395, 368] on button "Crear" at bounding box center [414, 376] width 39 height 17
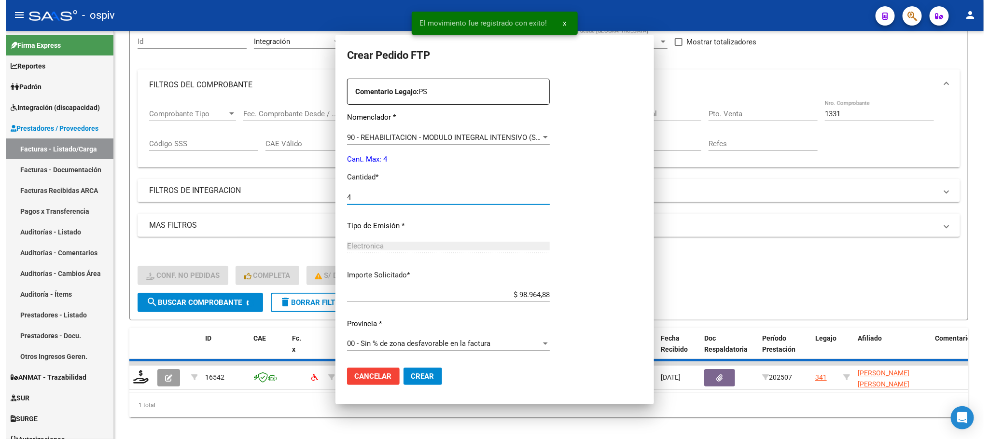
scroll to position [0, 0]
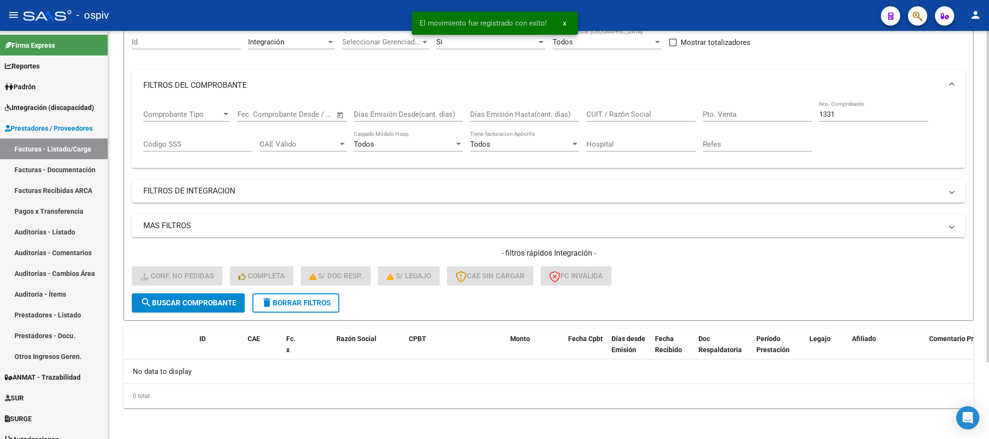
click at [847, 110] on input "1331" at bounding box center [873, 114] width 109 height 9
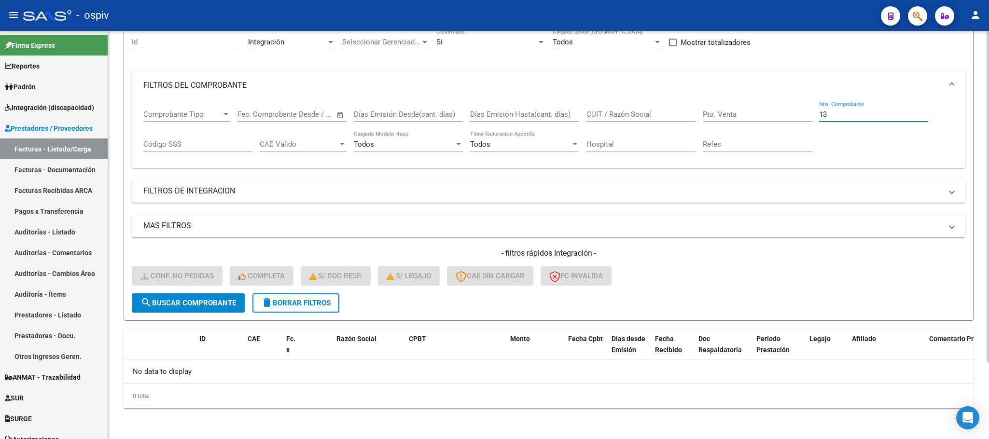
type input "1"
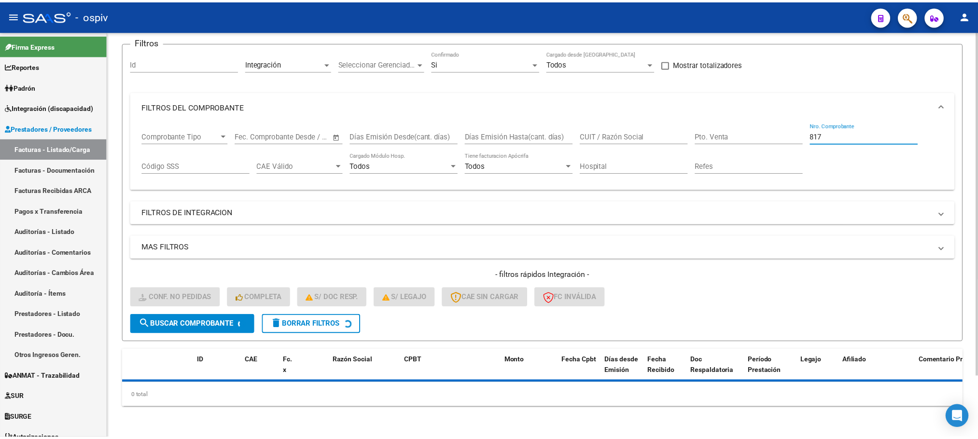
scroll to position [95, 0]
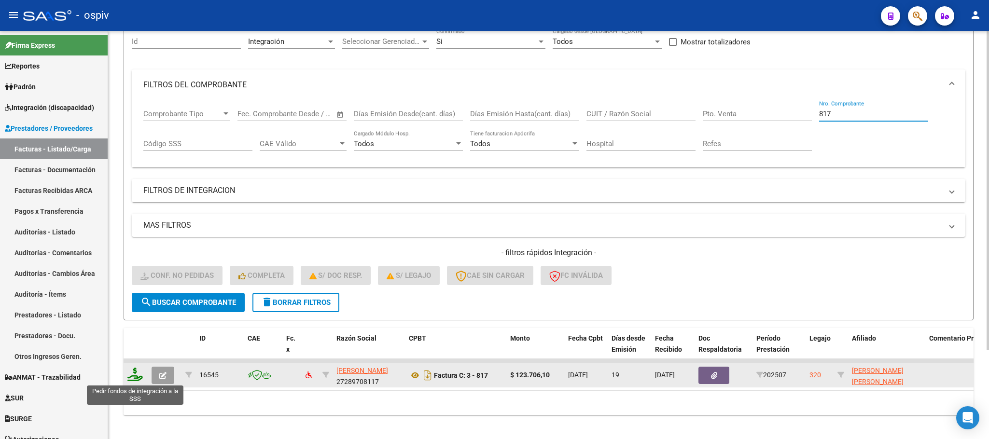
type input "817"
click at [132, 378] on icon at bounding box center [134, 375] width 15 height 14
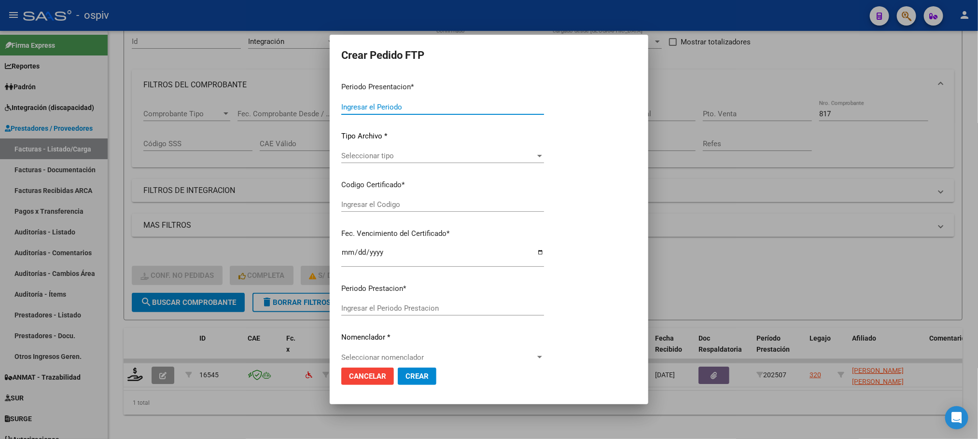
type input "202507"
type input "$ 123.706,10"
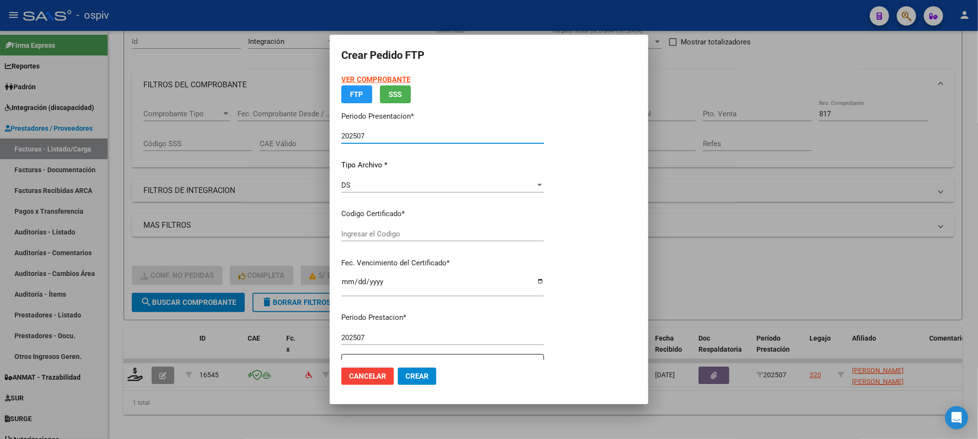
type input "ARG01000549608802023081020280810BUE317"
type input "2028-08-10"
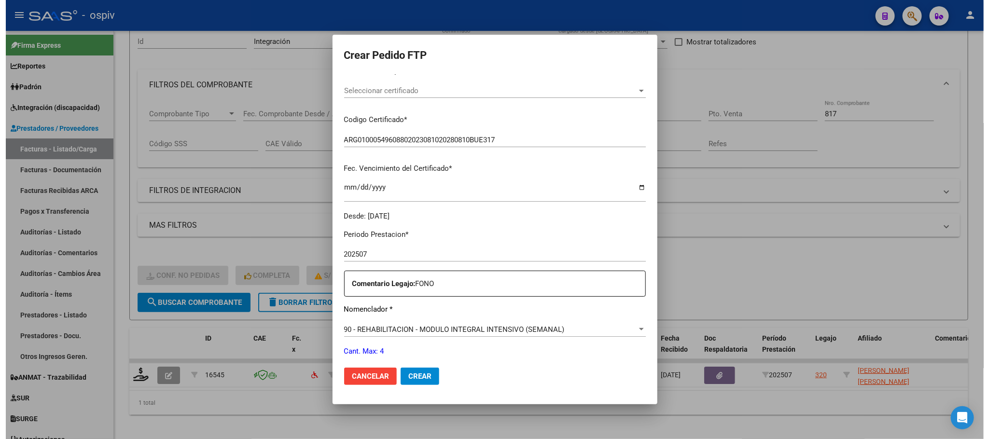
scroll to position [360, 0]
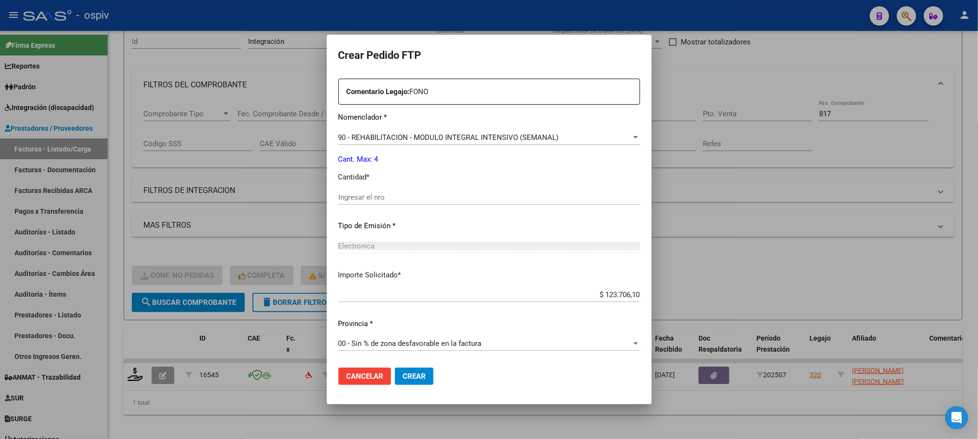
click at [456, 192] on div "Ingresar el nro" at bounding box center [489, 197] width 302 height 14
click at [456, 194] on input "Ingresar el nro" at bounding box center [489, 197] width 302 height 9
type input "4"
click at [395, 368] on button "Crear" at bounding box center [414, 376] width 39 height 17
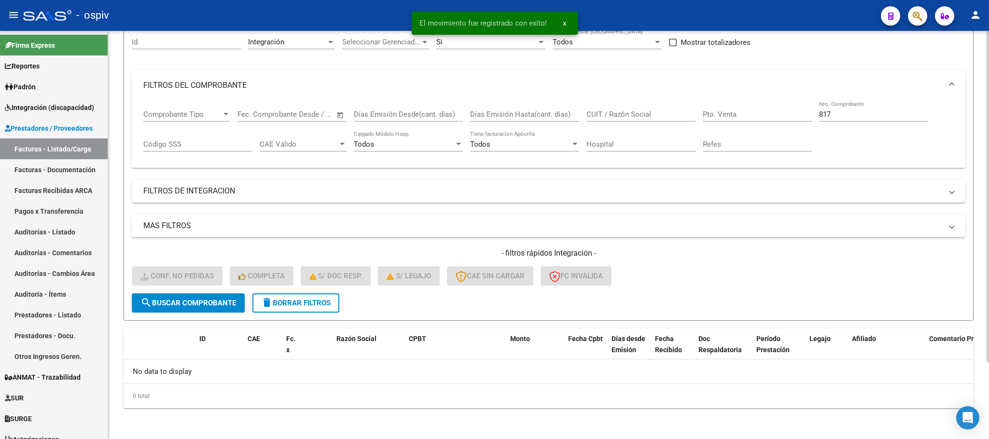
click at [841, 115] on input "817" at bounding box center [873, 114] width 109 height 9
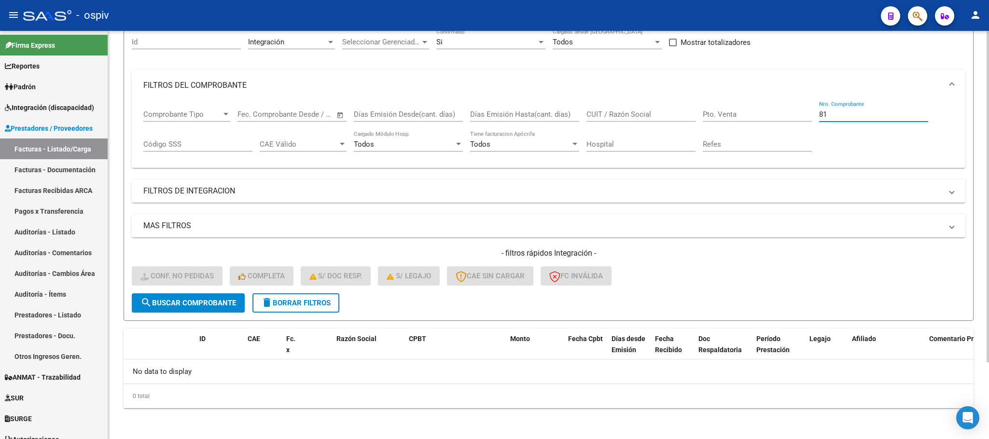
type input "8"
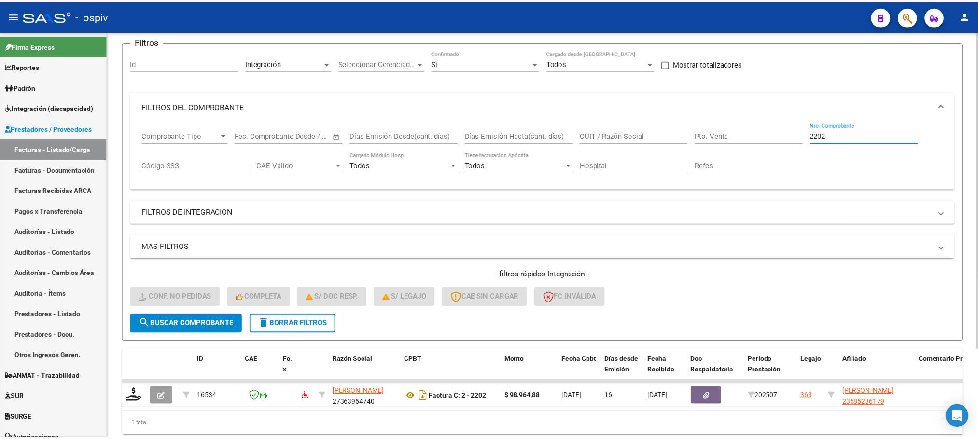
scroll to position [95, 0]
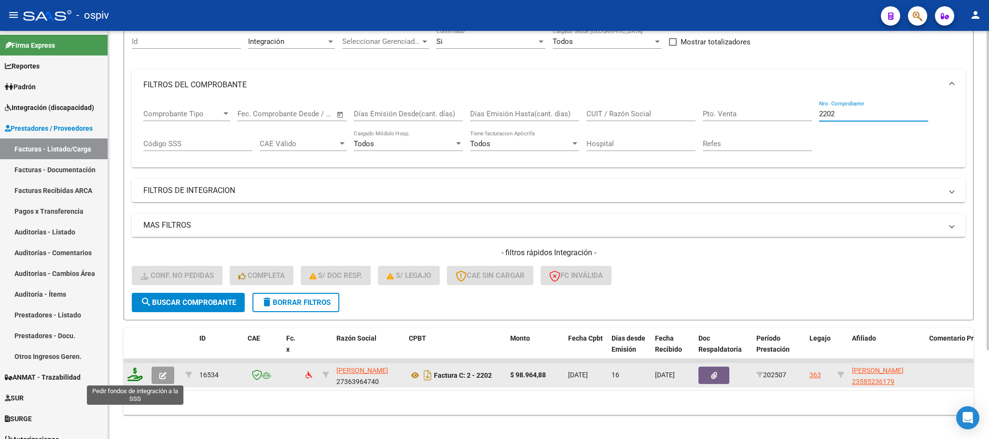
type input "2202"
click at [137, 378] on icon at bounding box center [134, 375] width 15 height 14
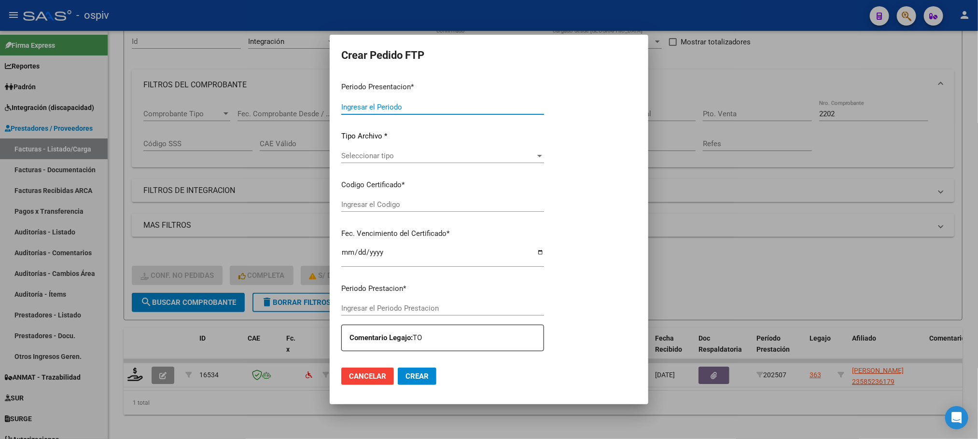
type input "202507"
type input "$ 98.964,88"
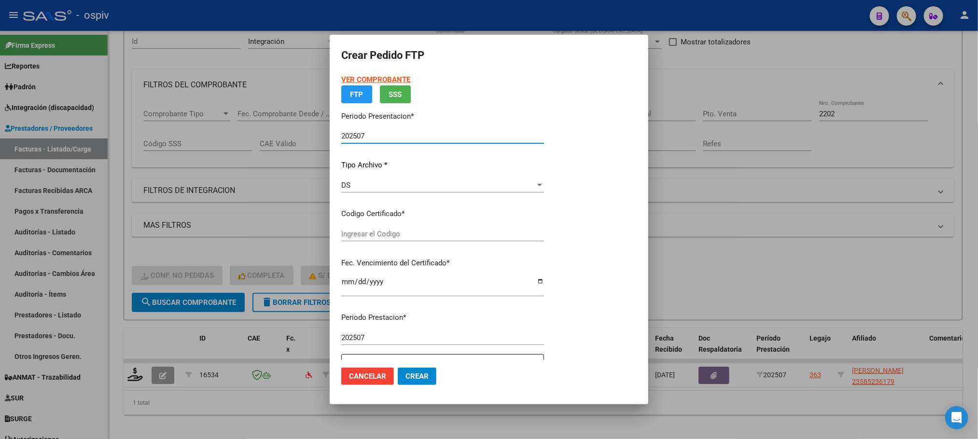
type input "ARG02000585236172023011720280117BS316"
type input "2028-01-17"
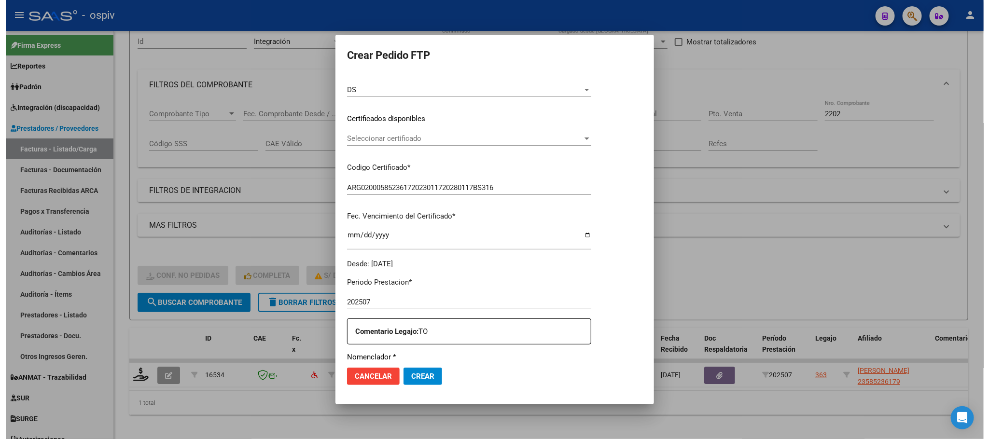
scroll to position [241, 0]
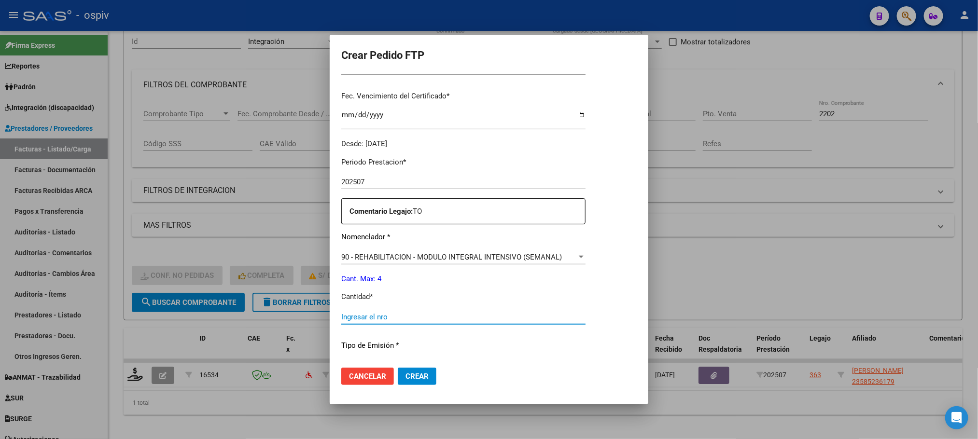
click at [442, 317] on input "Ingresar el nro" at bounding box center [463, 317] width 244 height 9
type input "4"
click at [398, 368] on button "Crear" at bounding box center [417, 376] width 39 height 17
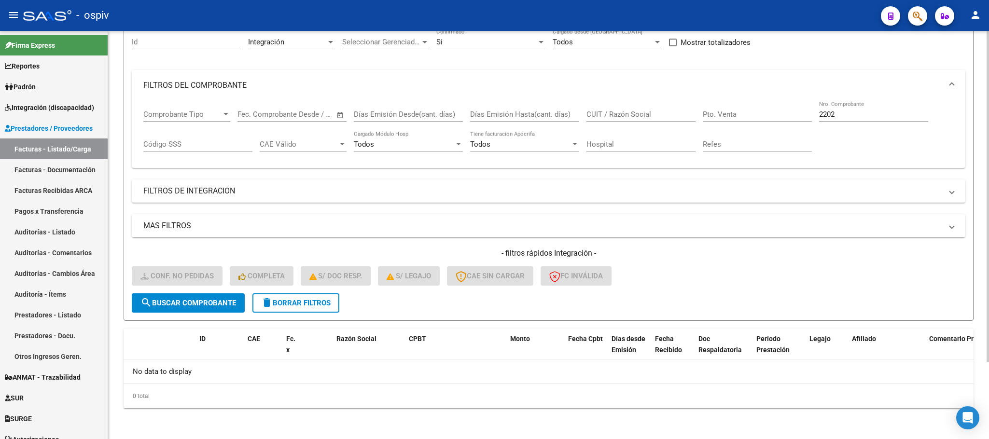
click at [839, 113] on input "2202" at bounding box center [873, 114] width 109 height 9
type input "2"
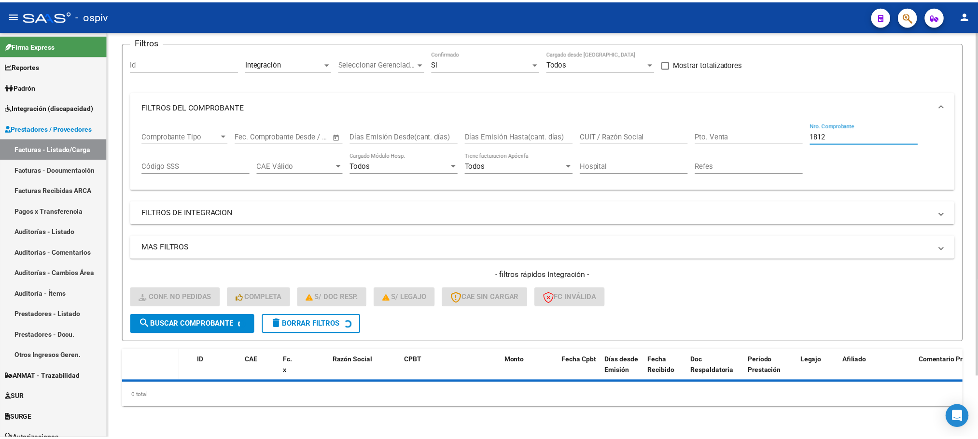
scroll to position [95, 0]
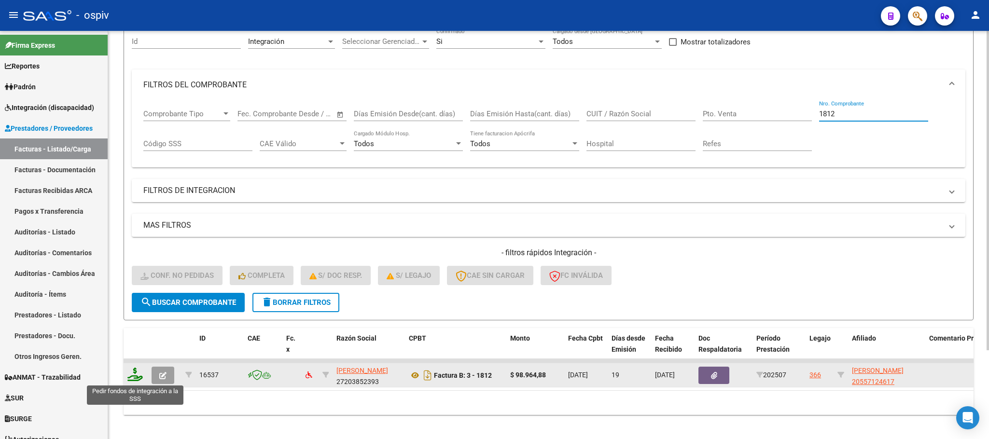
type input "1812"
click at [136, 375] on icon at bounding box center [134, 375] width 15 height 14
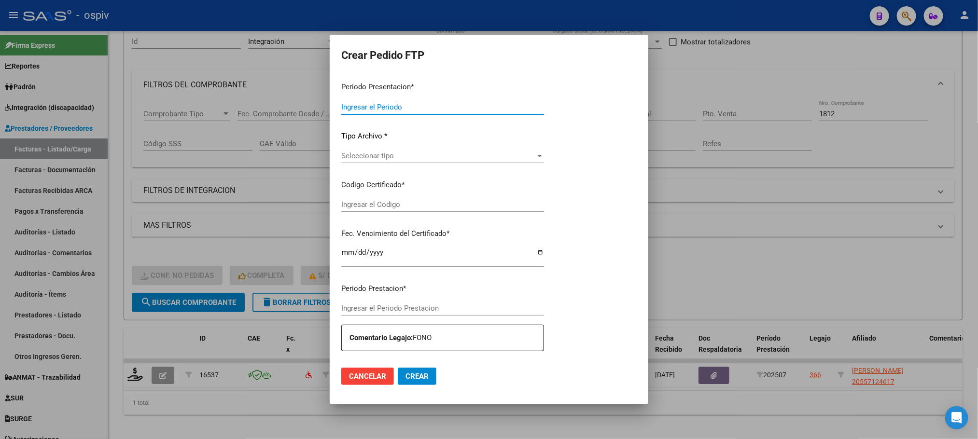
type input "202507"
type input "$ 98.964,88"
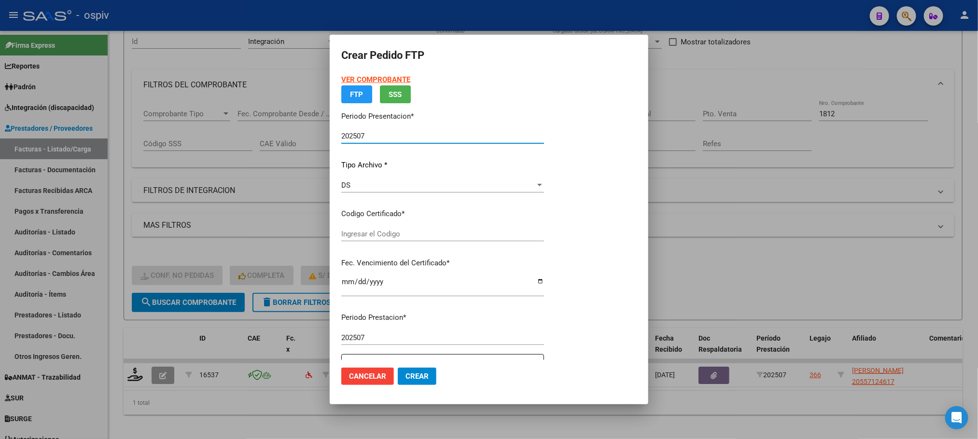
type input "ARG02000557124612023022220280222SFE168"
type input "2028-02-22"
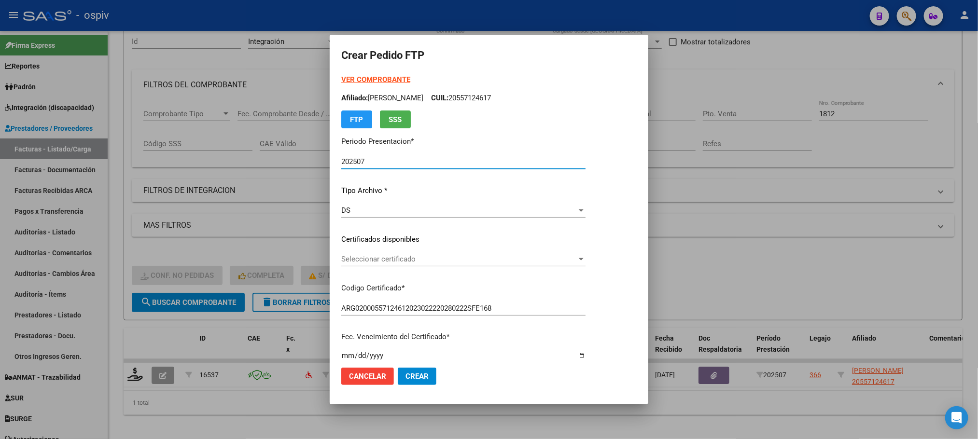
scroll to position [241, 0]
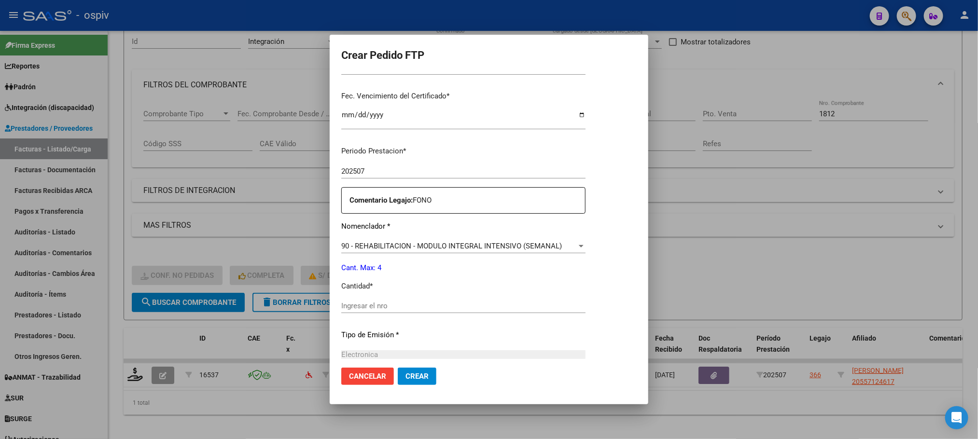
click at [482, 304] on input "Ingresar el nro" at bounding box center [463, 306] width 244 height 9
type input "4"
click at [398, 368] on button "Crear" at bounding box center [417, 376] width 39 height 17
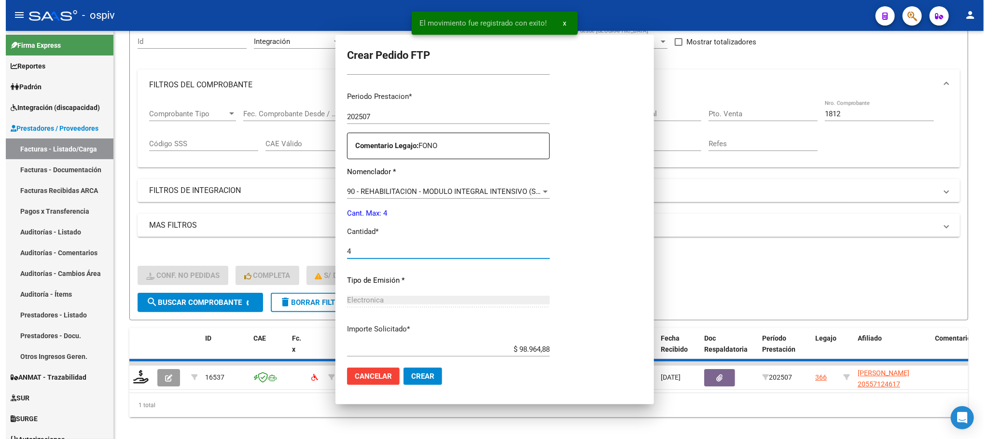
scroll to position [0, 0]
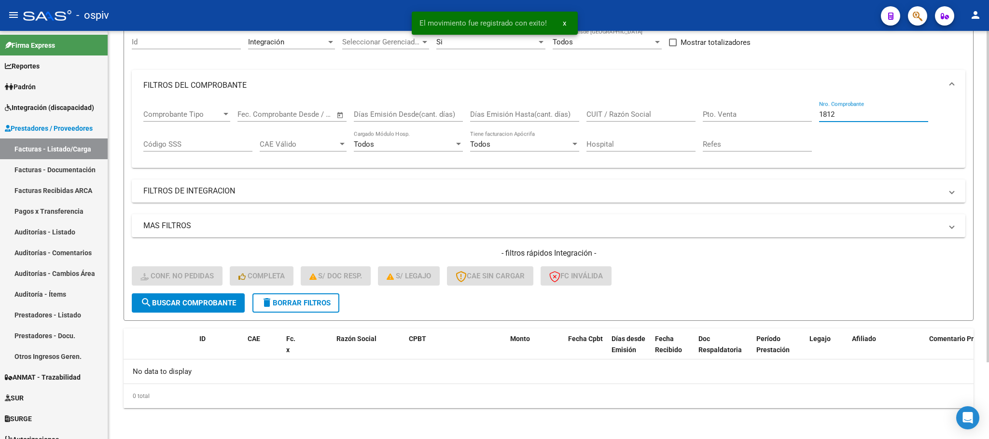
click at [847, 115] on input "1812" at bounding box center [873, 114] width 109 height 9
type input "1"
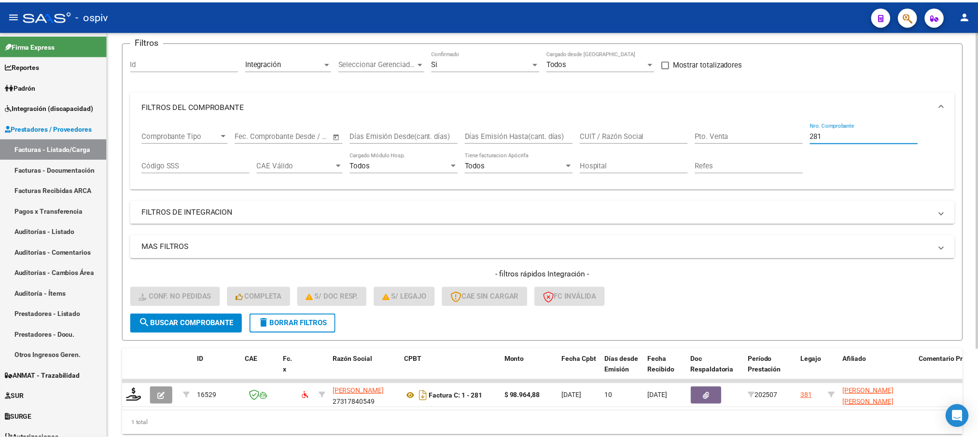
scroll to position [95, 0]
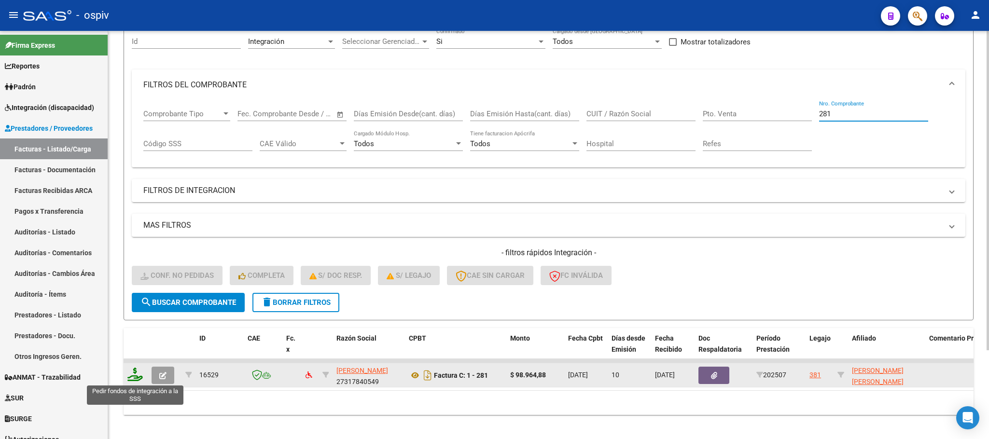
type input "281"
click at [136, 378] on icon at bounding box center [134, 375] width 15 height 14
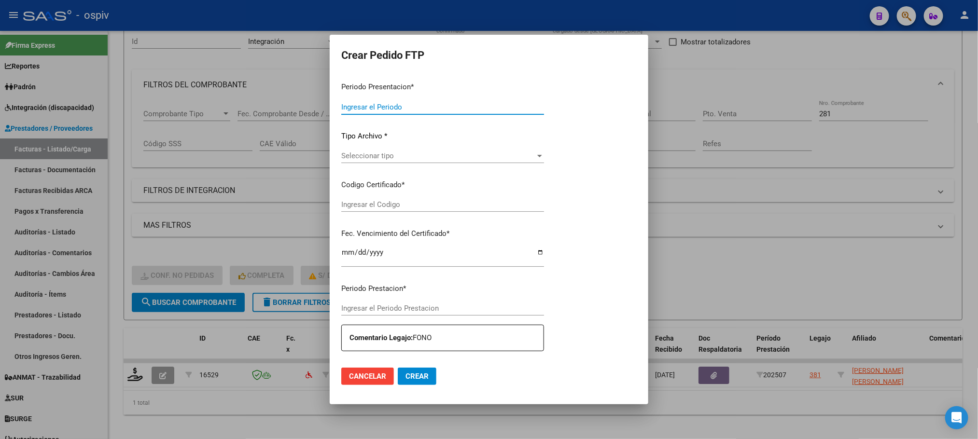
type input "202507"
type input "$ 98.964,88"
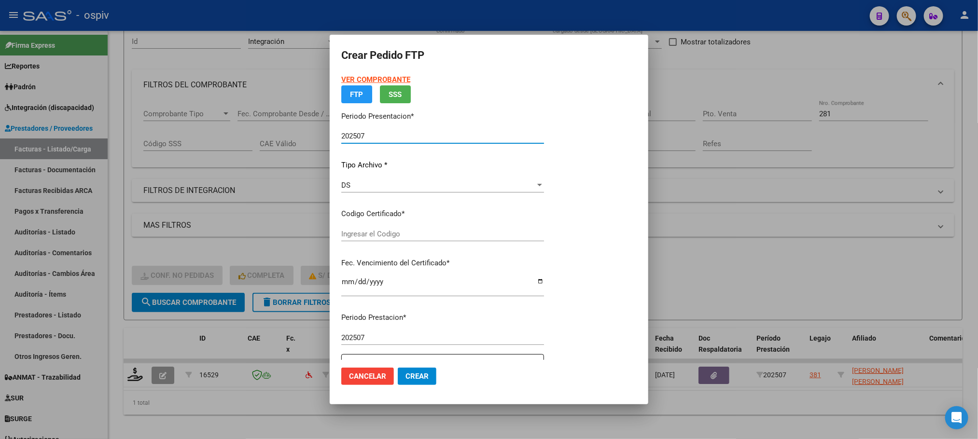
type input "ARG02000581254682024051520290515BUE437"
type input "2029-05-21"
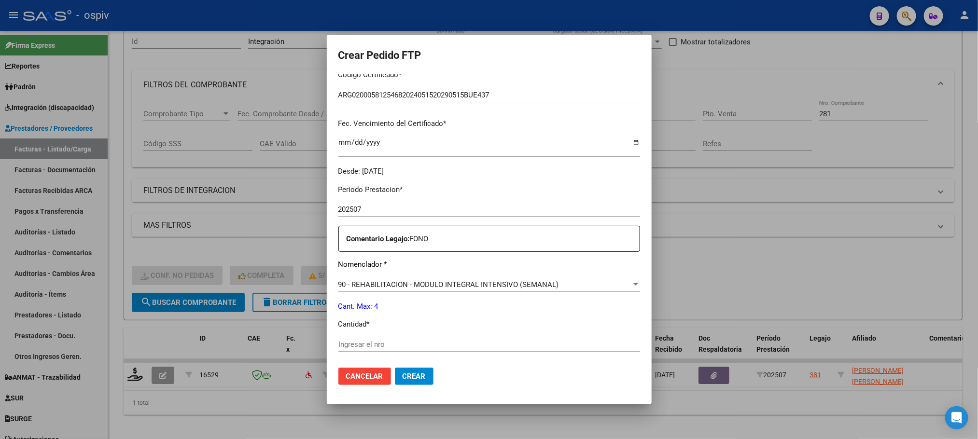
scroll to position [241, 0]
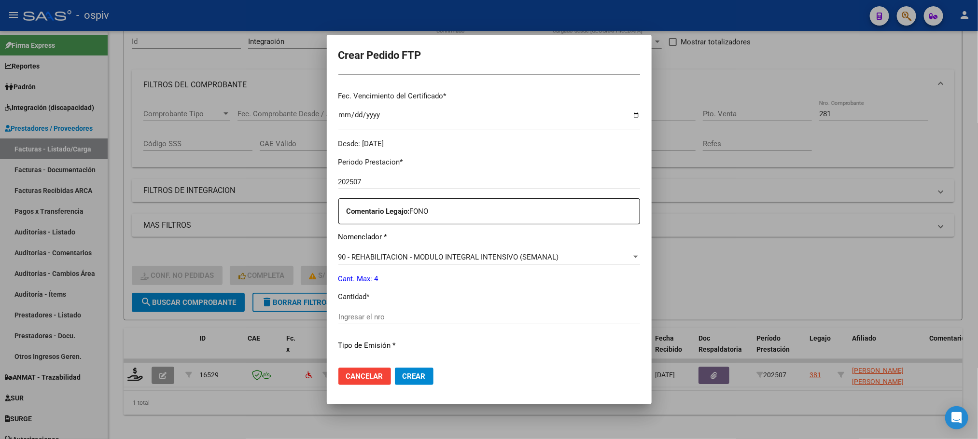
click at [418, 317] on input "Ingresar el nro" at bounding box center [489, 317] width 302 height 9
type input "4"
click at [395, 368] on button "Crear" at bounding box center [414, 376] width 39 height 17
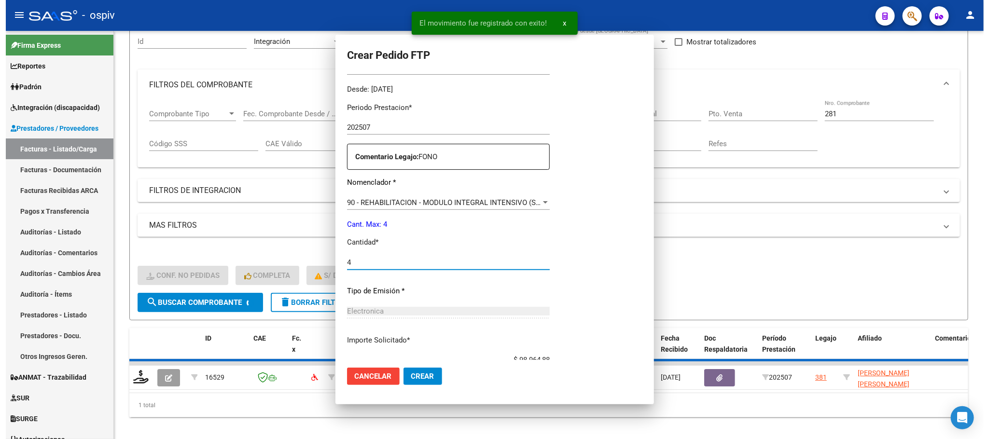
scroll to position [0, 0]
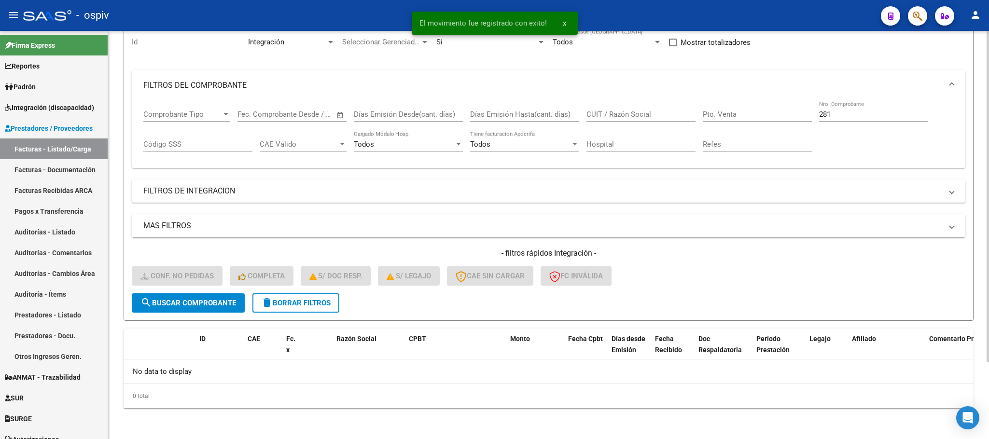
click at [840, 113] on input "281" at bounding box center [873, 114] width 109 height 9
type input "2"
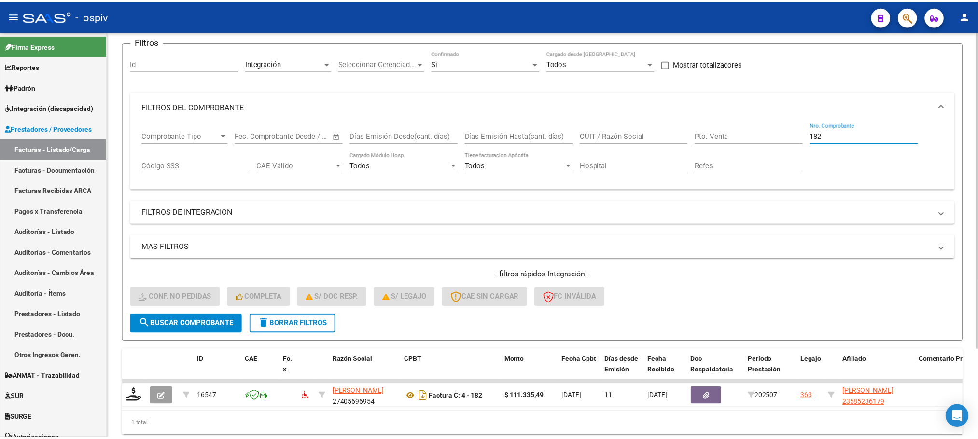
scroll to position [95, 0]
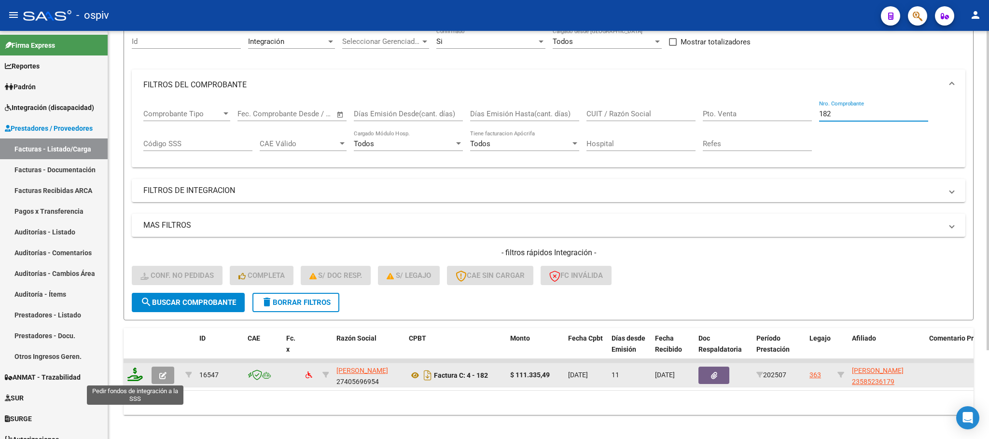
type input "182"
click at [131, 378] on icon at bounding box center [134, 375] width 15 height 14
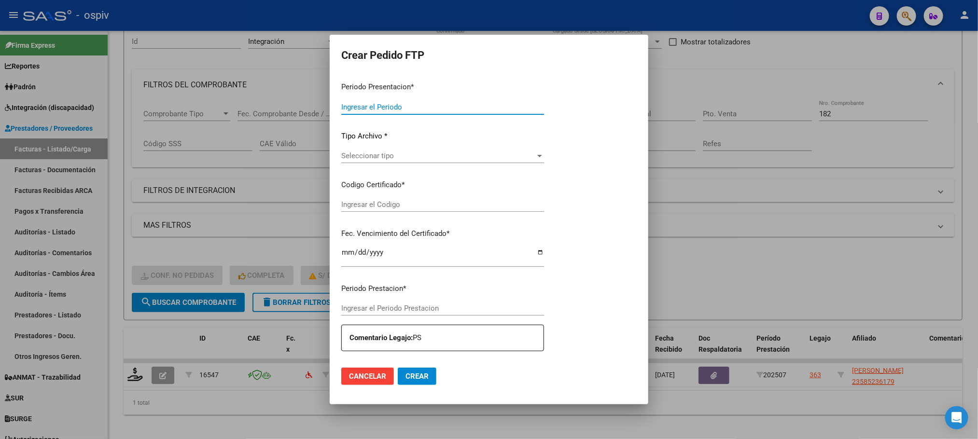
type input "202507"
type input "$ 111.335,49"
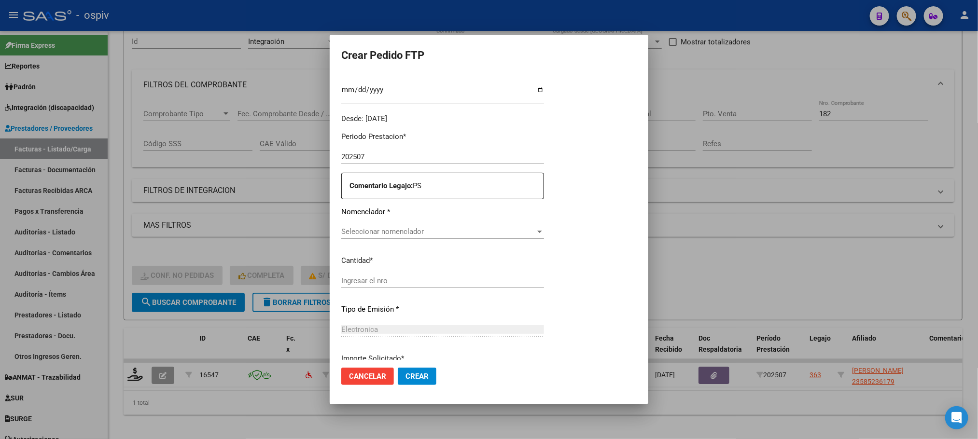
type input "ARG02000585236172023011720280117BS316"
type input "2028-01-17"
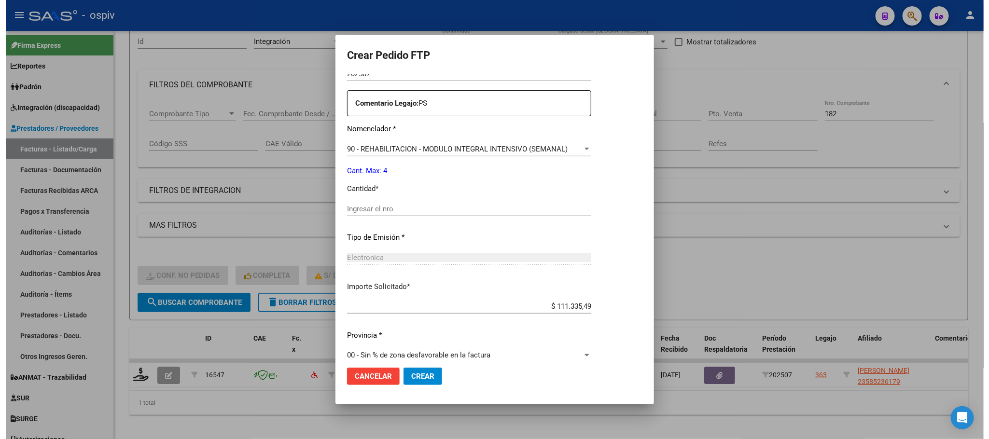
scroll to position [360, 0]
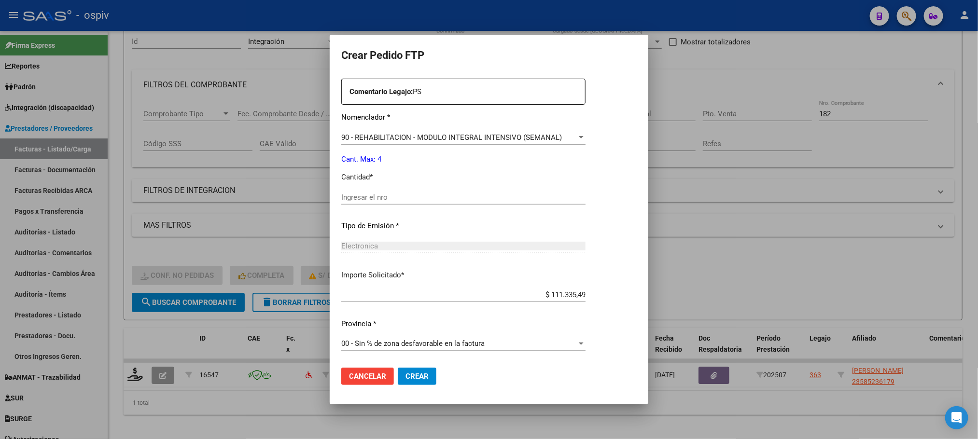
click at [452, 196] on input "Ingresar el nro" at bounding box center [463, 197] width 244 height 9
type input "4"
click at [398, 368] on button "Crear" at bounding box center [417, 376] width 39 height 17
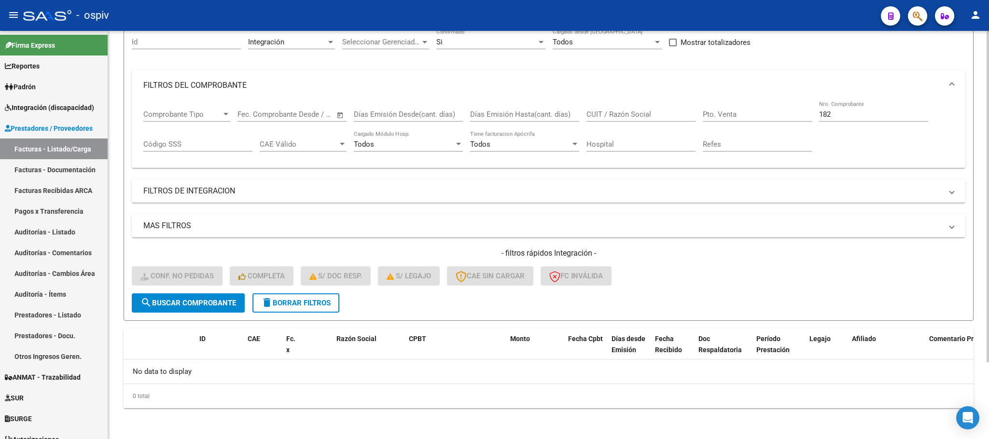
click at [841, 117] on input "182" at bounding box center [873, 114] width 109 height 9
type input "1"
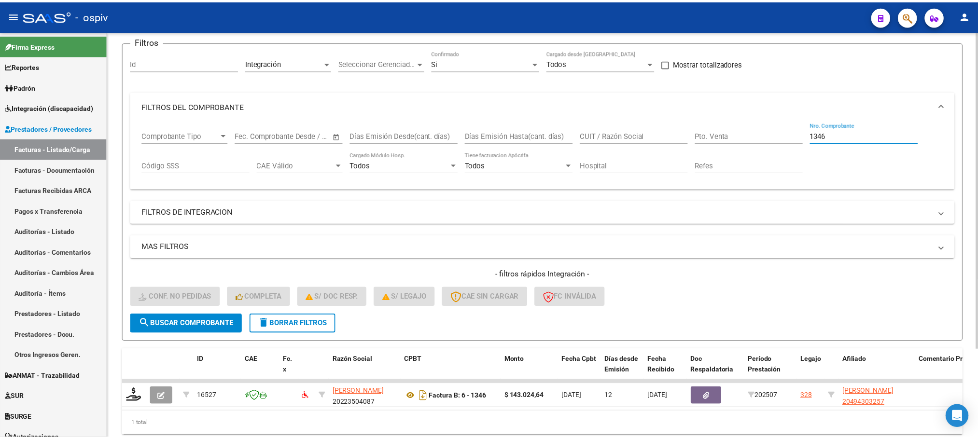
scroll to position [95, 0]
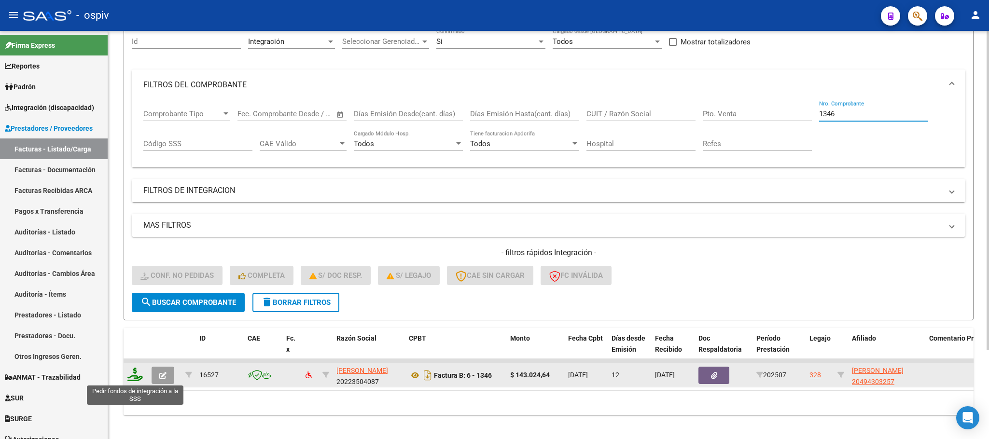
type input "1346"
click at [138, 379] on icon at bounding box center [134, 375] width 15 height 14
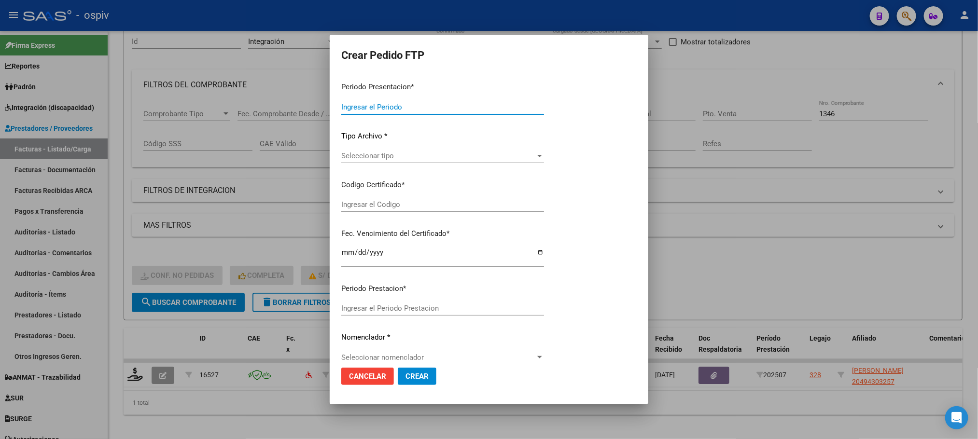
type input "202507"
type input "$ 143.024,64"
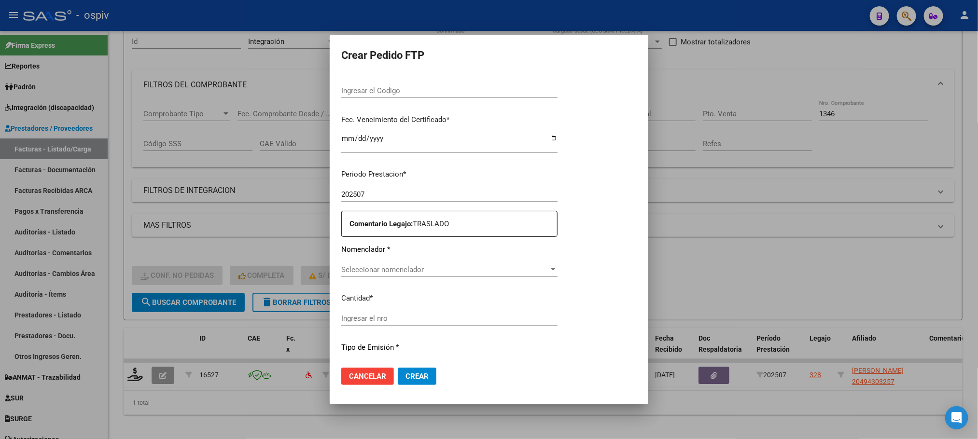
type input "ARG-02-00049430325-20201014-20251014-BS6"
type input "2025-10-14"
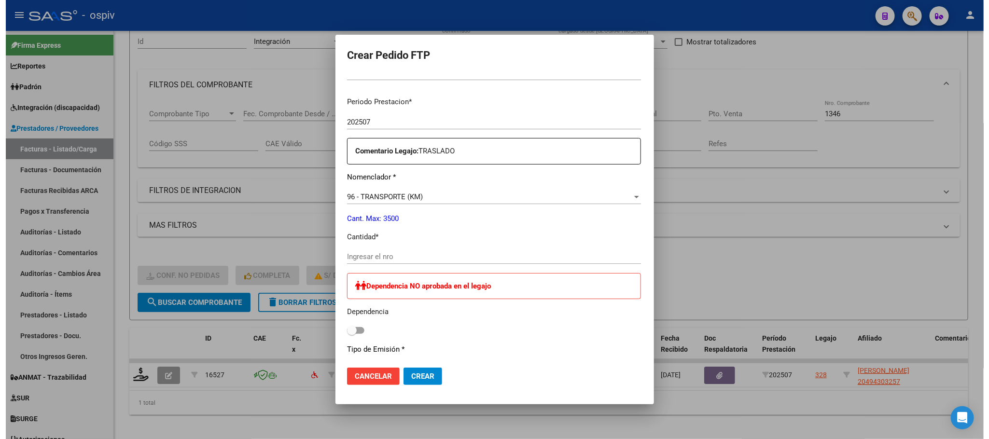
scroll to position [316, 0]
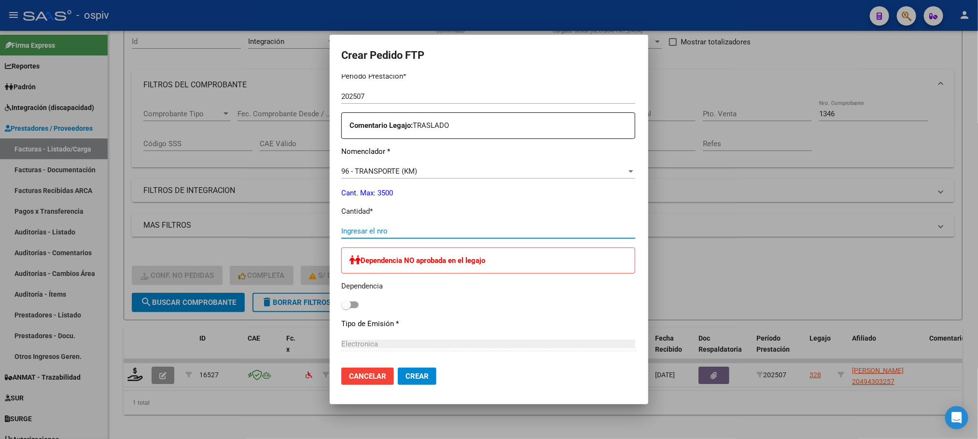
click at [457, 229] on input "Ingresar el nro" at bounding box center [488, 231] width 294 height 9
type input "264"
click at [398, 368] on button "Crear" at bounding box center [417, 376] width 39 height 17
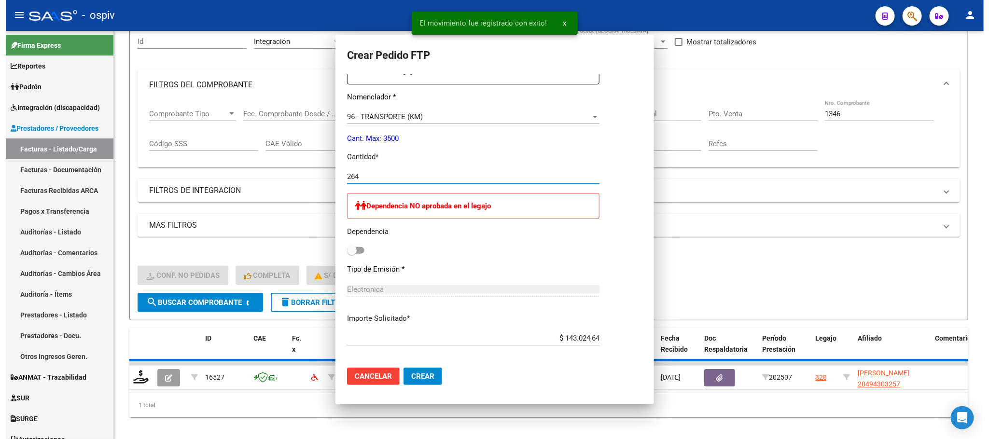
scroll to position [0, 0]
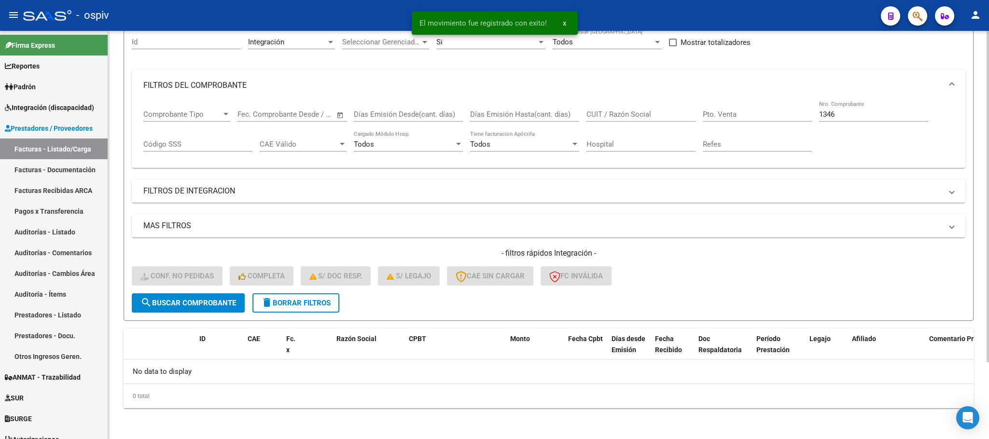
click at [859, 111] on input "1346" at bounding box center [873, 114] width 109 height 9
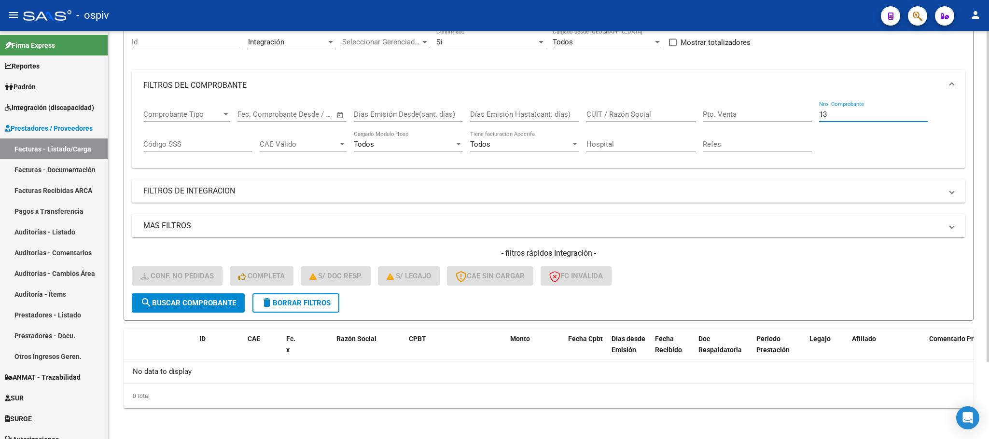
type input "1"
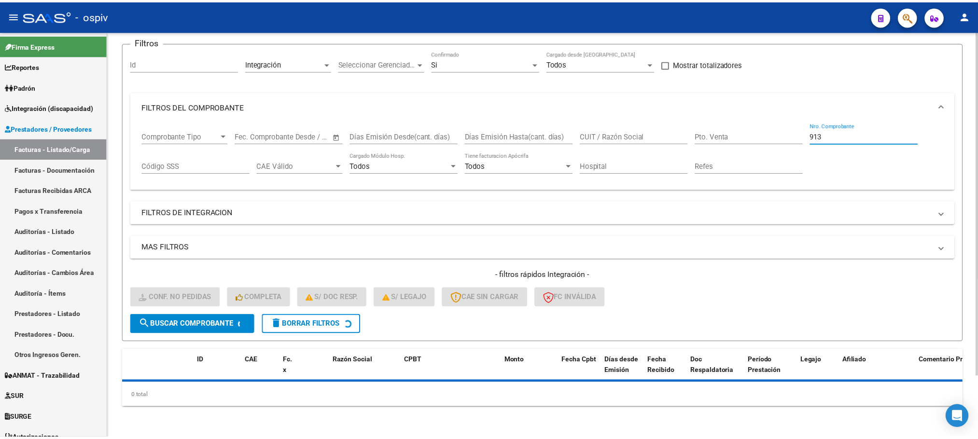
scroll to position [95, 0]
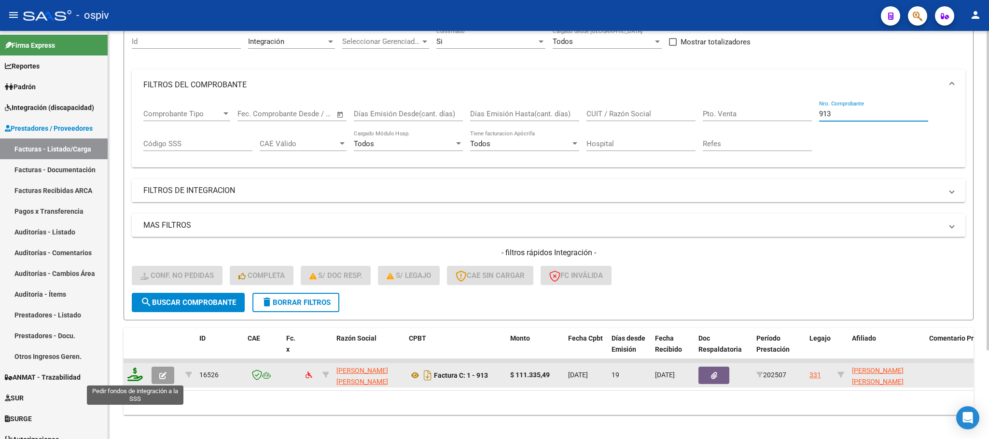
type input "913"
click at [135, 379] on icon at bounding box center [134, 375] width 15 height 14
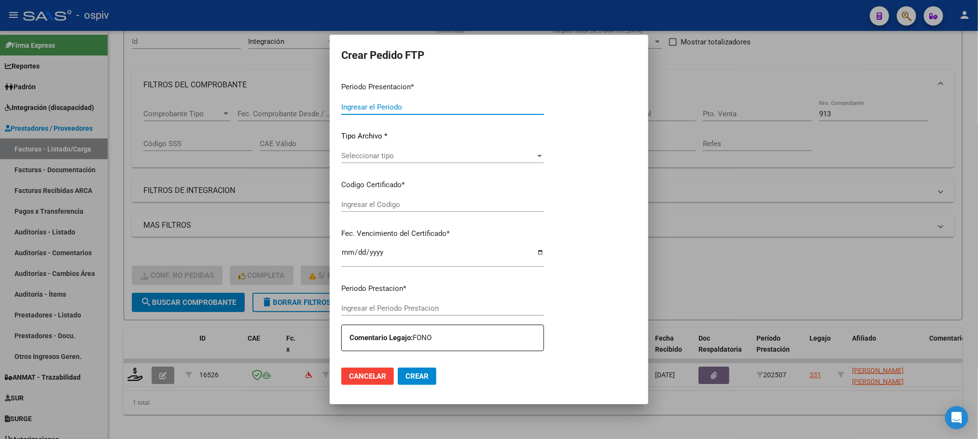
type input "202507"
type input "$ 111.335,49"
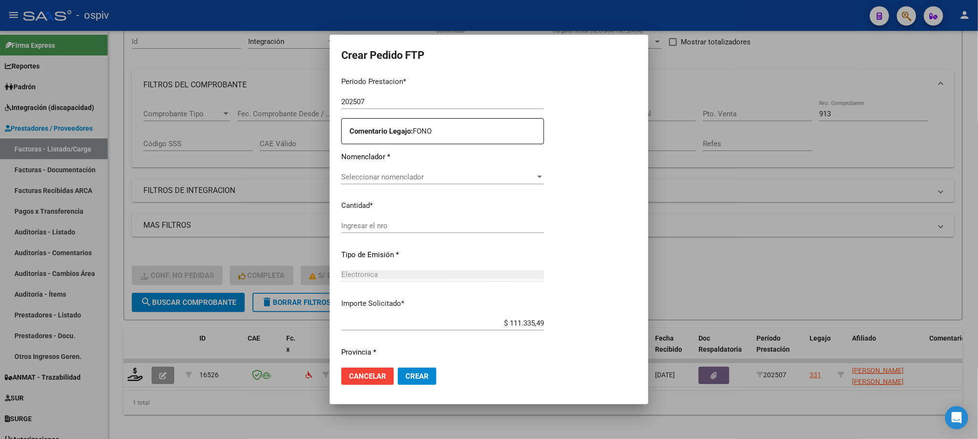
type input "ARG01000581258382023070320260703BS440"
type input "2026-07-03"
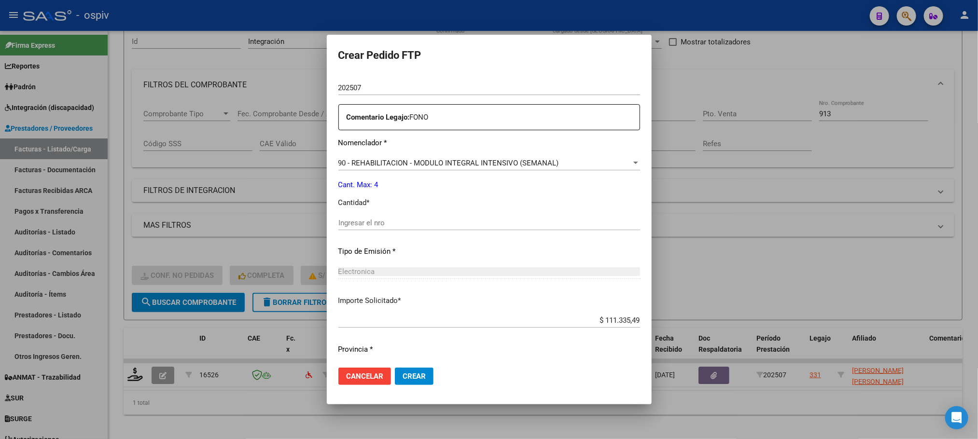
scroll to position [360, 0]
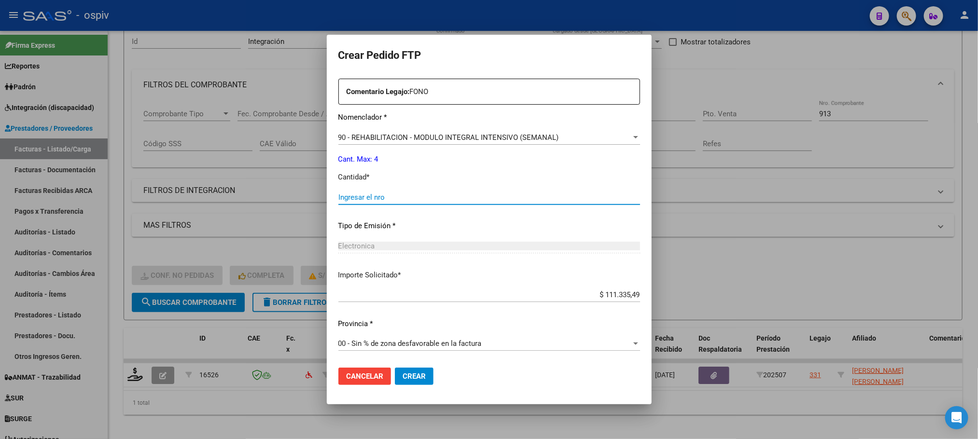
click at [420, 200] on input "Ingresar el nro" at bounding box center [489, 197] width 302 height 9
type input "4"
click at [395, 368] on button "Crear" at bounding box center [414, 376] width 39 height 17
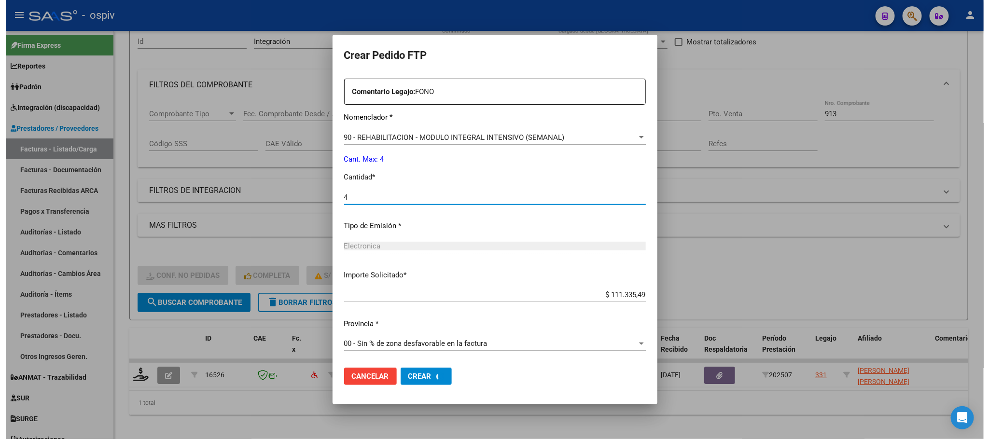
scroll to position [0, 0]
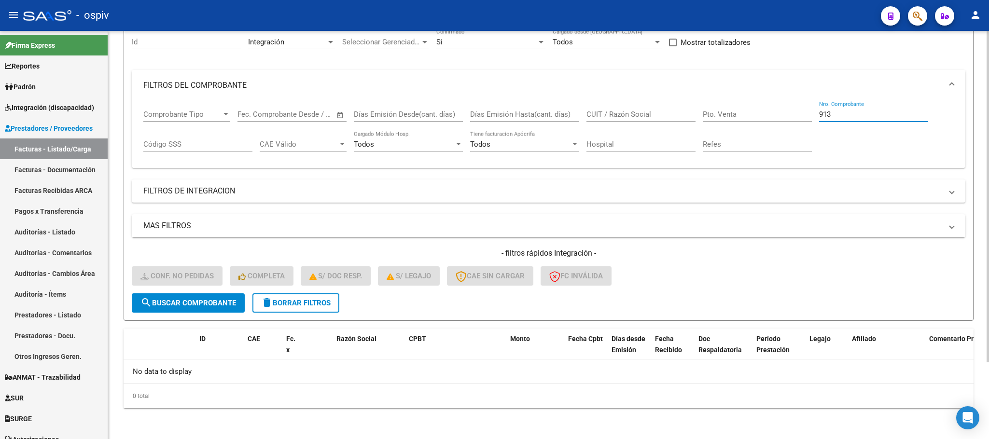
click at [840, 116] on input "913" at bounding box center [873, 114] width 109 height 9
click at [846, 118] on input "913" at bounding box center [873, 114] width 109 height 9
type input "9"
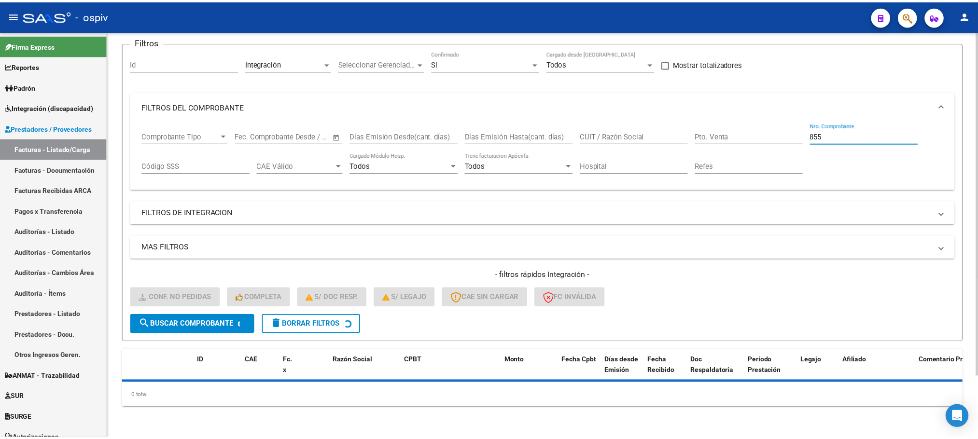
scroll to position [95, 0]
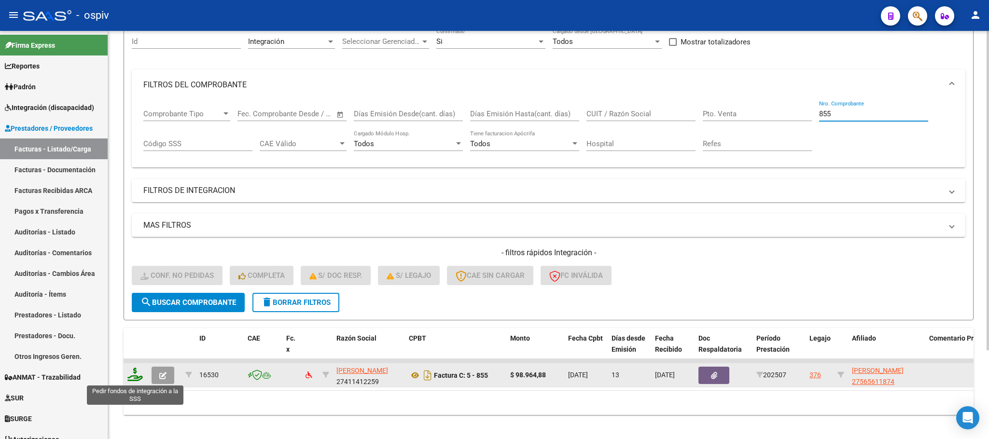
type input "855"
click at [132, 377] on icon at bounding box center [134, 375] width 15 height 14
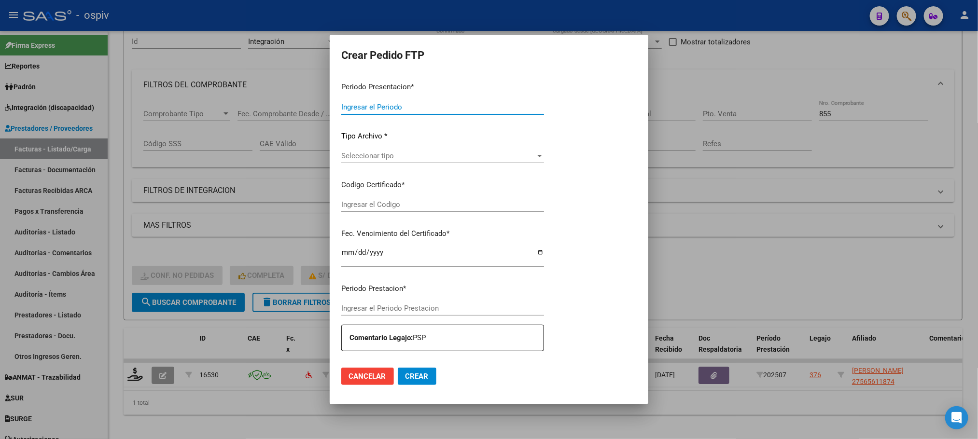
type input "202507"
type input "$ 98.964,88"
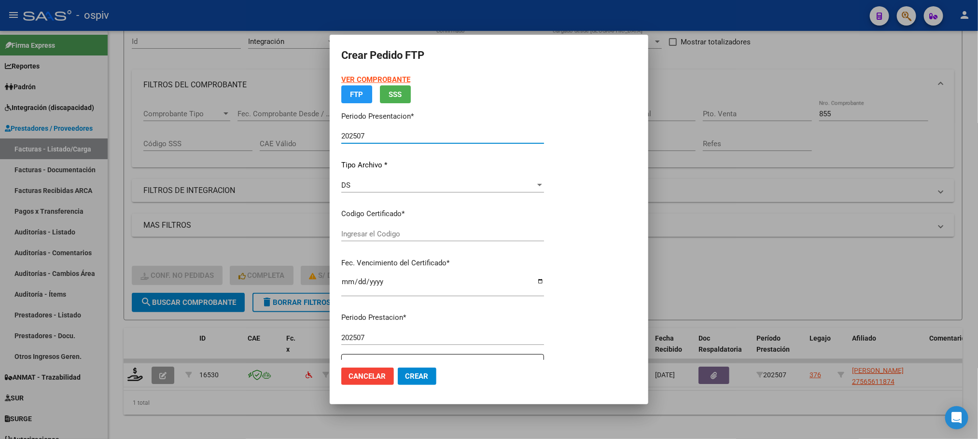
type input "ARG01000565611872023100620261006BU"
type input "2026-10-06"
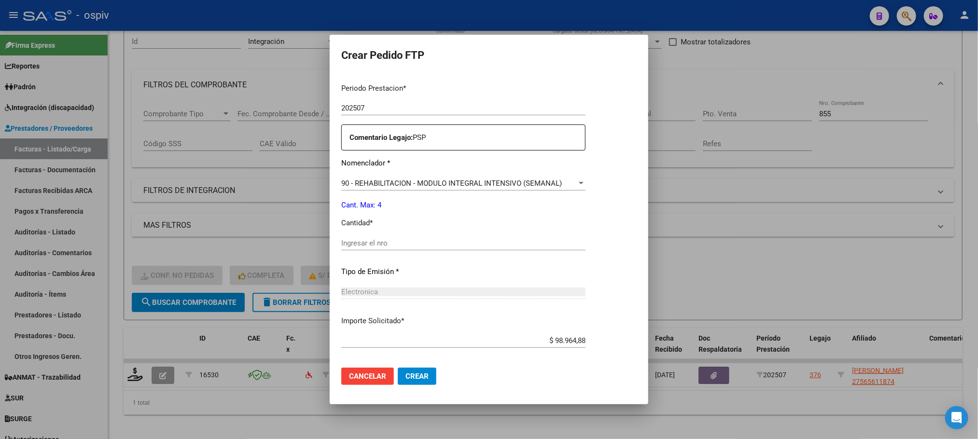
scroll to position [360, 0]
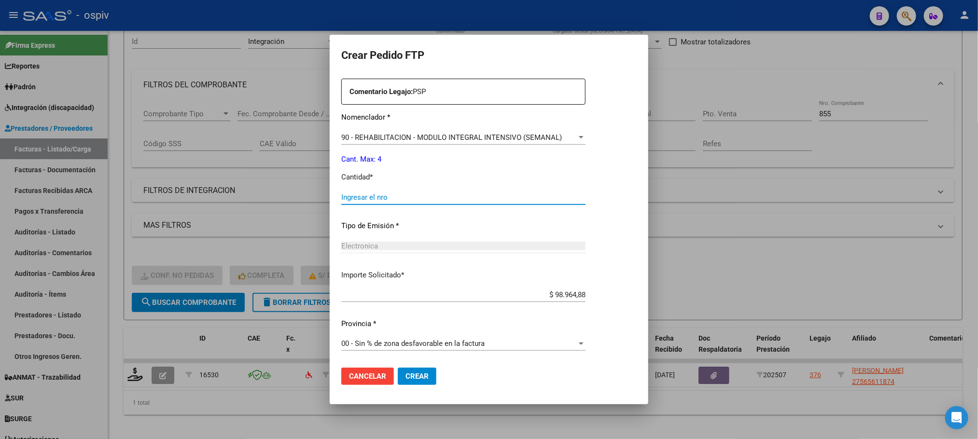
click at [467, 196] on input "Ingresar el nro" at bounding box center [463, 197] width 244 height 9
type input "4"
click at [398, 368] on button "Crear" at bounding box center [417, 376] width 39 height 17
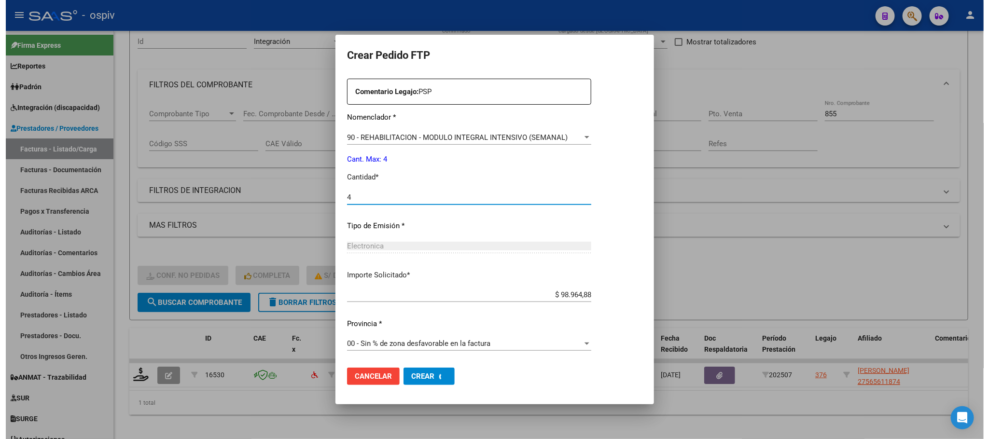
scroll to position [0, 0]
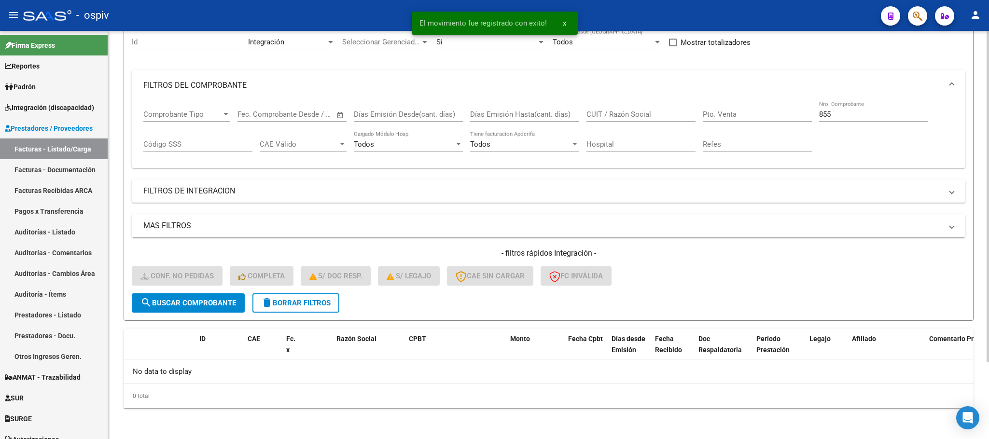
click at [842, 116] on input "855" at bounding box center [873, 114] width 109 height 9
type input "8"
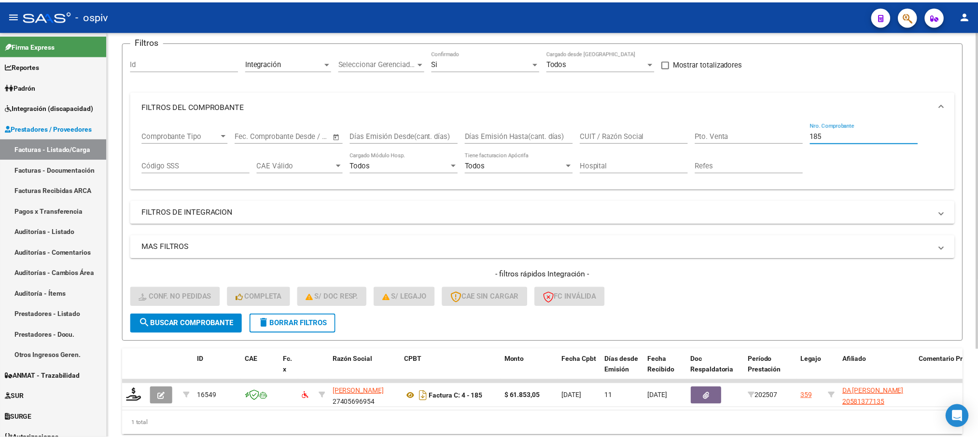
scroll to position [95, 0]
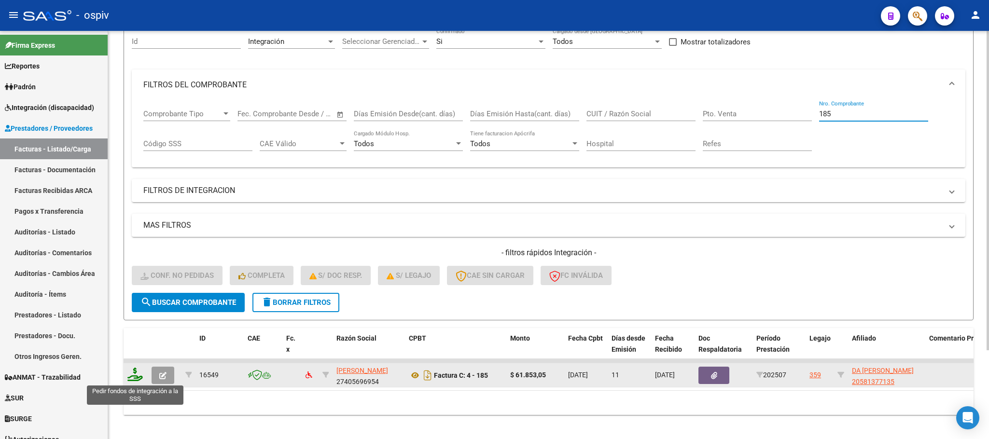
click at [132, 375] on icon at bounding box center [134, 375] width 15 height 14
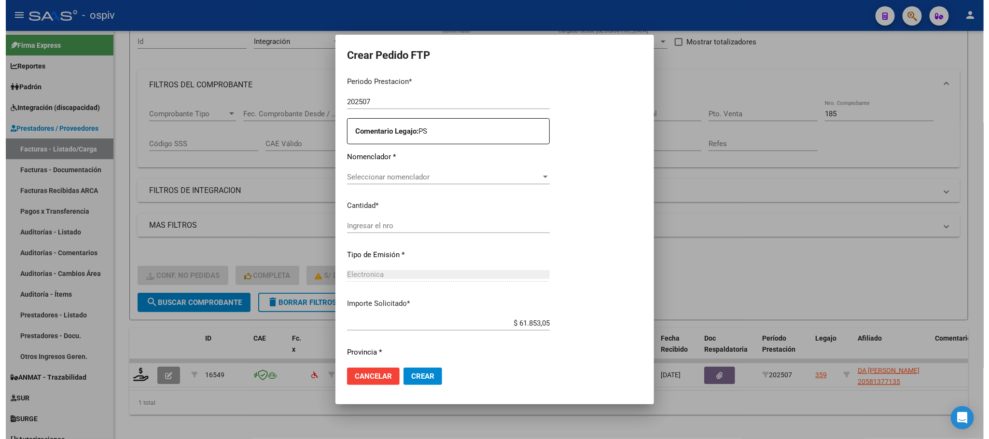
scroll to position [321, 0]
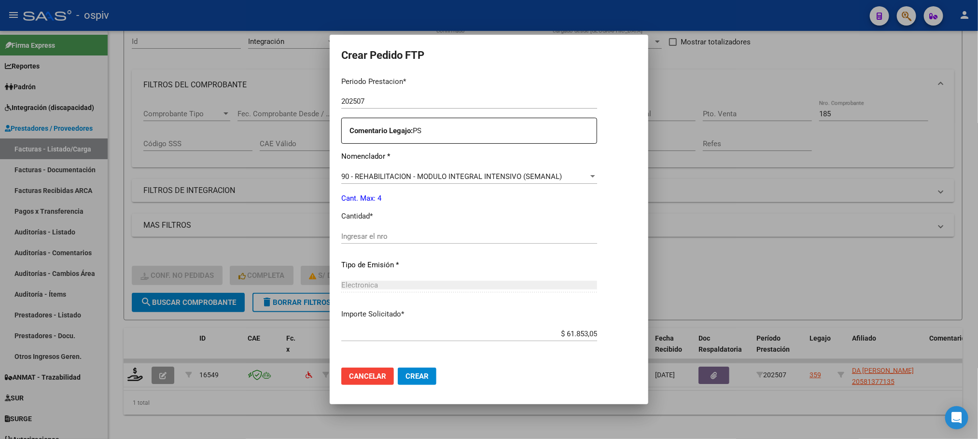
click at [434, 234] on input "Ingresar el nro" at bounding box center [469, 236] width 256 height 9
click at [398, 368] on button "Crear" at bounding box center [417, 376] width 39 height 17
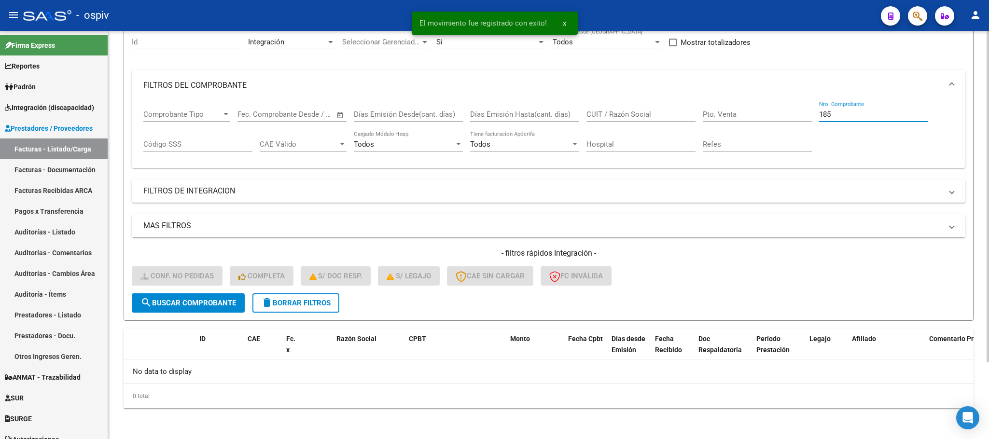
click at [842, 116] on input "185" at bounding box center [873, 114] width 109 height 9
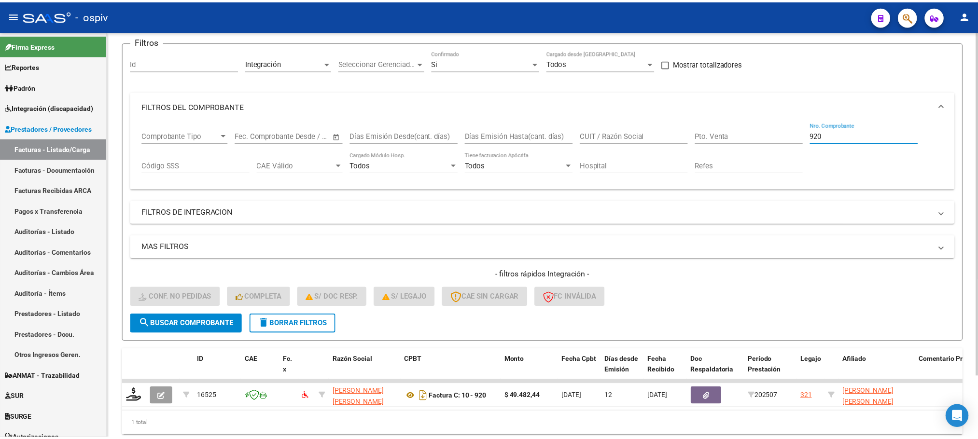
scroll to position [95, 0]
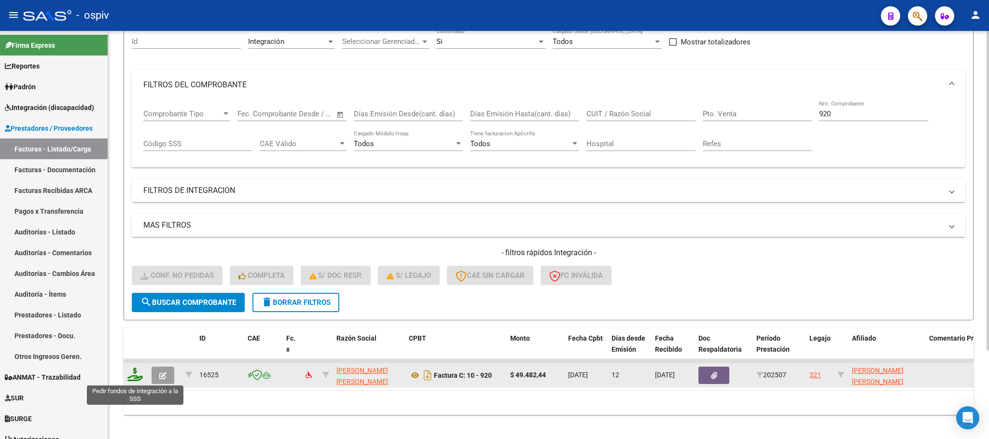
click at [135, 378] on icon at bounding box center [134, 375] width 15 height 14
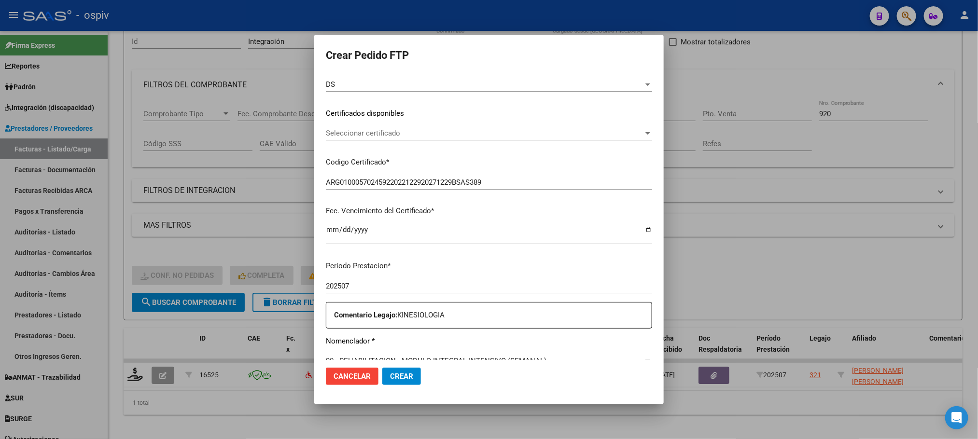
scroll to position [241, 0]
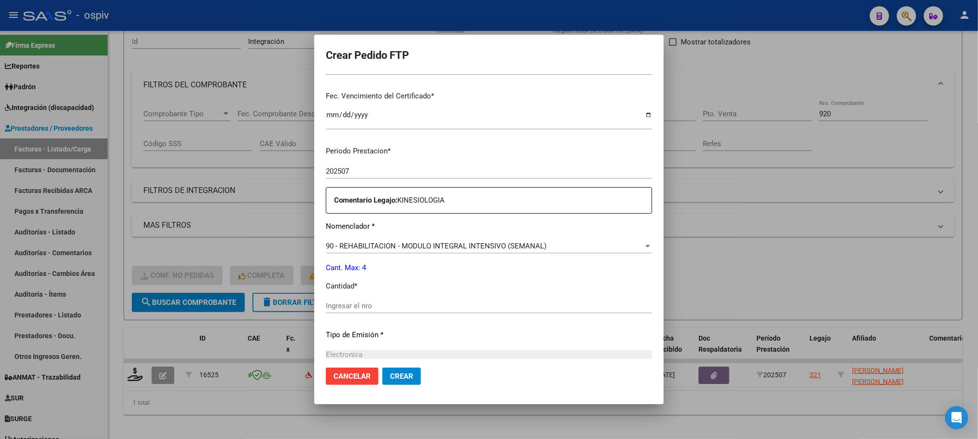
click at [461, 304] on input "Ingresar el nro" at bounding box center [489, 306] width 326 height 9
click at [382, 368] on button "Crear" at bounding box center [401, 376] width 39 height 17
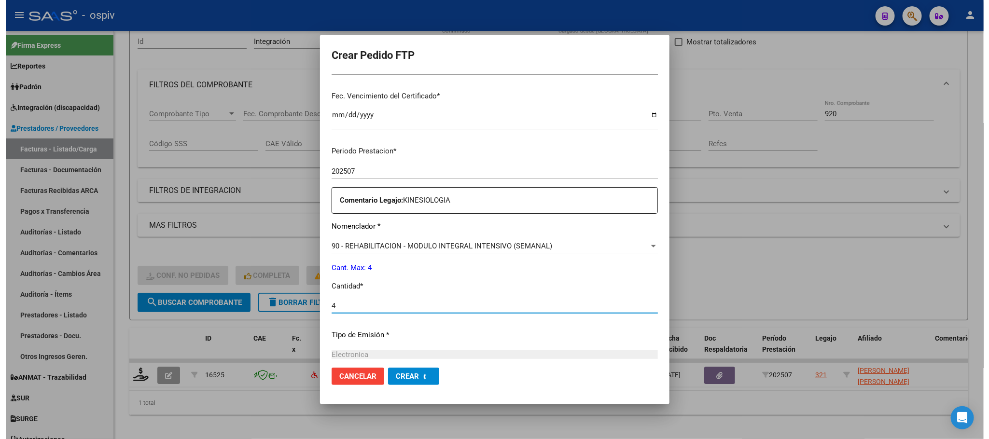
scroll to position [0, 0]
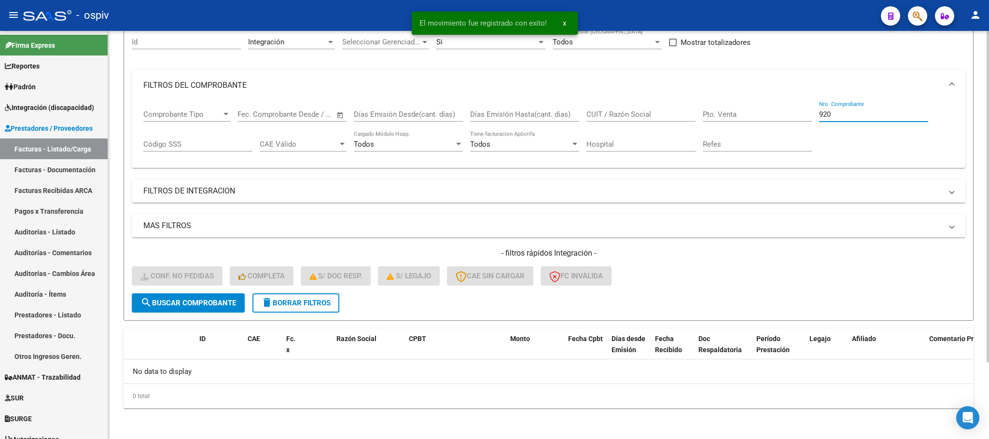
click at [872, 115] on input "920" at bounding box center [873, 114] width 109 height 9
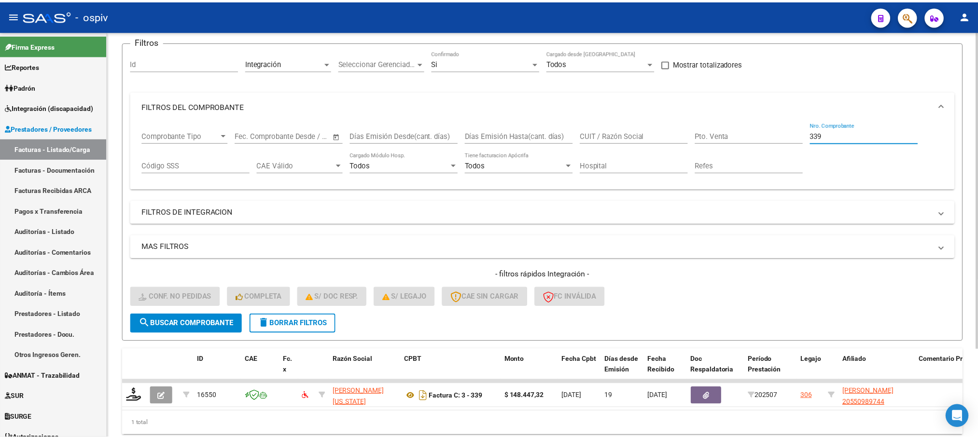
scroll to position [95, 0]
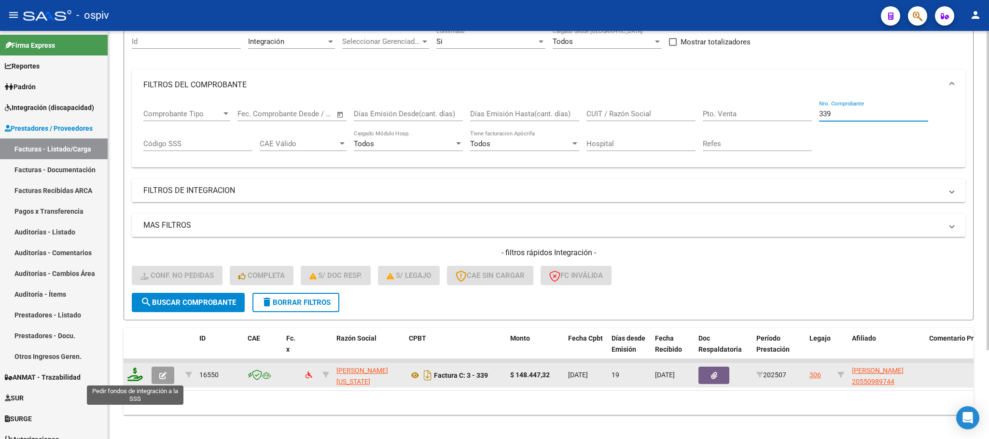
click at [131, 375] on icon at bounding box center [134, 375] width 15 height 14
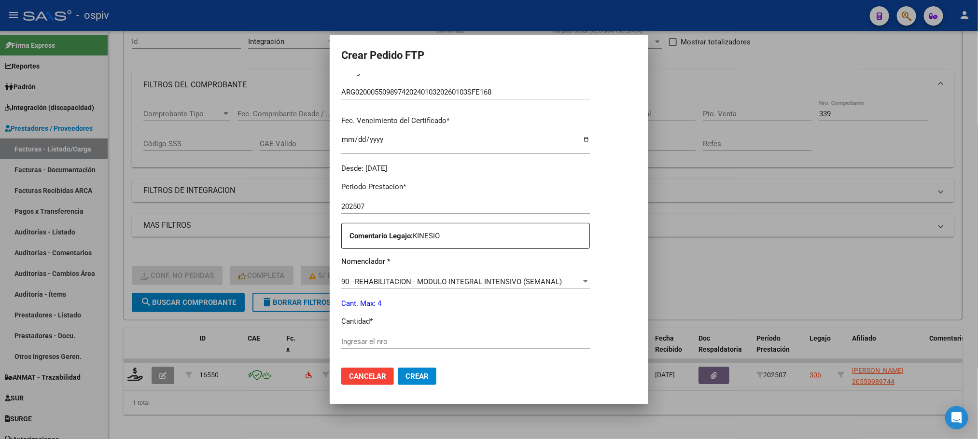
scroll to position [360, 0]
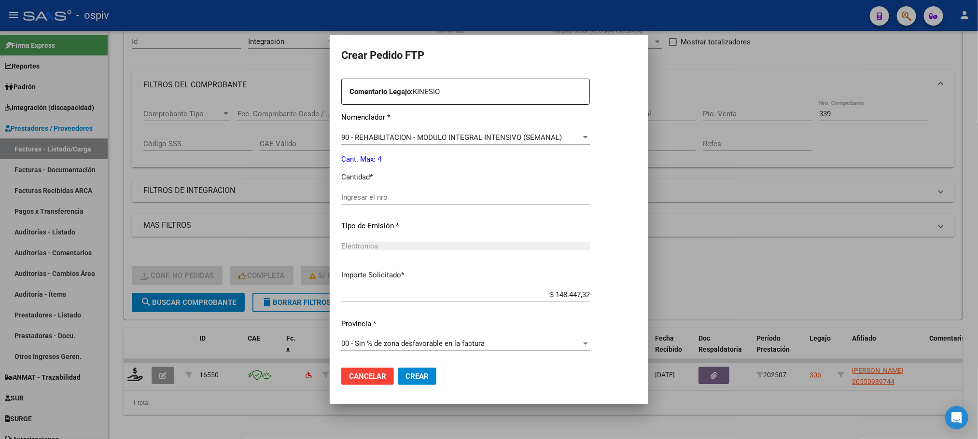
click at [453, 197] on input "Ingresar el nro" at bounding box center [465, 197] width 249 height 9
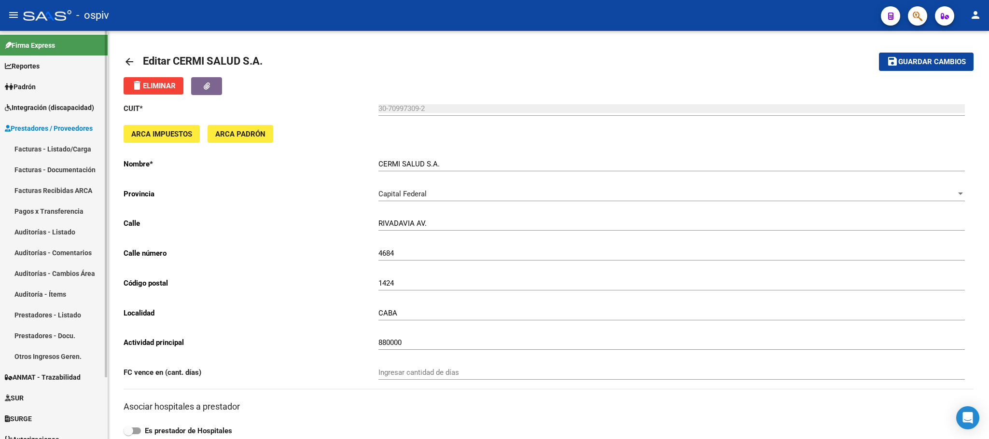
click at [45, 112] on span "Integración (discapacidad)" at bounding box center [49, 107] width 89 height 11
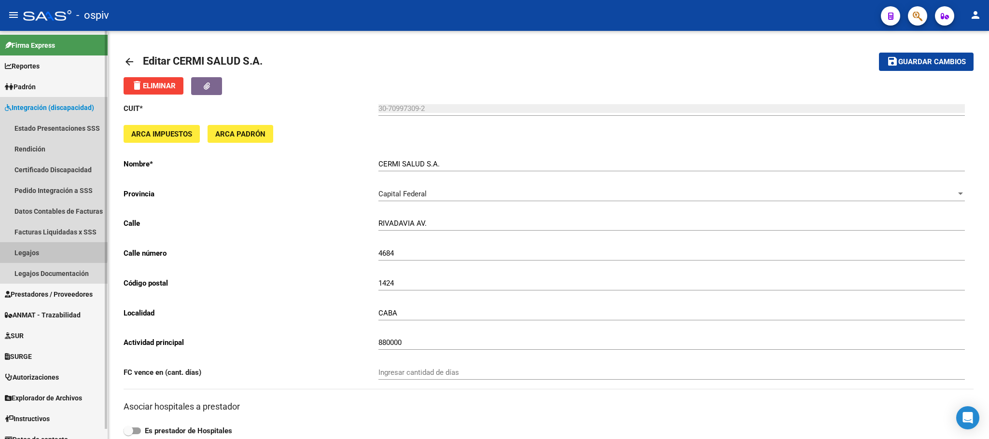
click at [29, 249] on link "Legajos" at bounding box center [54, 252] width 108 height 21
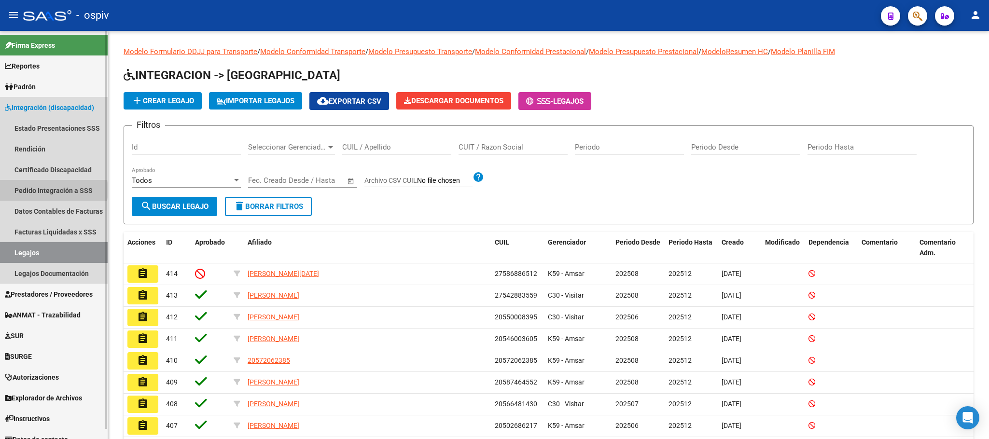
click at [45, 190] on link "Pedido Integración a SSS" at bounding box center [54, 190] width 108 height 21
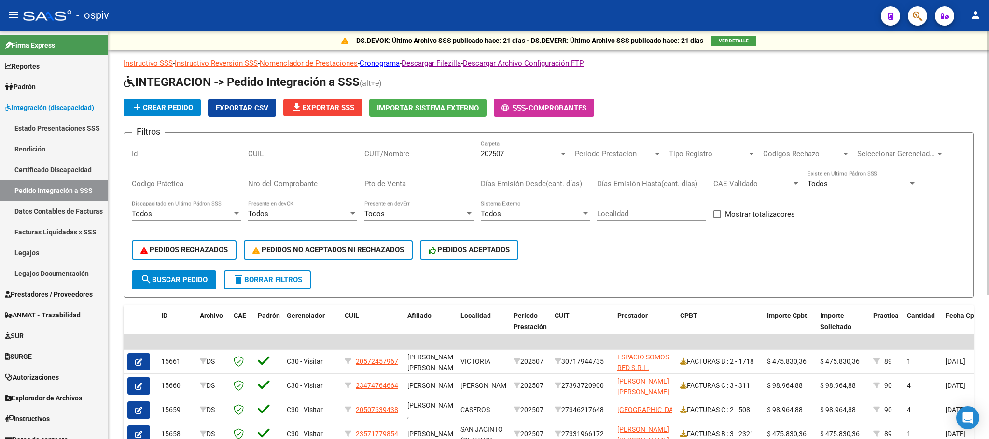
scroll to position [121, 0]
